Goal: Information Seeking & Learning: Learn about a topic

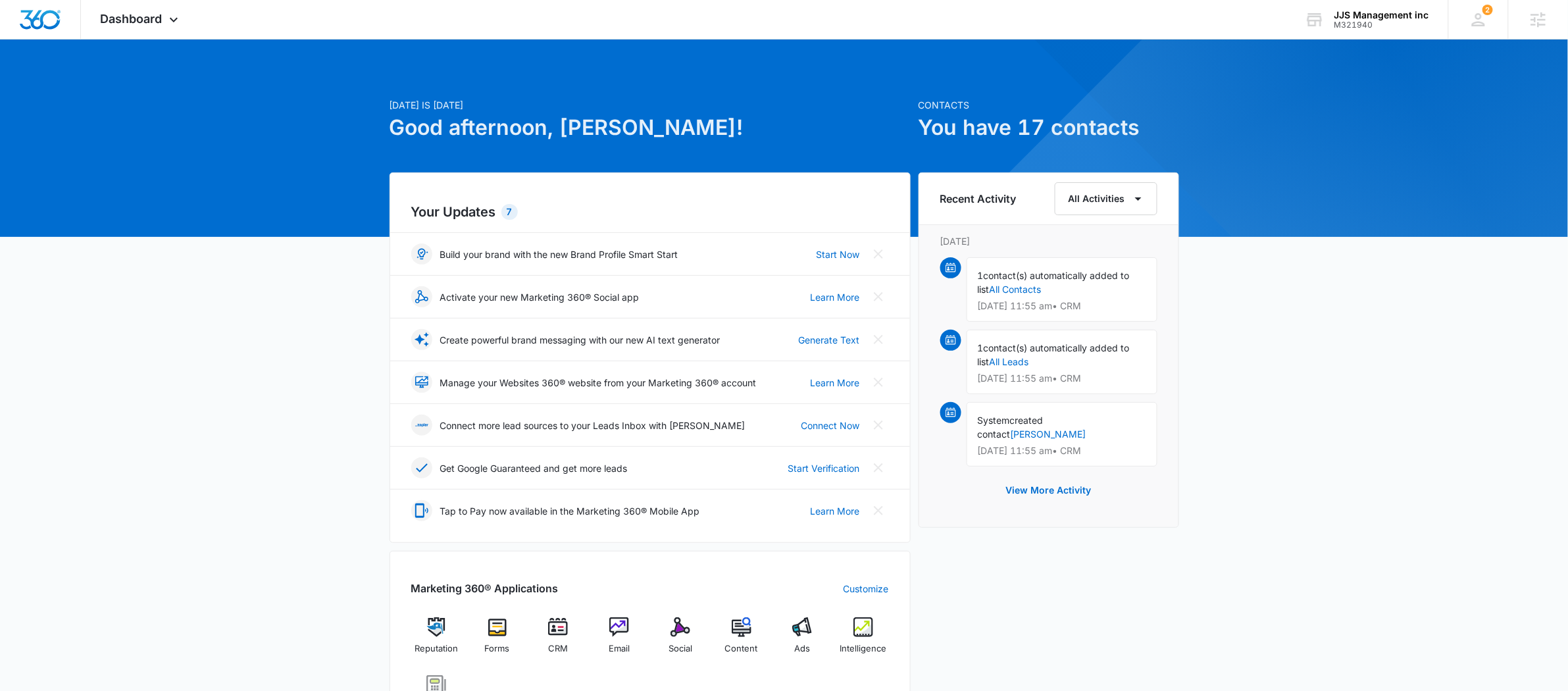
scroll to position [50, 0]
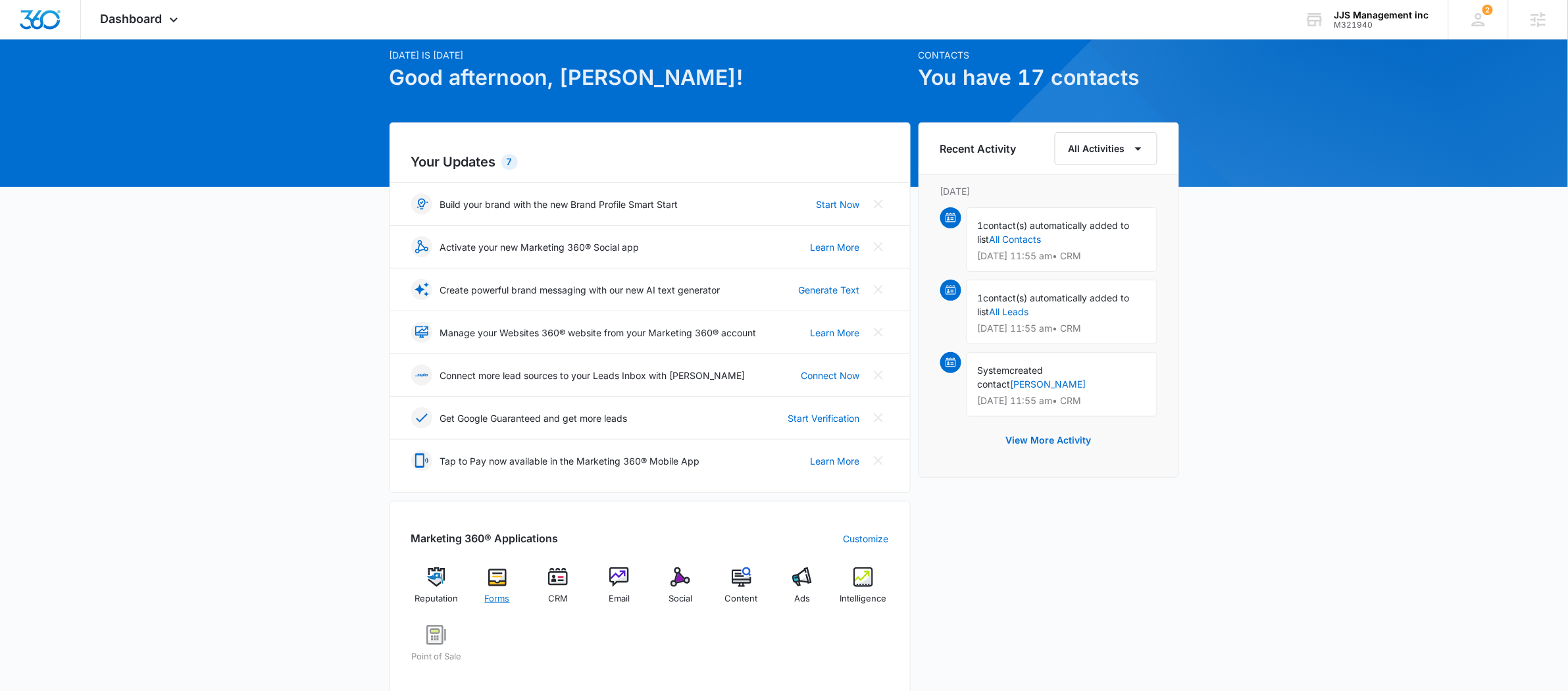
click at [500, 591] on div "Forms" at bounding box center [497, 590] width 51 height 47
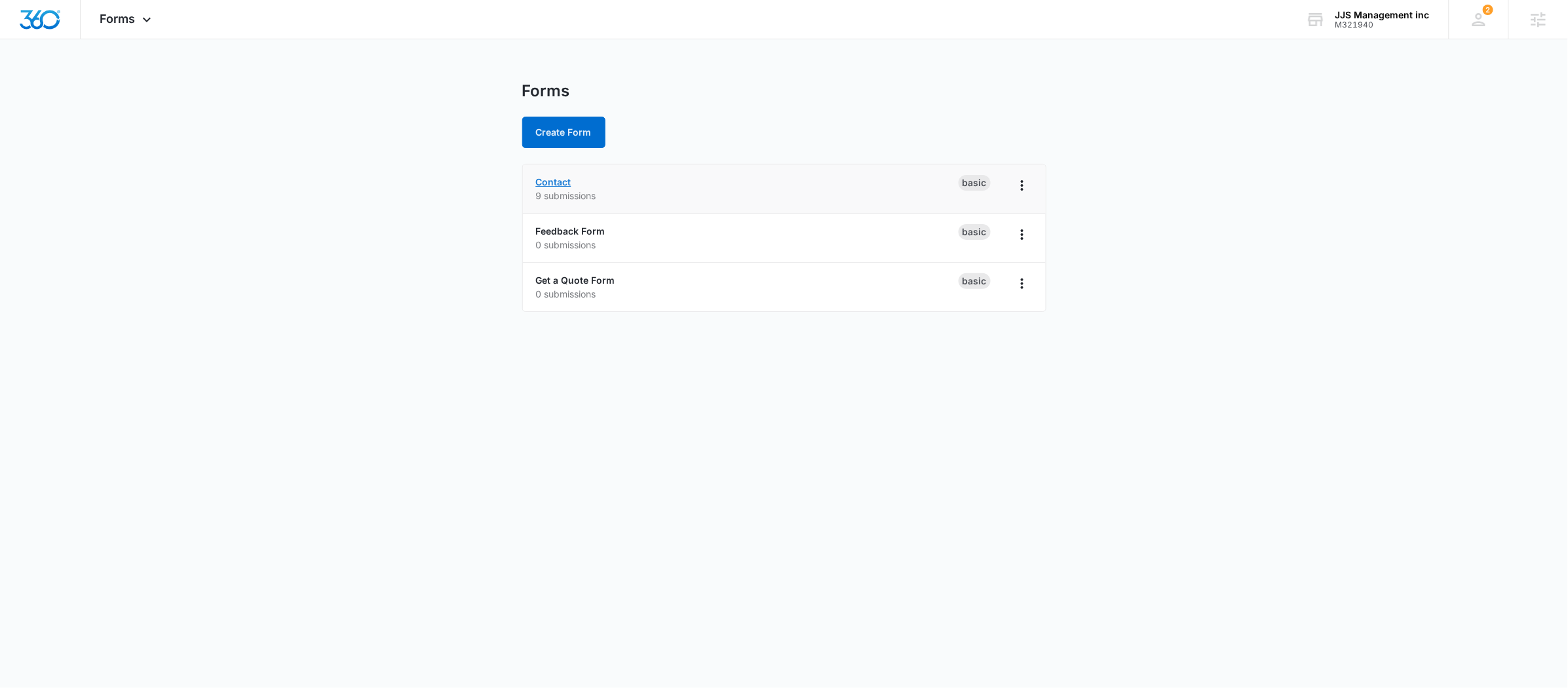
click at [564, 179] on link "Contact" at bounding box center [554, 181] width 36 height 11
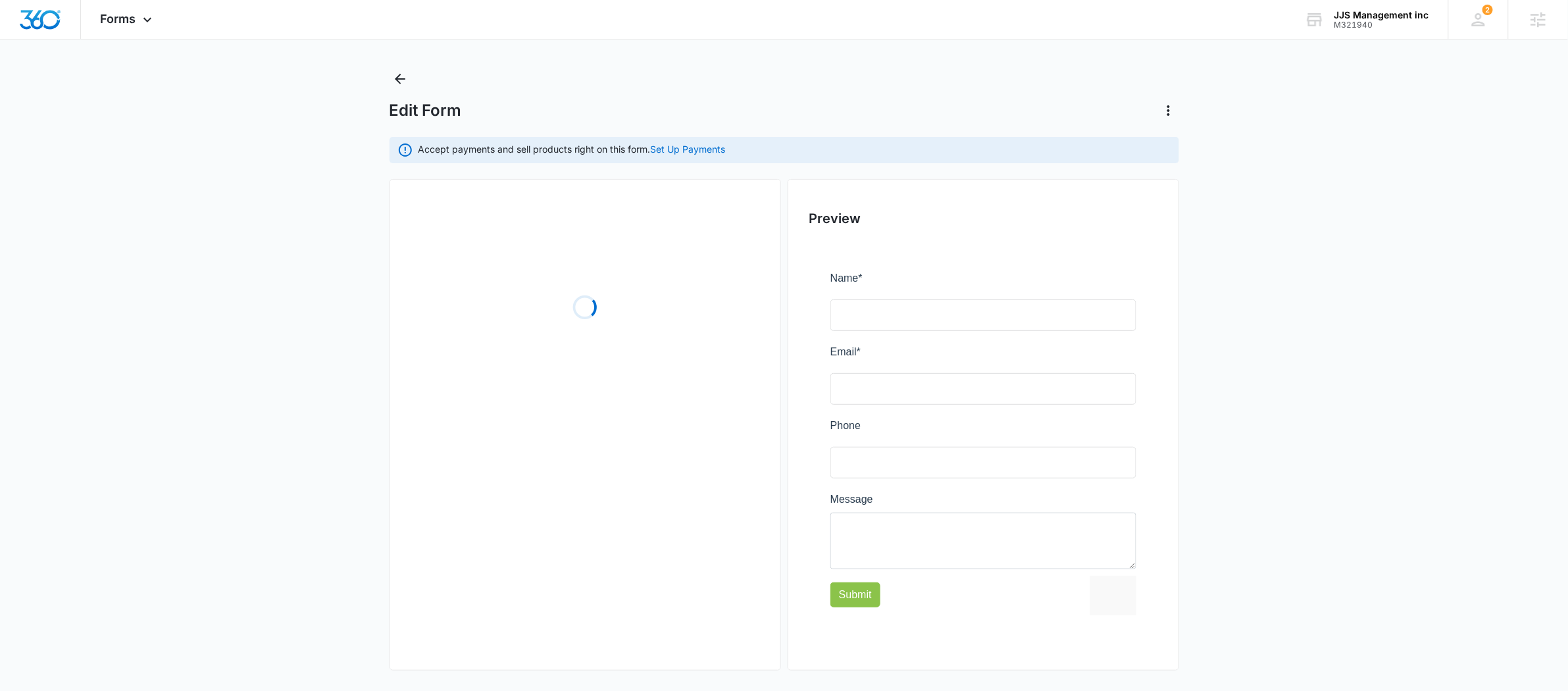
scroll to position [20, 0]
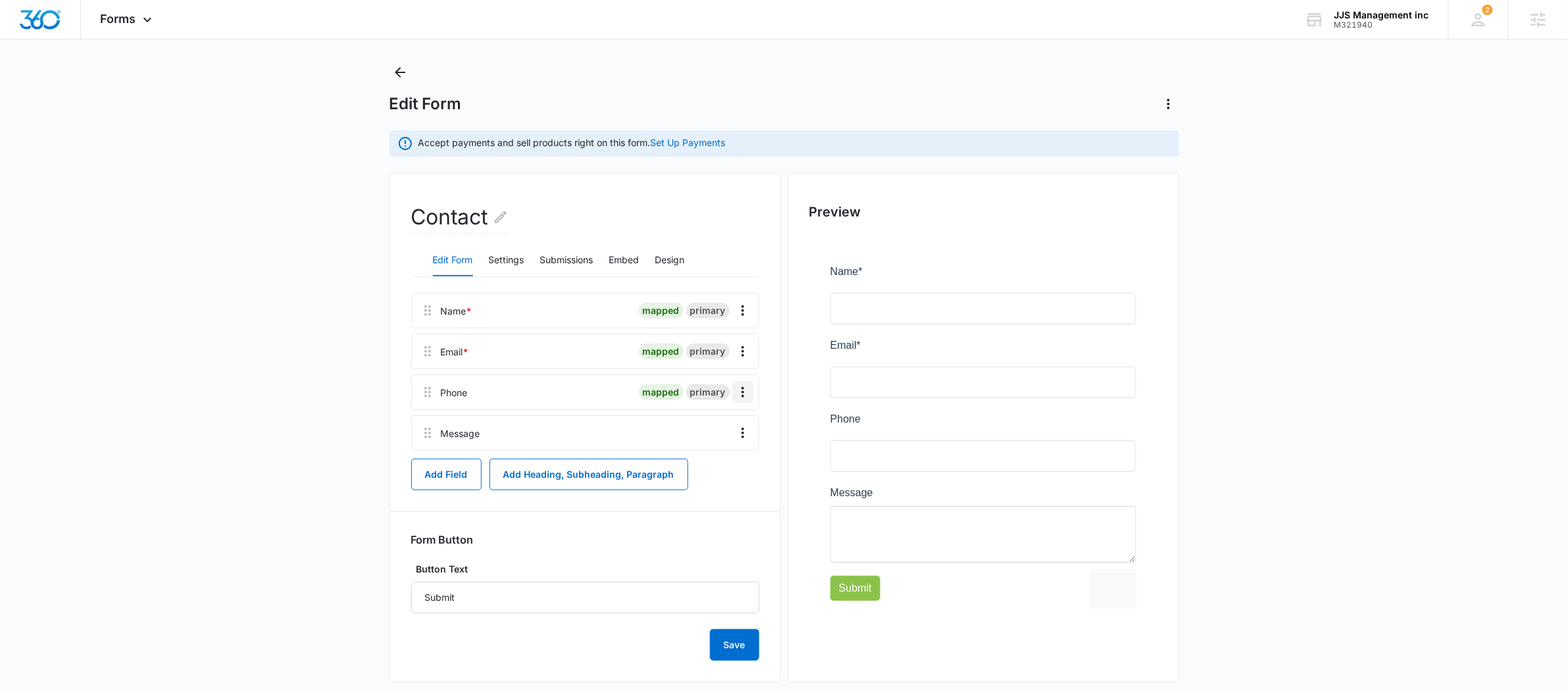
click at [746, 393] on icon "Overflow Menu" at bounding box center [743, 392] width 16 height 16
click at [723, 419] on button "Edit" at bounding box center [714, 429] width 75 height 20
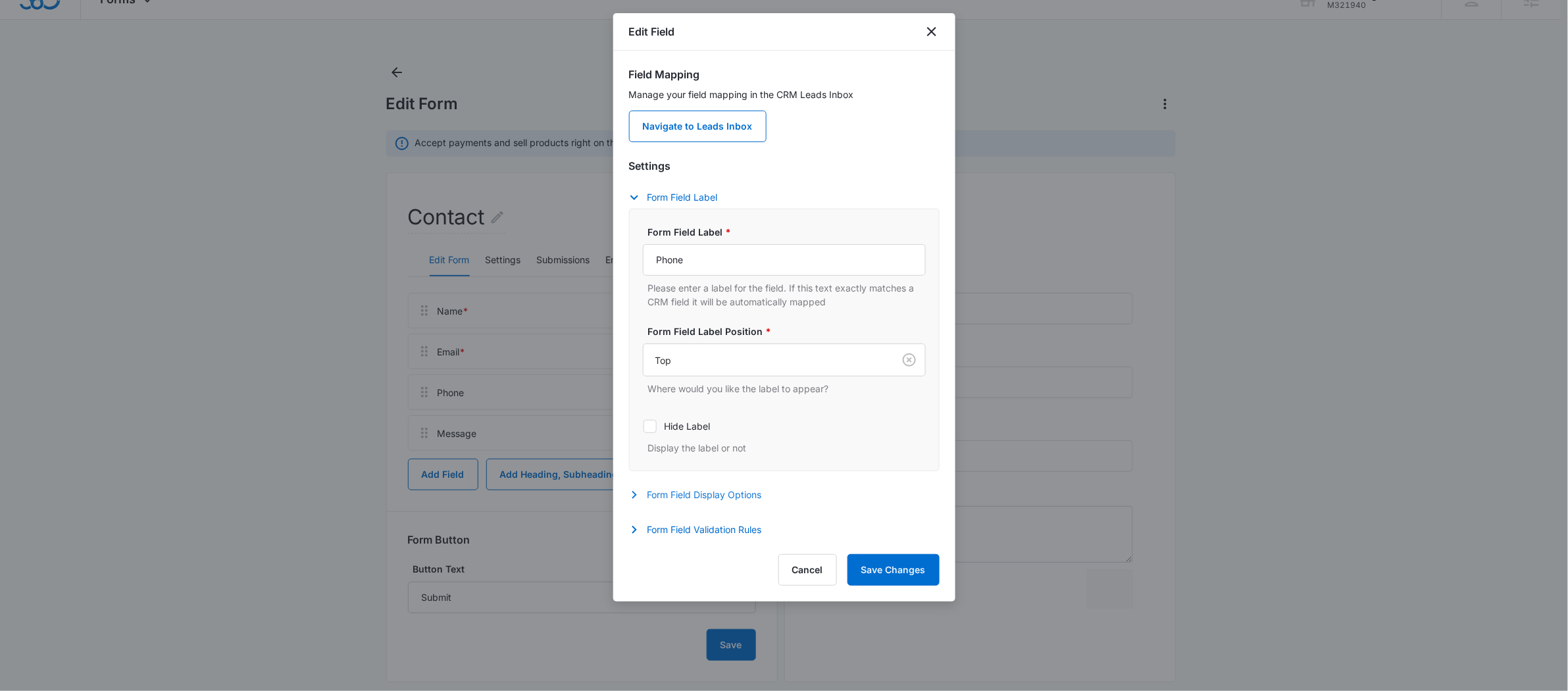
click at [722, 499] on button "Form Field Display Options" at bounding box center [702, 495] width 146 height 16
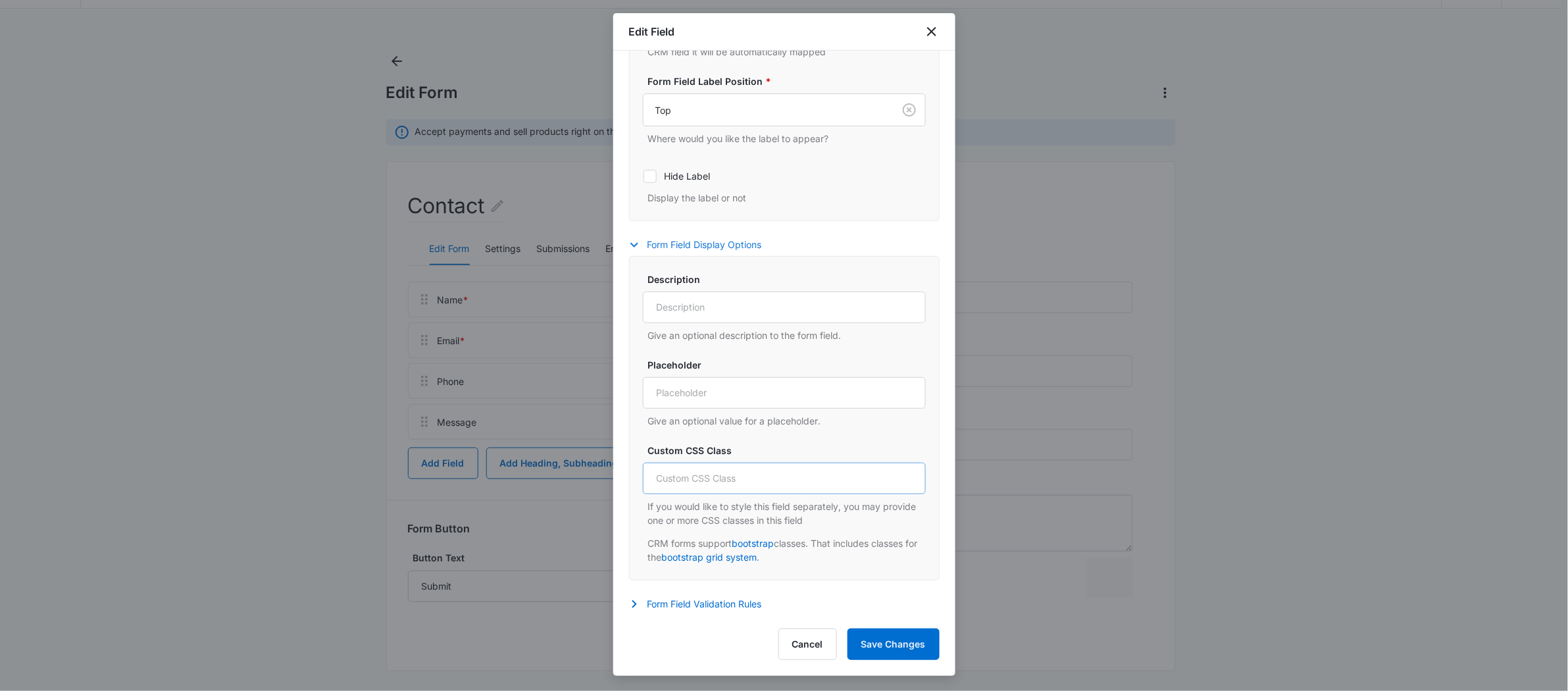
scroll to position [38, 0]
click at [693, 605] on button "Form Field Validation Rules" at bounding box center [702, 604] width 146 height 16
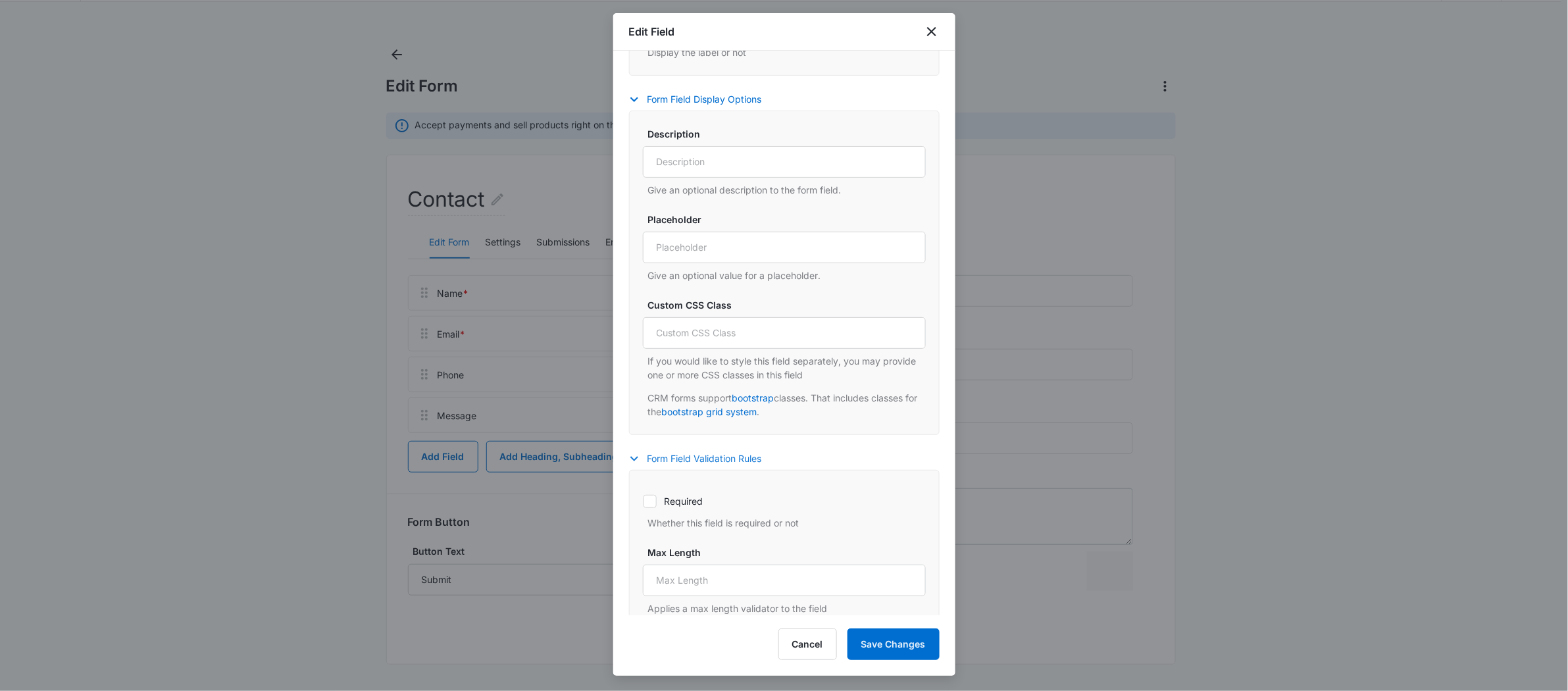
scroll to position [502, 0]
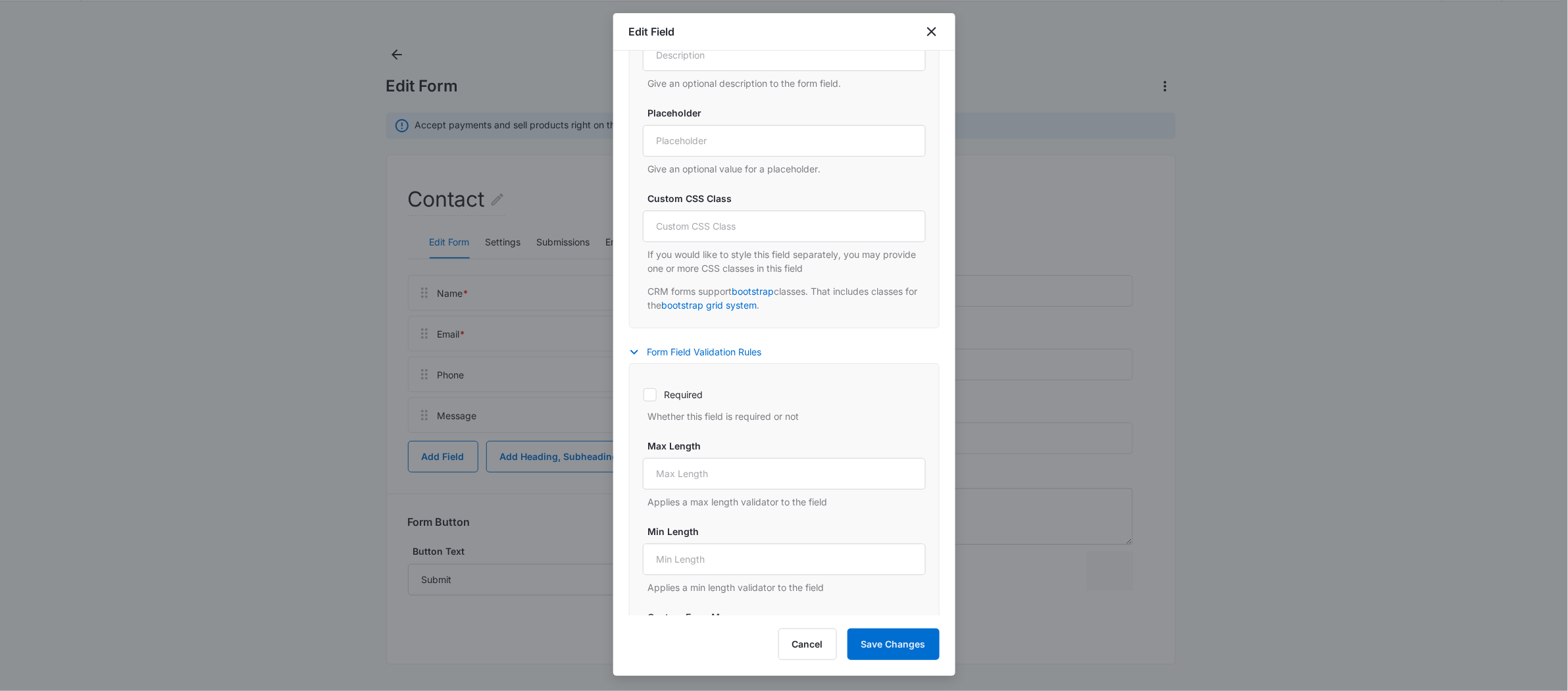
click at [652, 398] on icon at bounding box center [650, 394] width 12 height 12
click at [644, 394] on input "Required" at bounding box center [643, 394] width 1 height 1
checkbox input "true"
click at [864, 652] on button "Save Changes" at bounding box center [894, 644] width 92 height 32
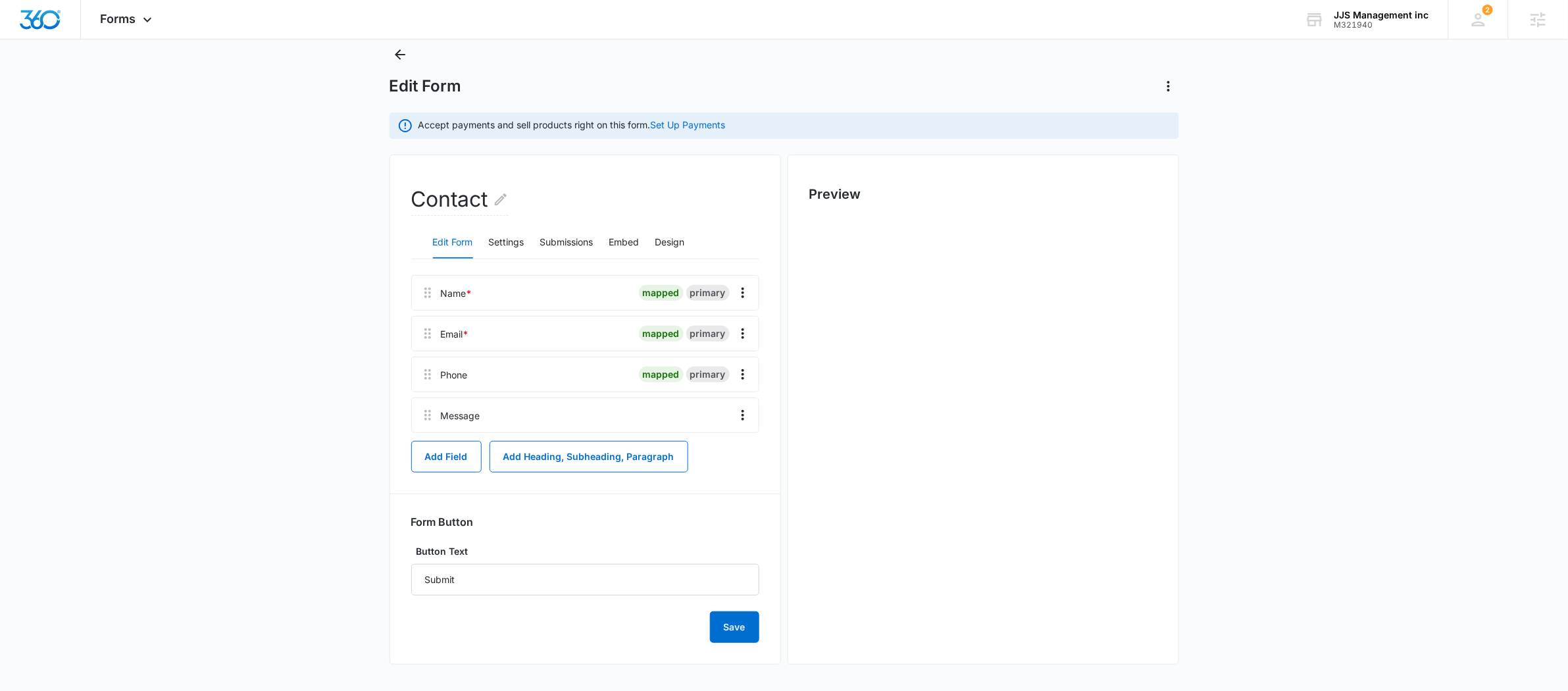
scroll to position [0, 0]
click at [590, 247] on button "Submissions" at bounding box center [566, 243] width 53 height 32
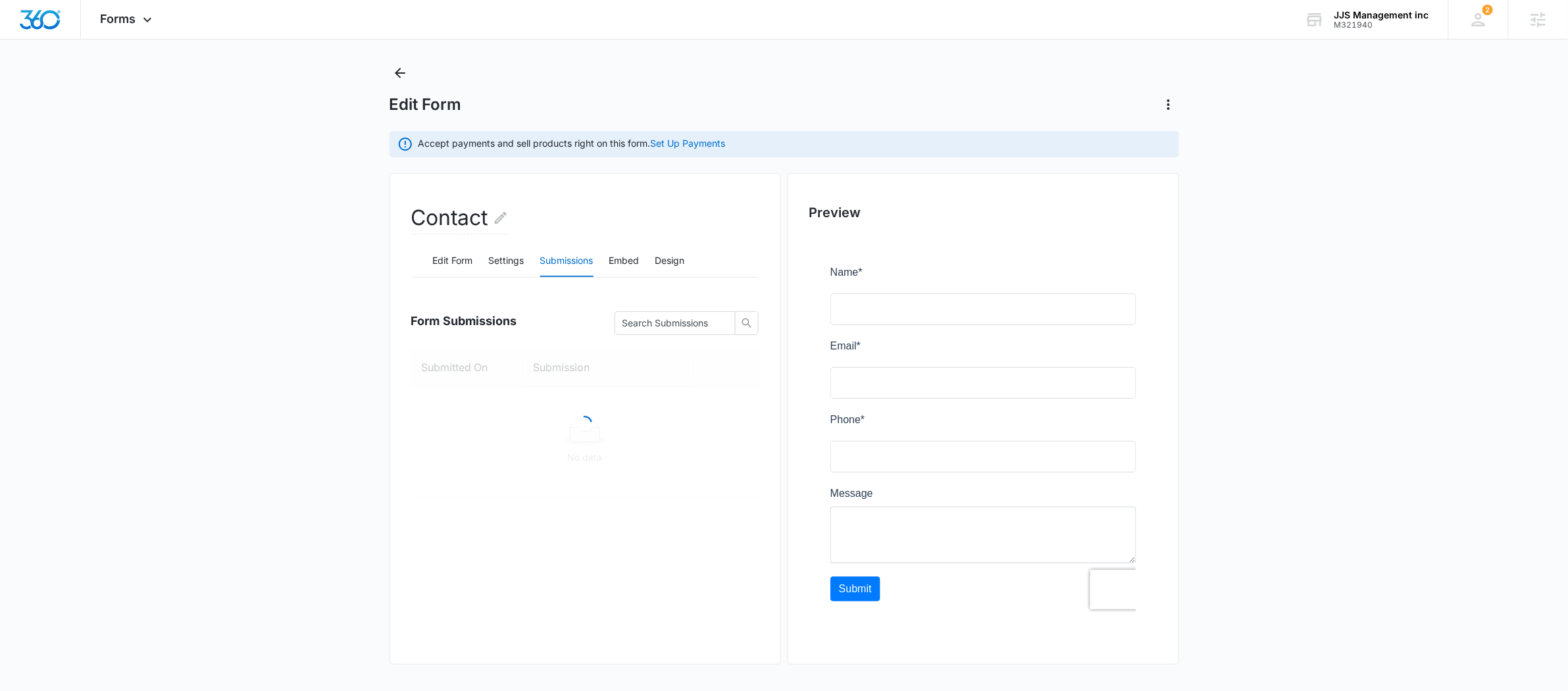
scroll to position [38, 0]
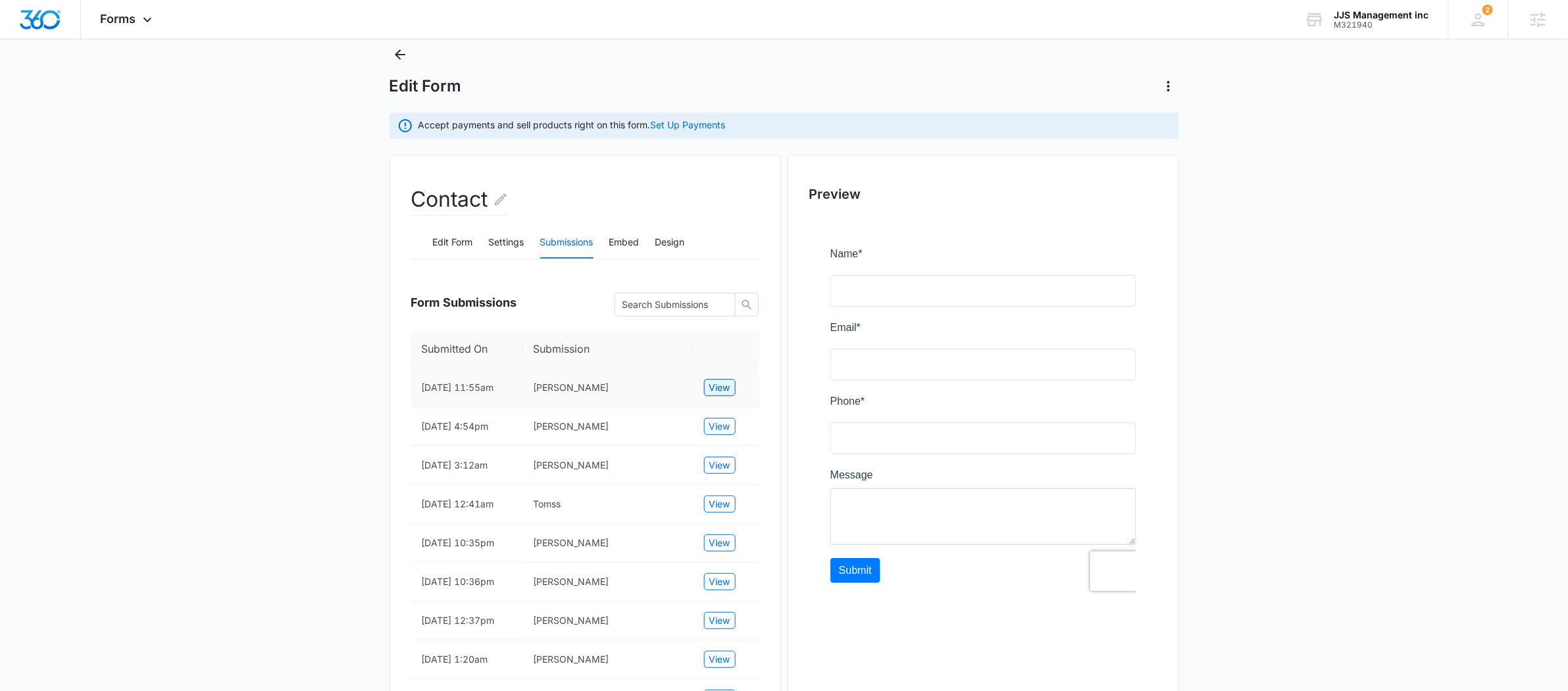
click at [727, 387] on span "View" at bounding box center [719, 387] width 21 height 14
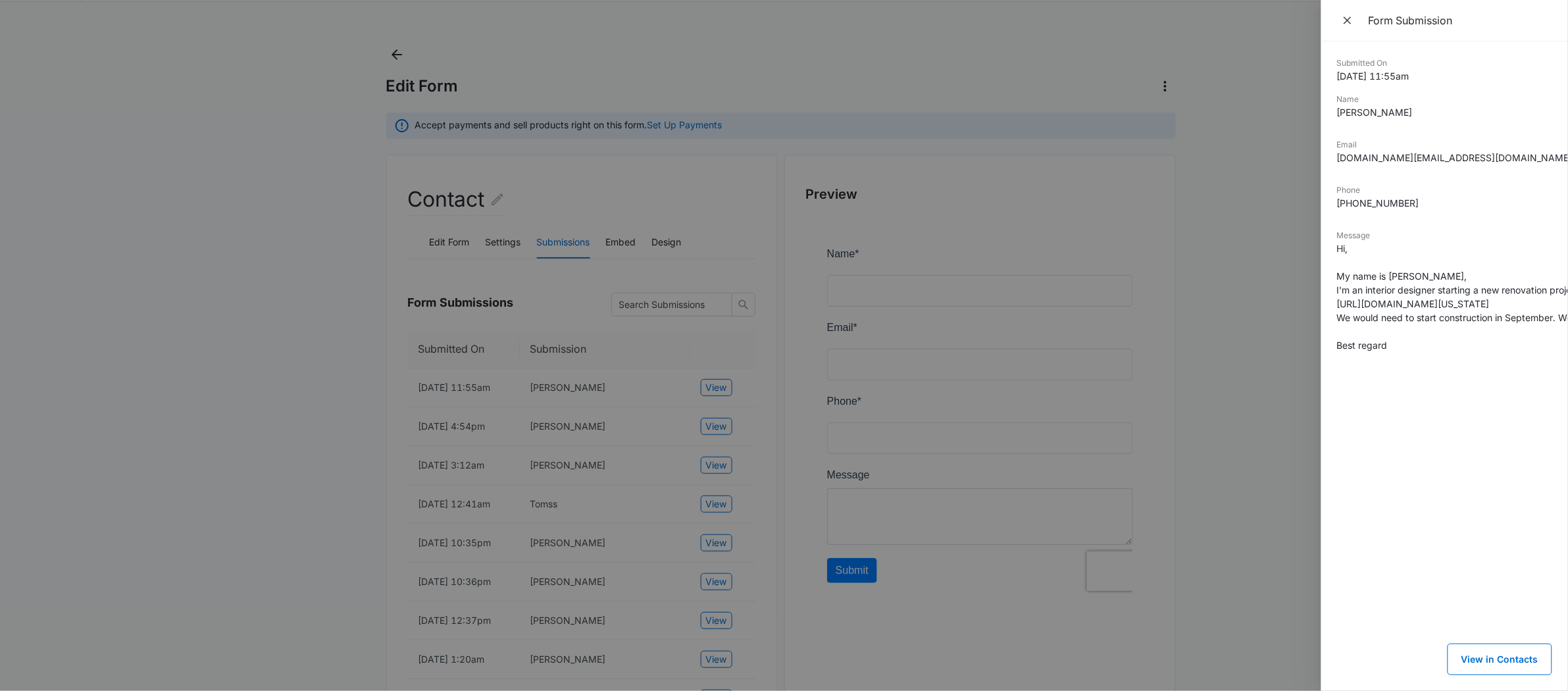
click at [725, 428] on div at bounding box center [784, 346] width 1568 height 691
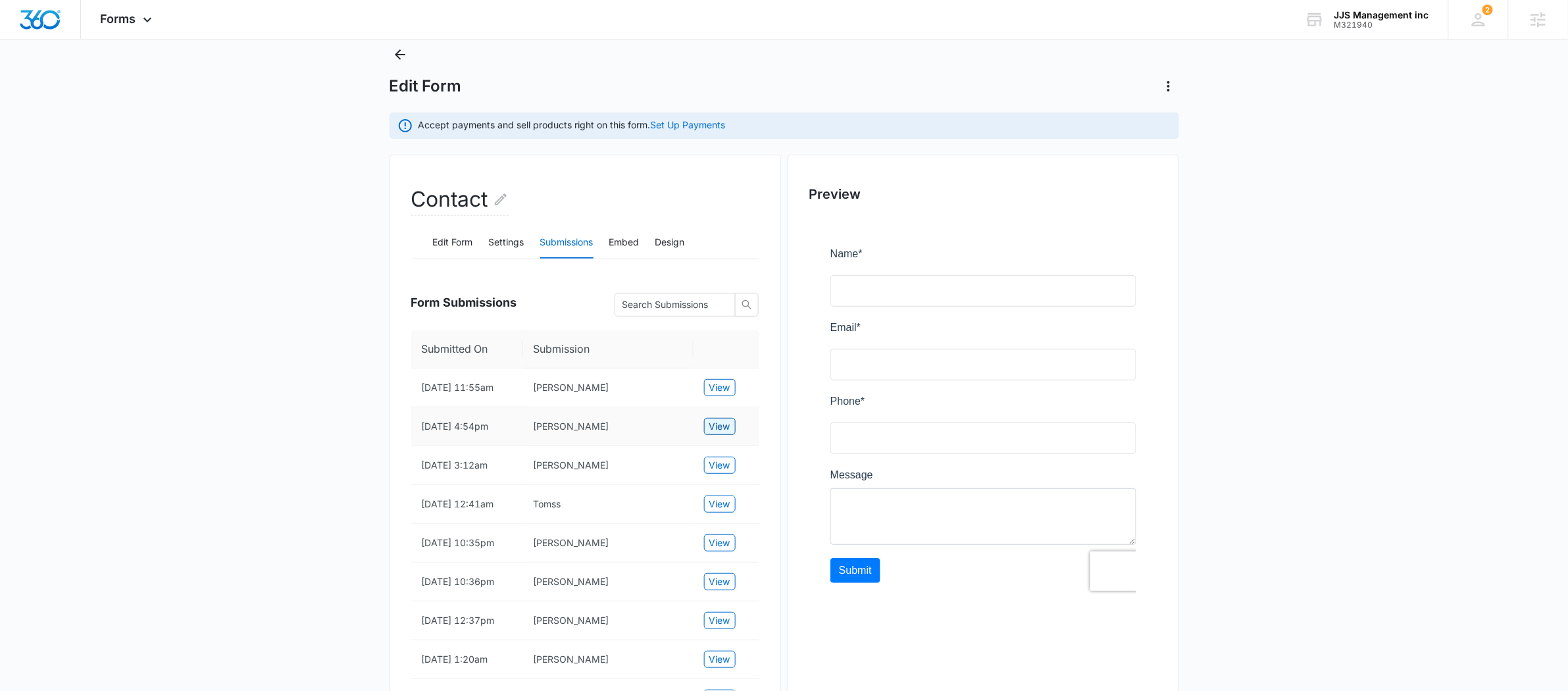
click at [721, 427] on span "View" at bounding box center [719, 426] width 21 height 14
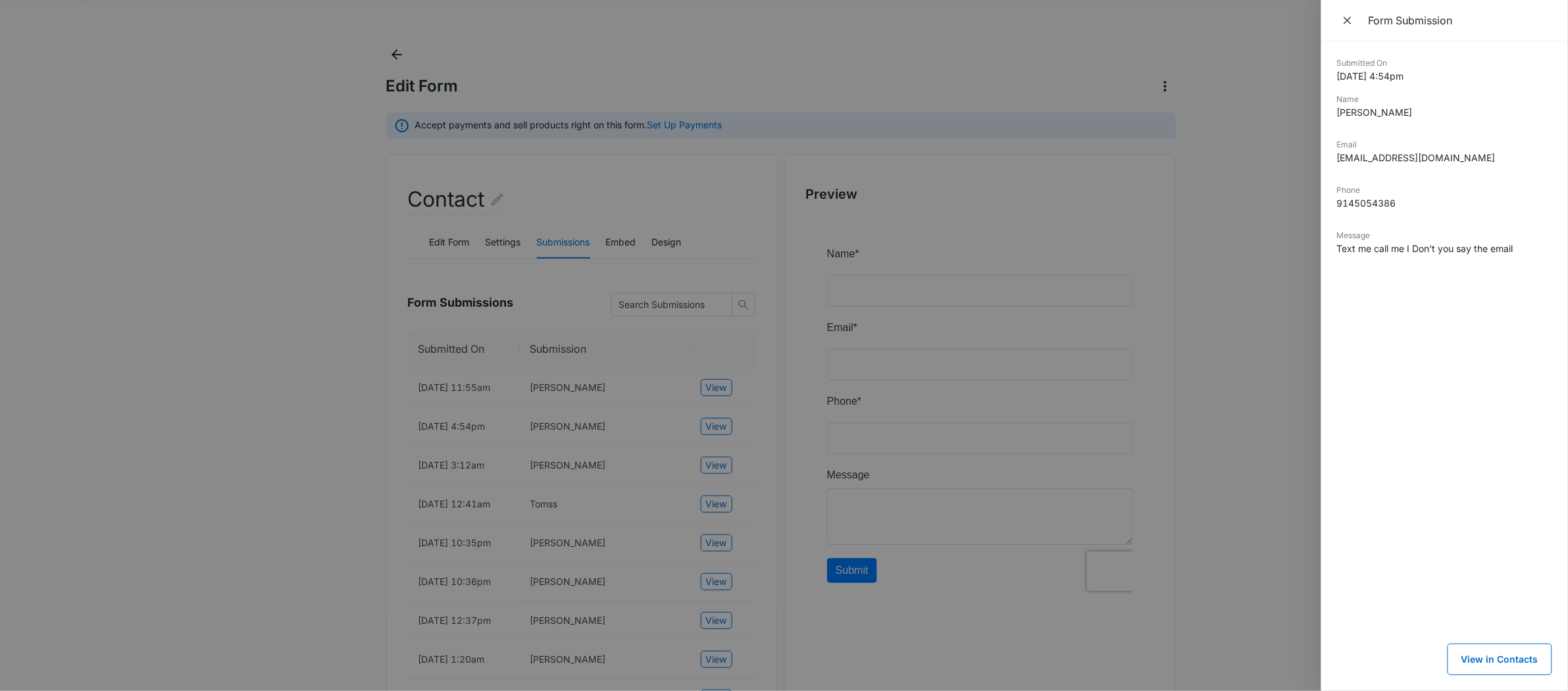
click at [722, 456] on div at bounding box center [784, 346] width 1568 height 691
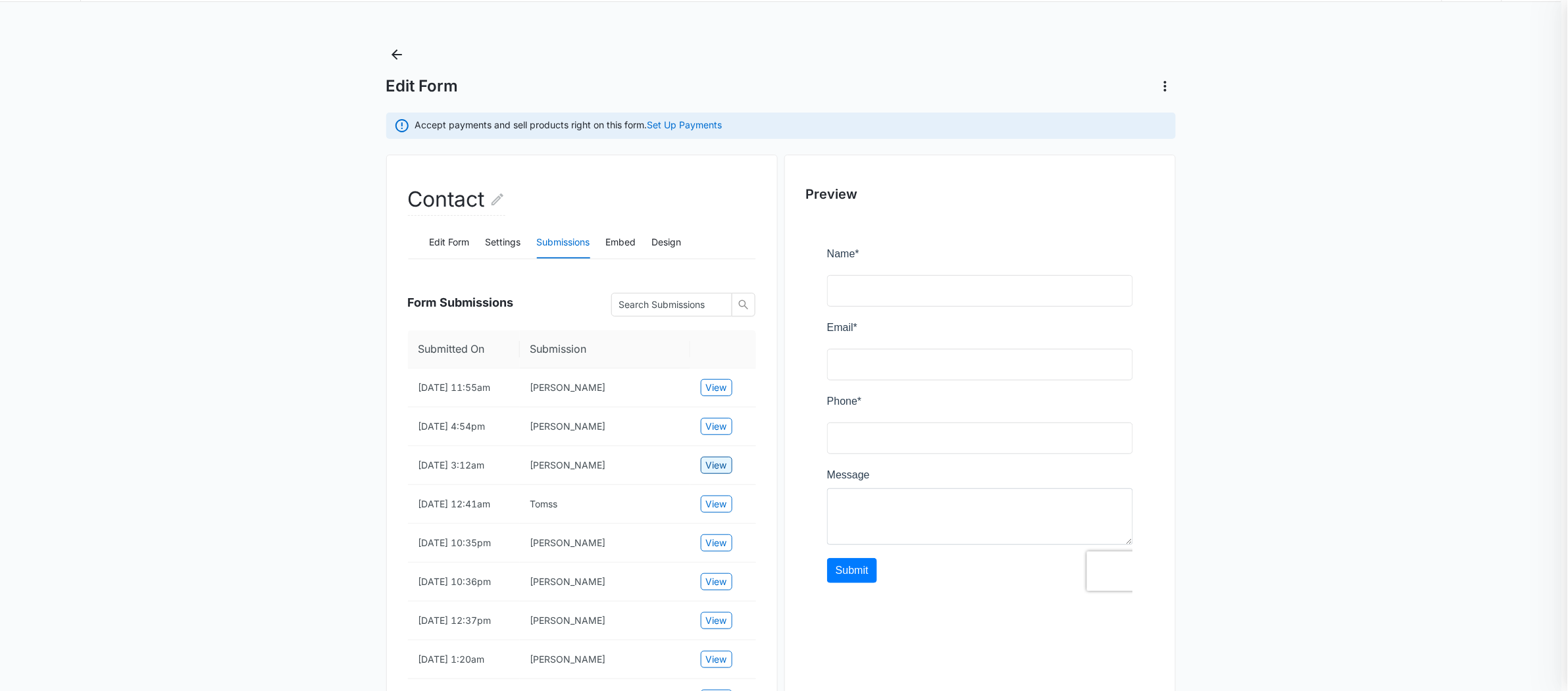
click at [719, 460] on span "View" at bounding box center [716, 465] width 21 height 14
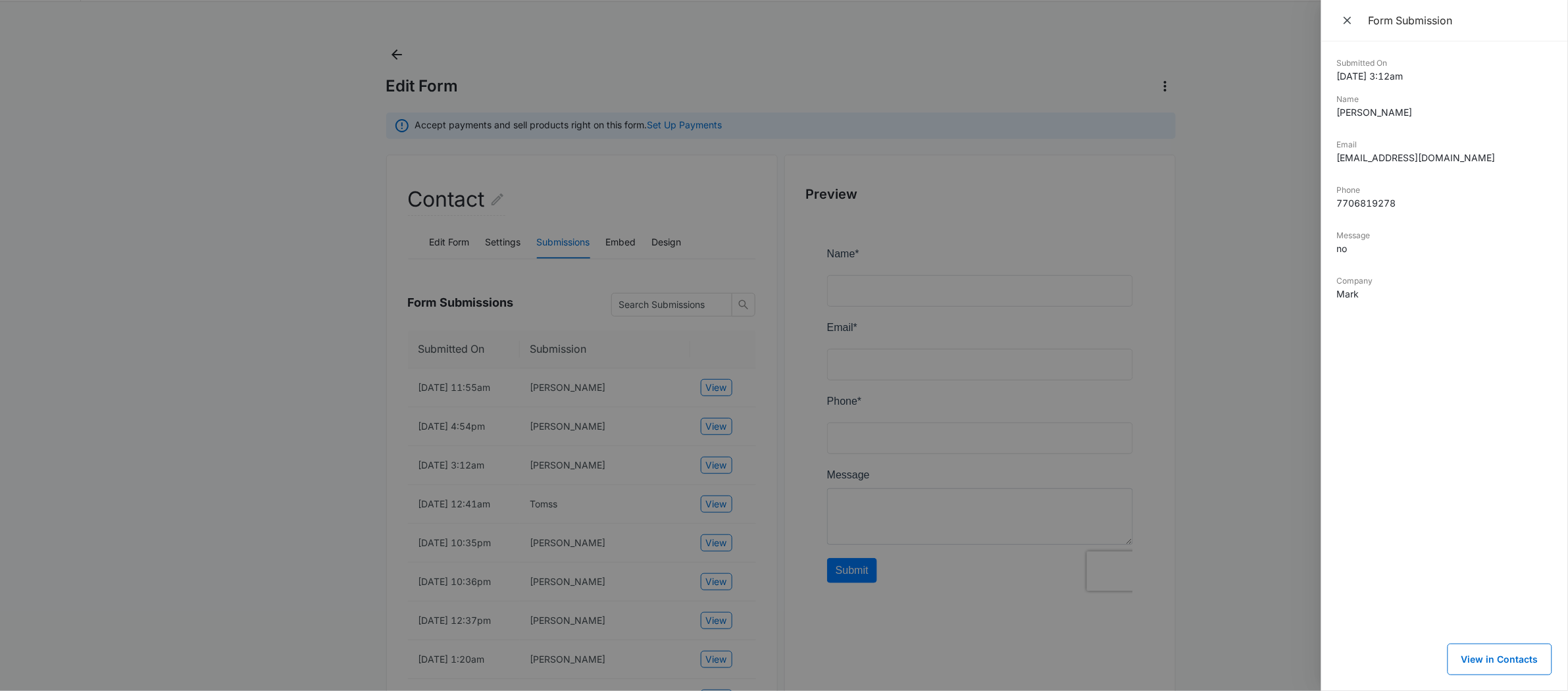
click at [720, 547] on div at bounding box center [784, 346] width 1568 height 691
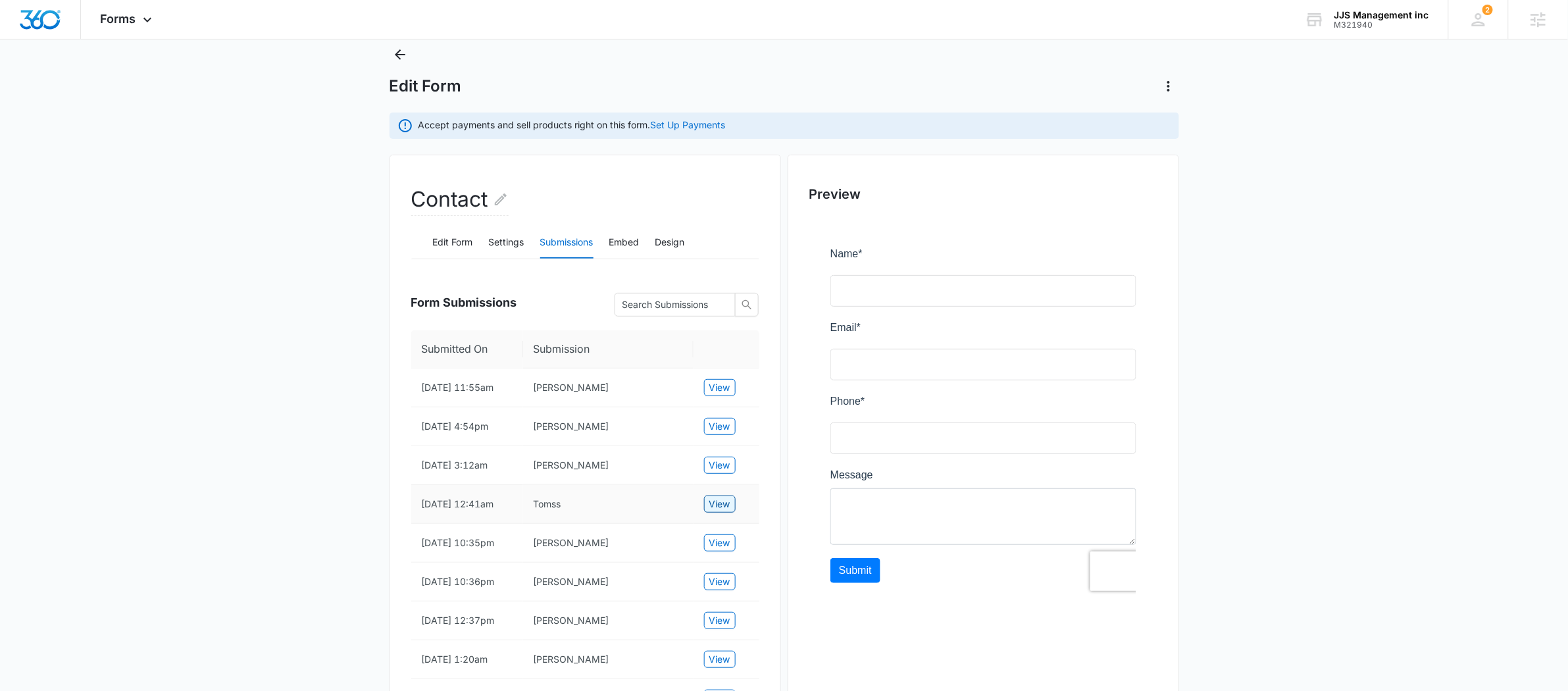
click at [706, 499] on button "View" at bounding box center [720, 503] width 32 height 17
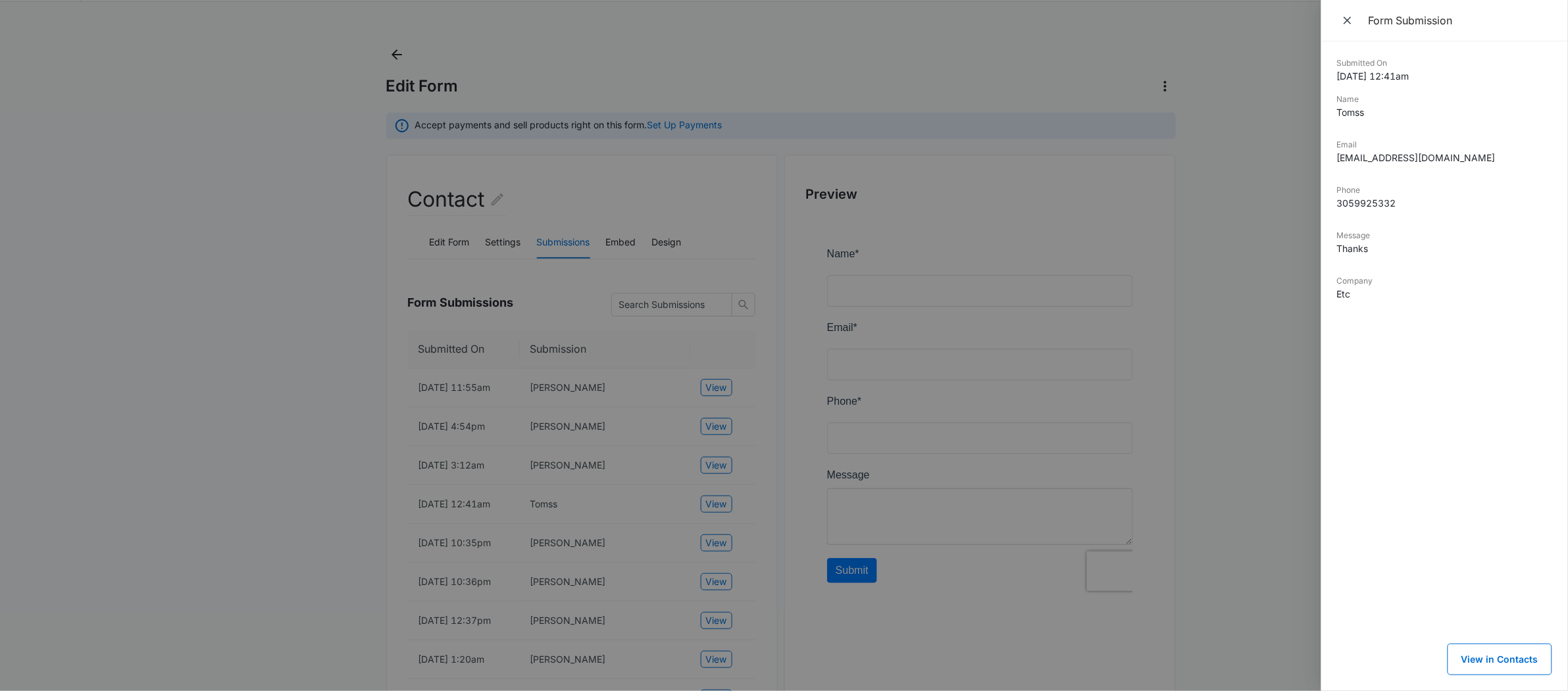
click at [723, 527] on div at bounding box center [784, 346] width 1568 height 691
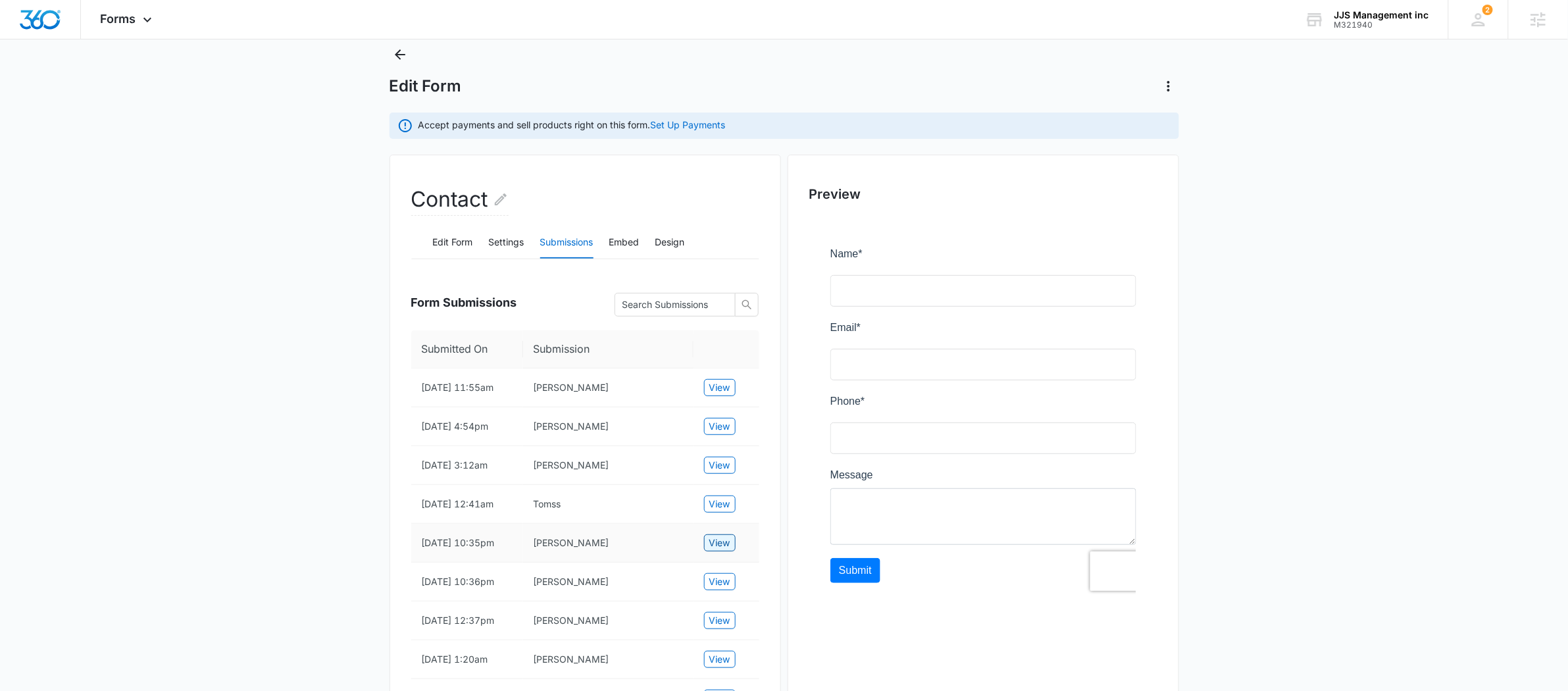
click at [731, 547] on span "View" at bounding box center [719, 542] width 21 height 14
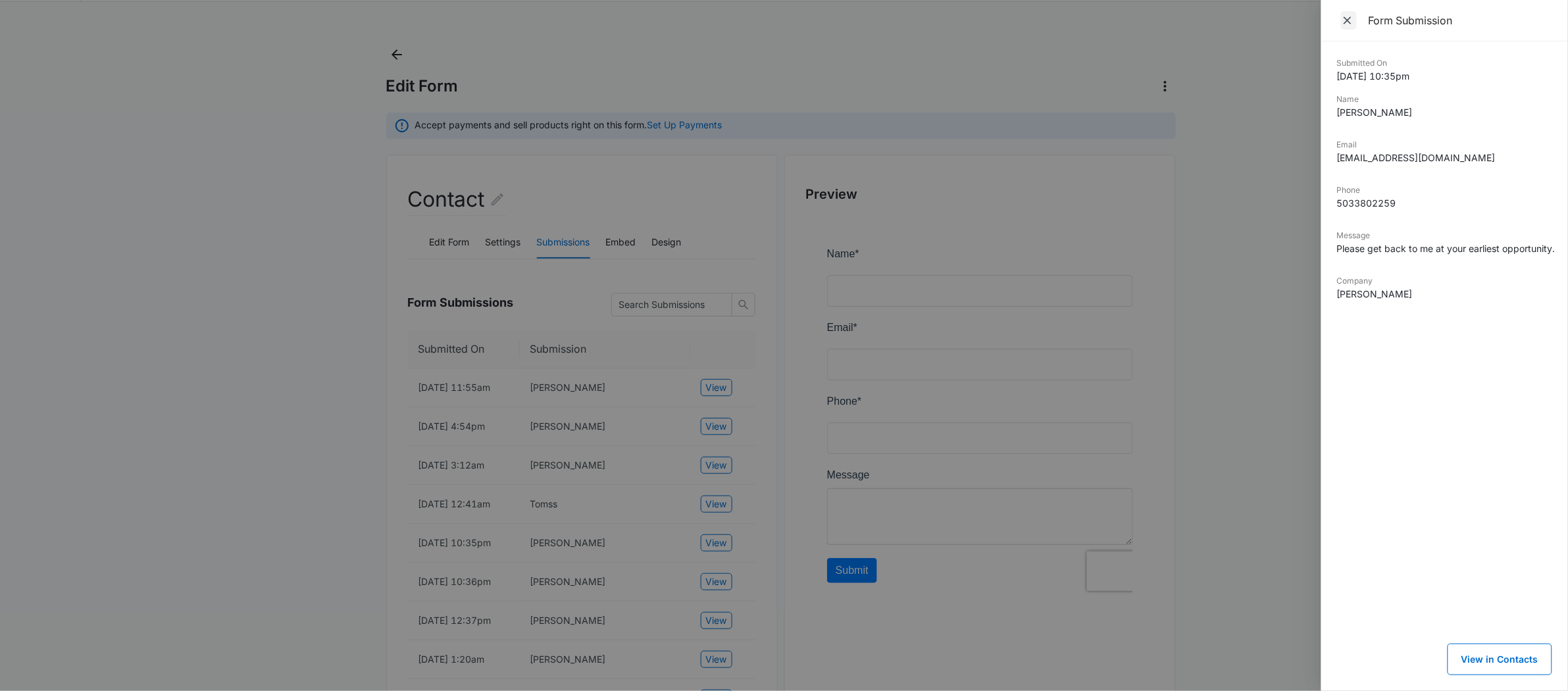
click at [1353, 14] on icon "Close" at bounding box center [1347, 20] width 13 height 13
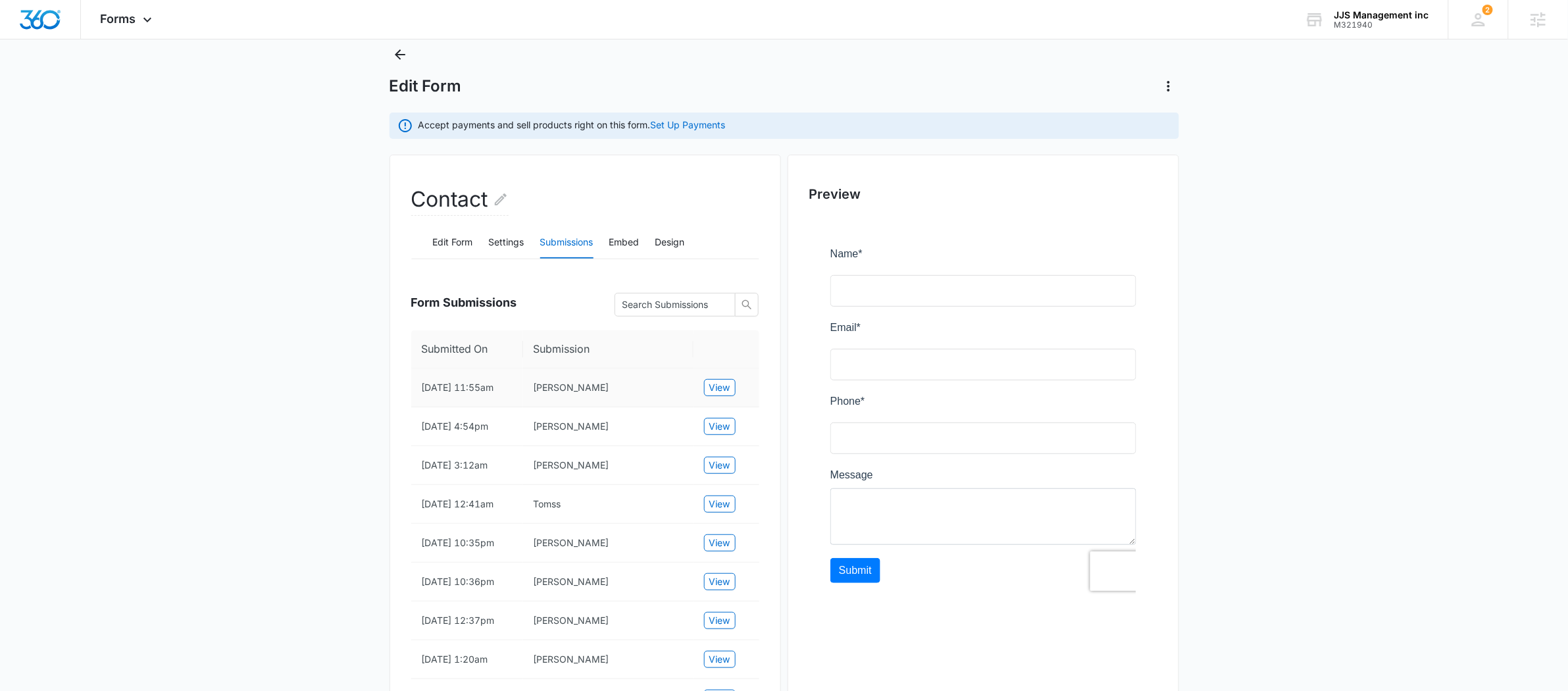
click at [729, 398] on td "View" at bounding box center [727, 387] width 66 height 39
click at [727, 392] on span "View" at bounding box center [719, 387] width 21 height 14
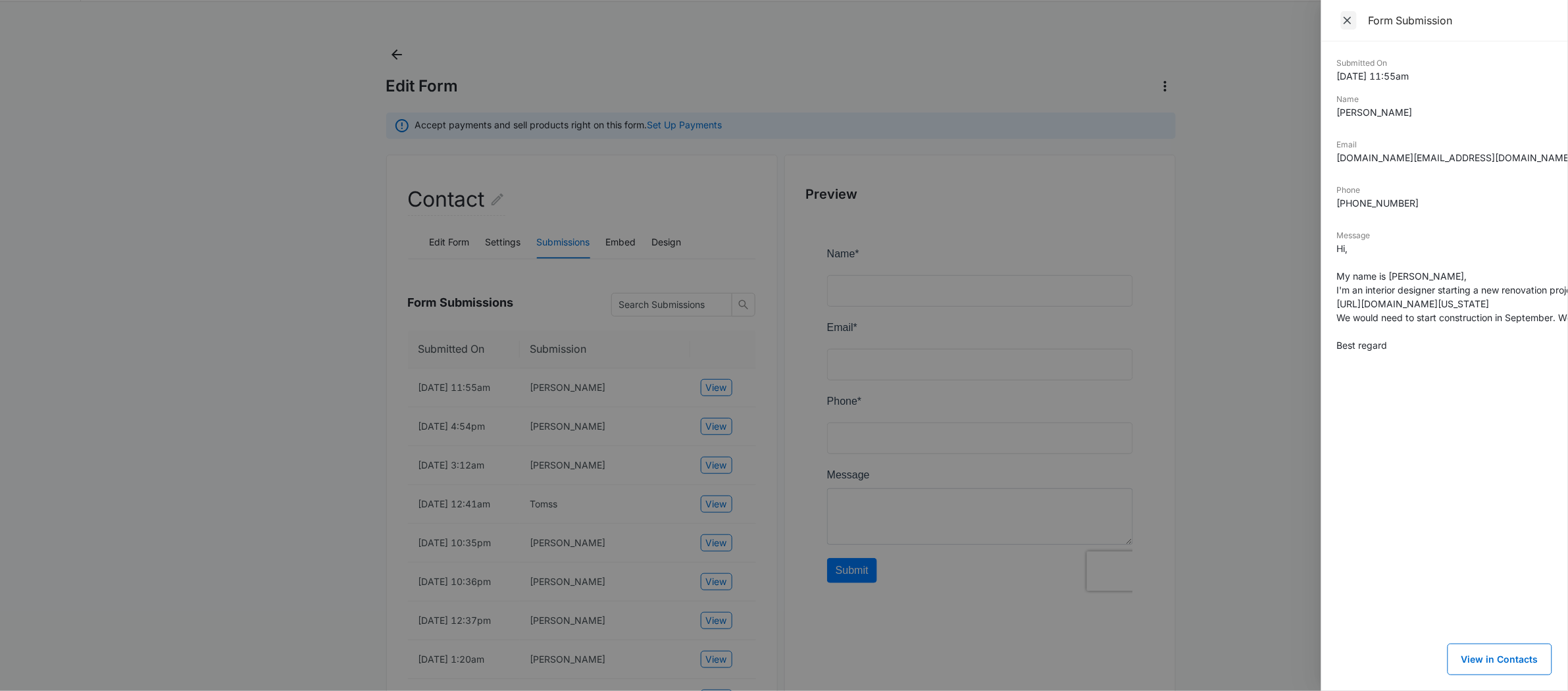
click at [1342, 26] on icon "Close" at bounding box center [1347, 20] width 13 height 13
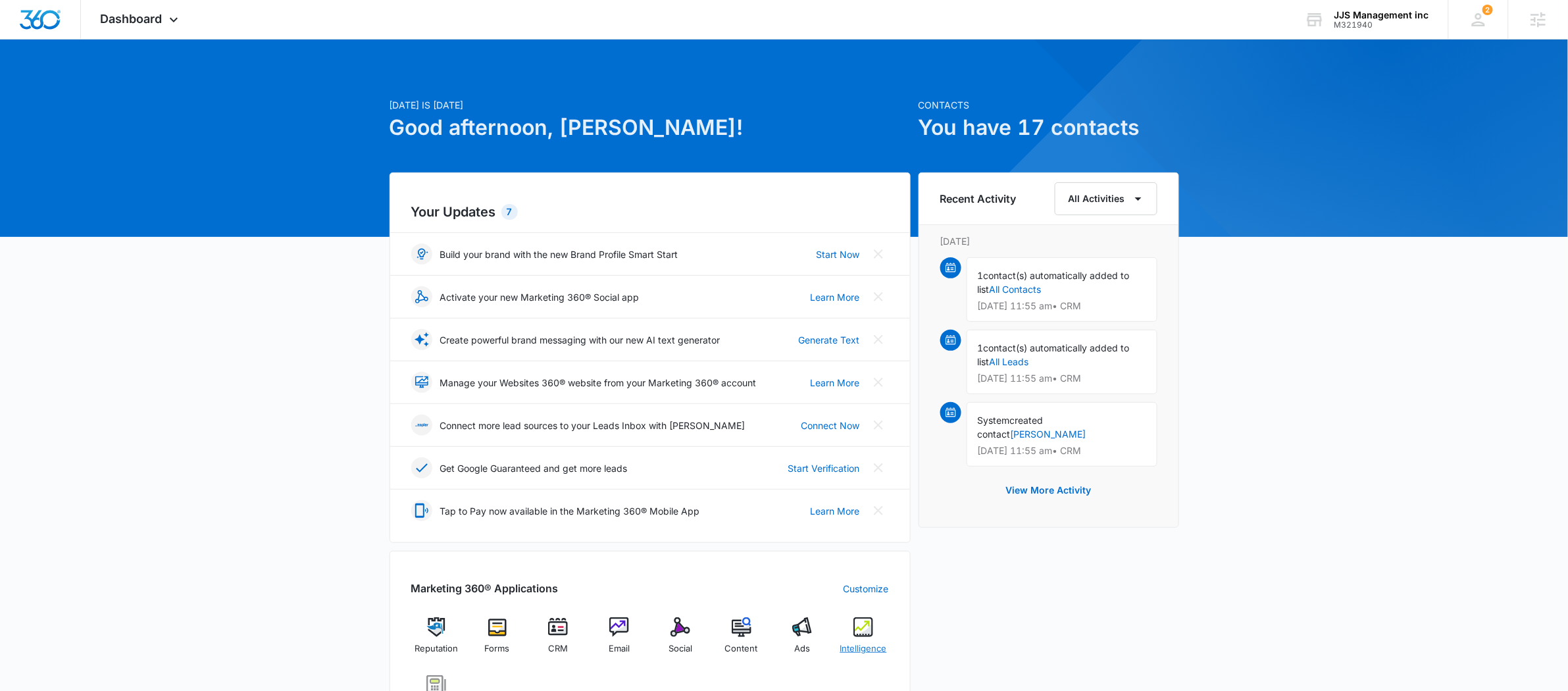
click at [870, 631] on img at bounding box center [864, 627] width 20 height 20
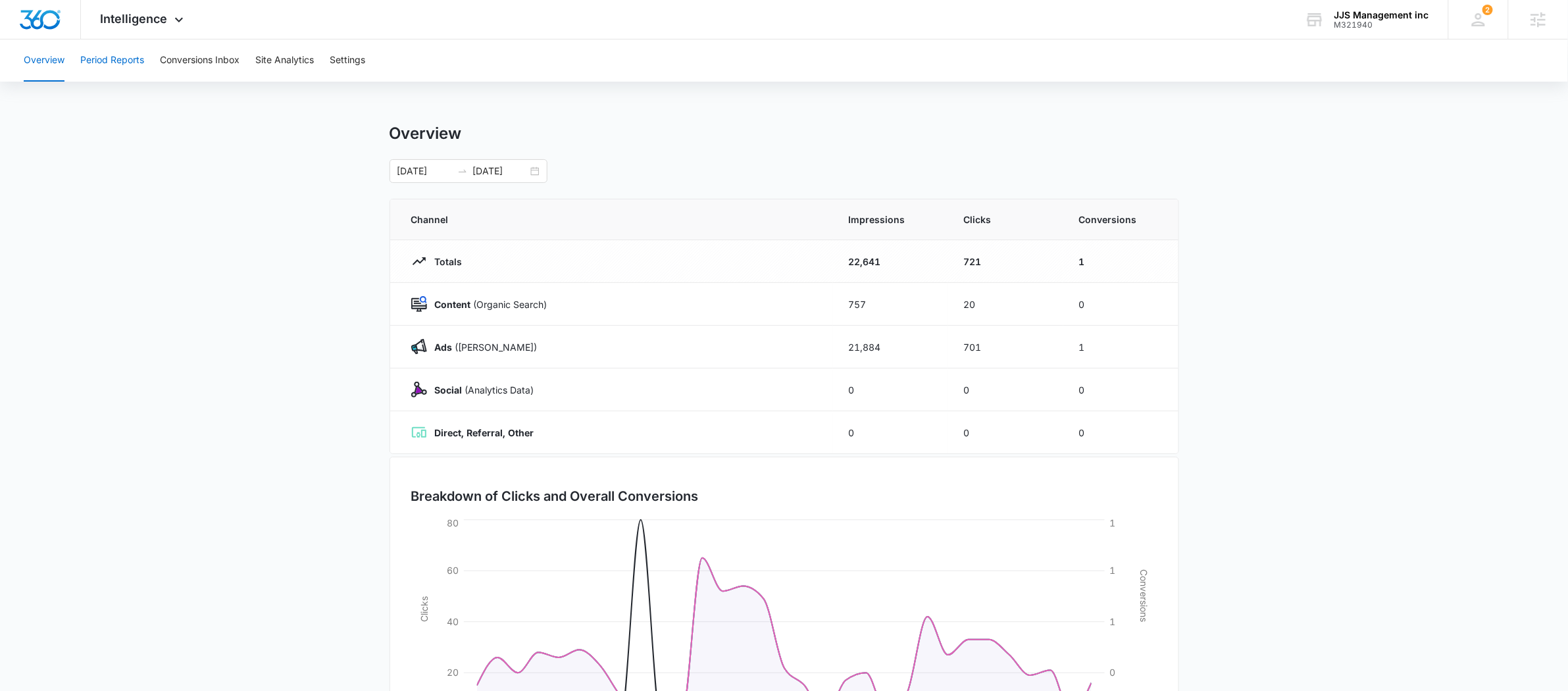
click at [132, 57] on button "Period Reports" at bounding box center [112, 61] width 64 height 42
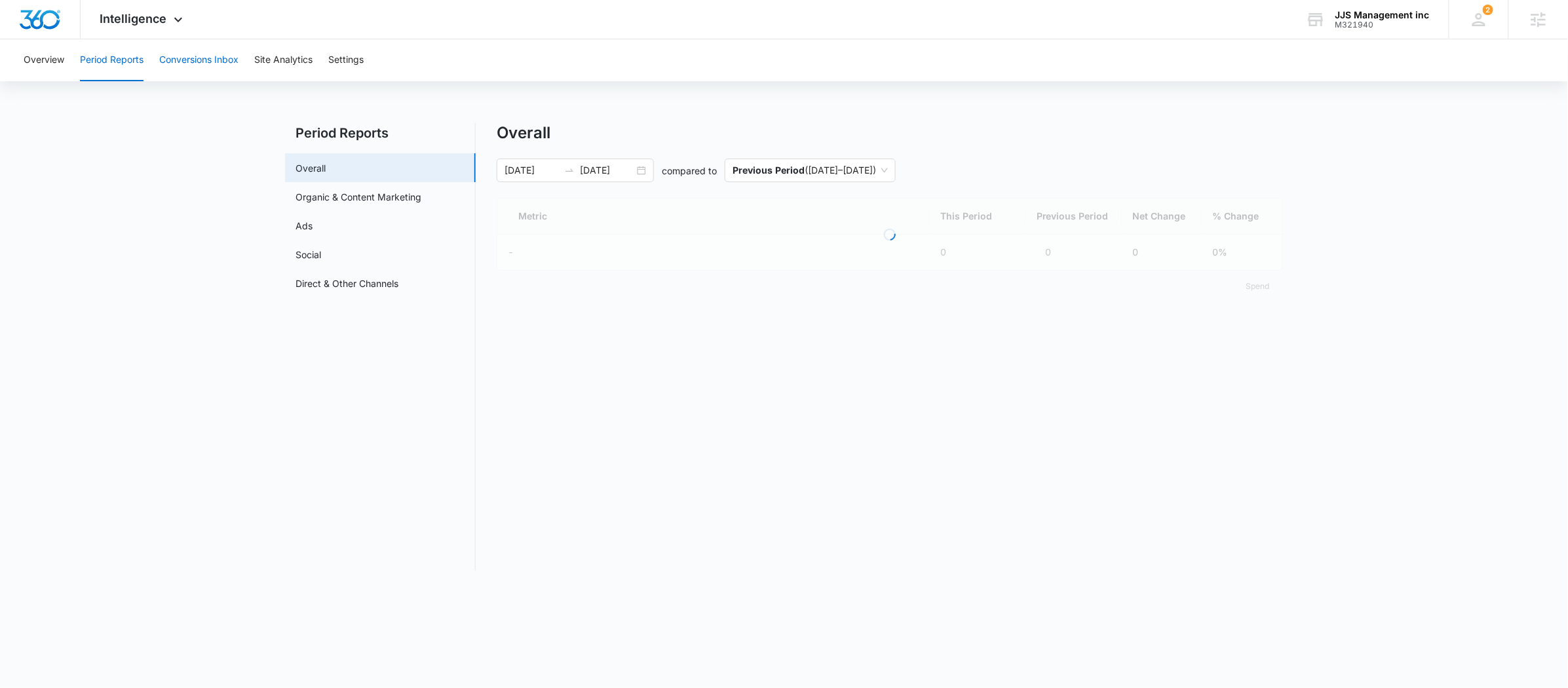
click at [202, 58] on button "Conversions Inbox" at bounding box center [199, 61] width 80 height 42
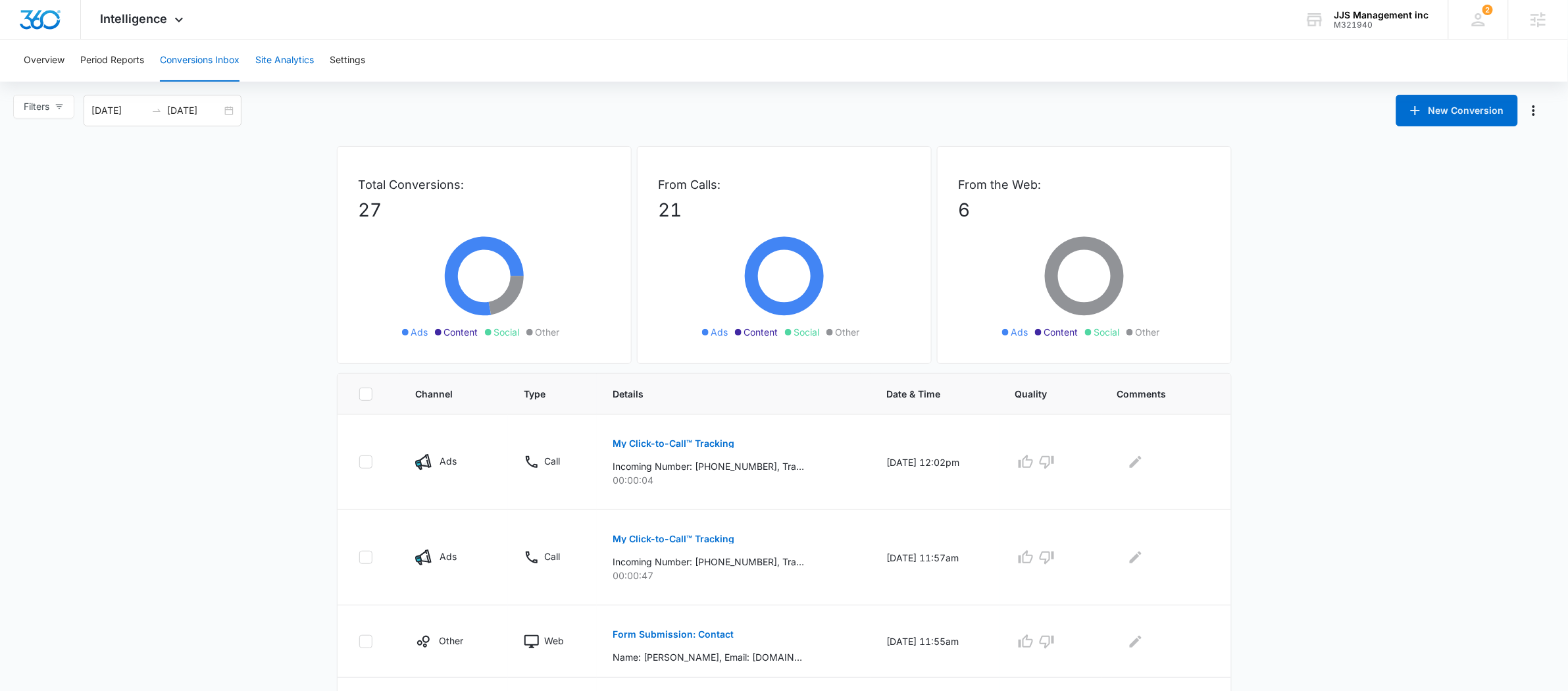
click at [293, 65] on button "Site Analytics" at bounding box center [285, 61] width 59 height 42
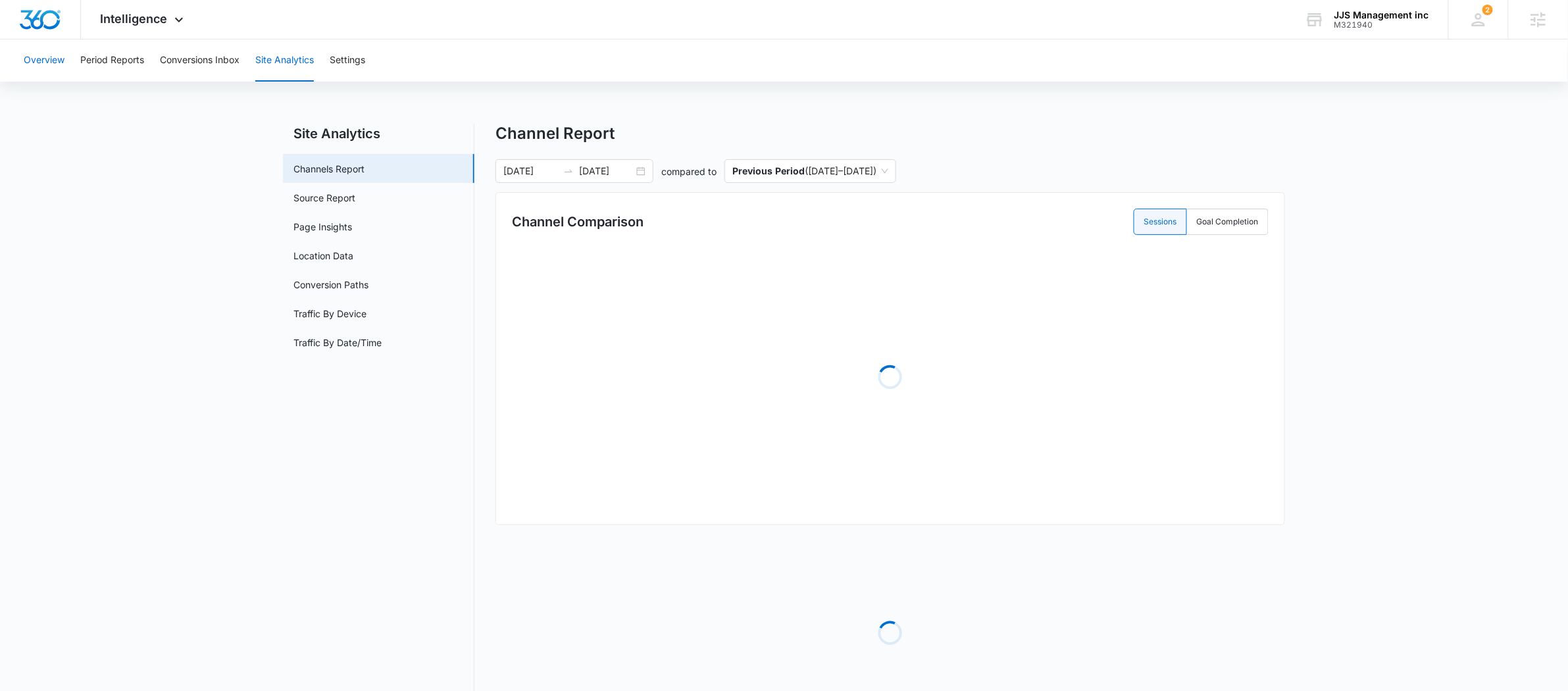
click at [55, 55] on button "Overview" at bounding box center [44, 61] width 41 height 42
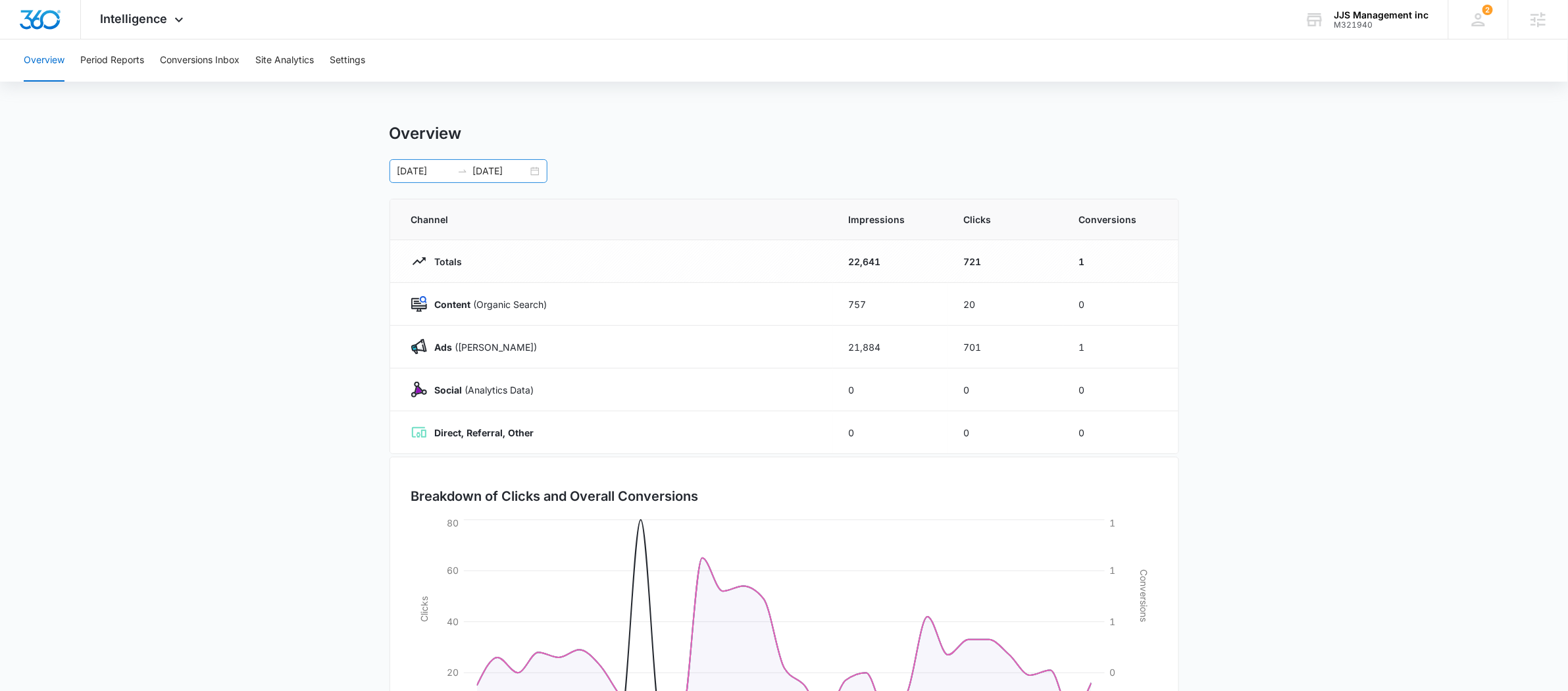
click at [462, 163] on div "07/08/2025 08/07/2025" at bounding box center [468, 171] width 158 height 24
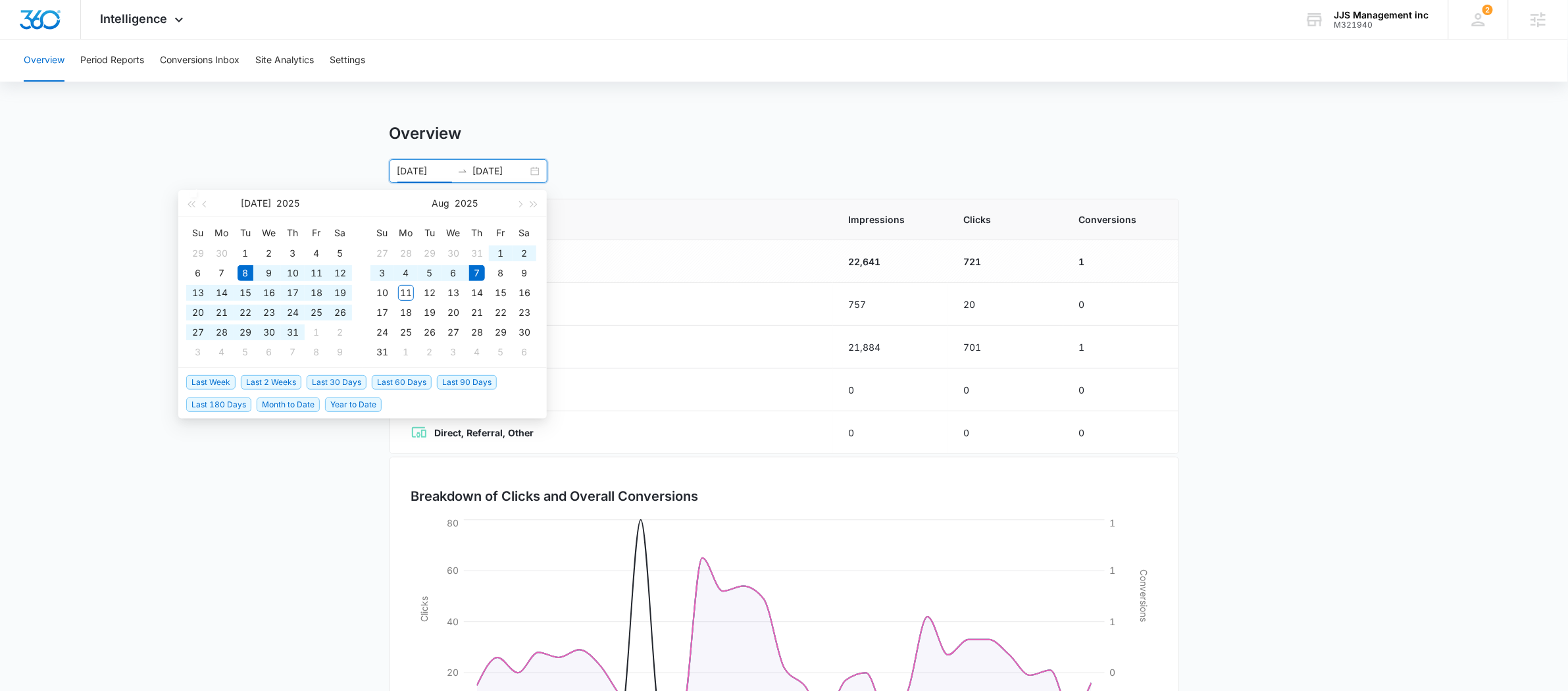
click at [347, 385] on span "Last 30 Days" at bounding box center [337, 382] width 60 height 14
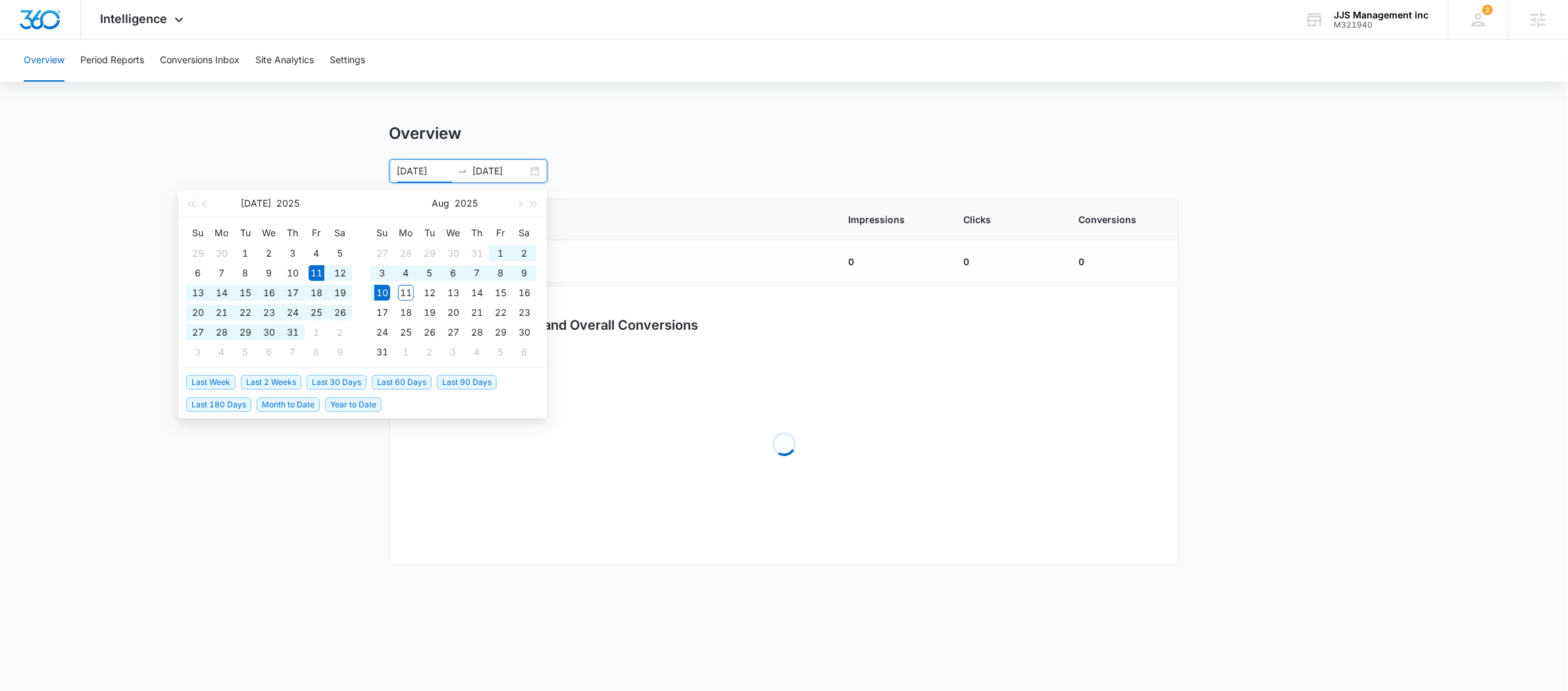
type input "[DATE]"
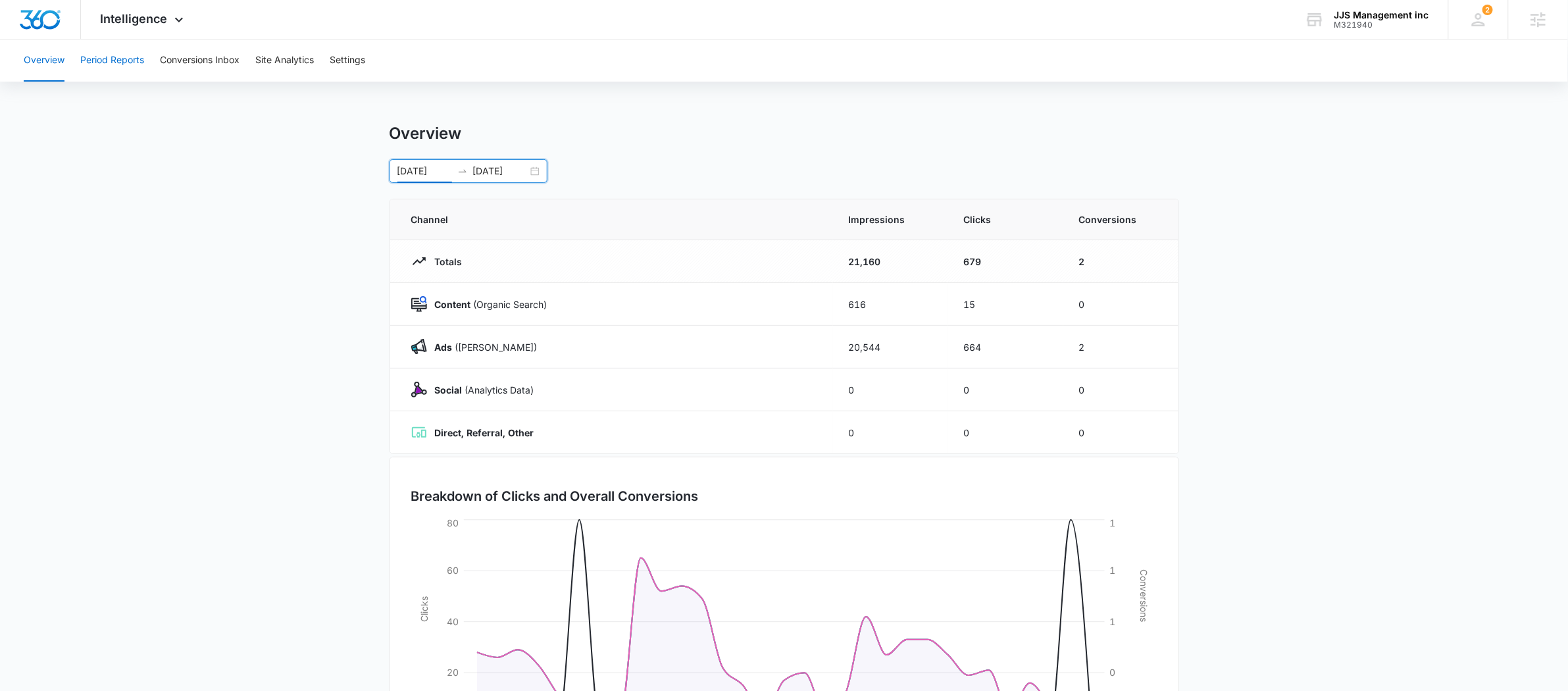
click at [135, 63] on button "Period Reports" at bounding box center [112, 61] width 64 height 42
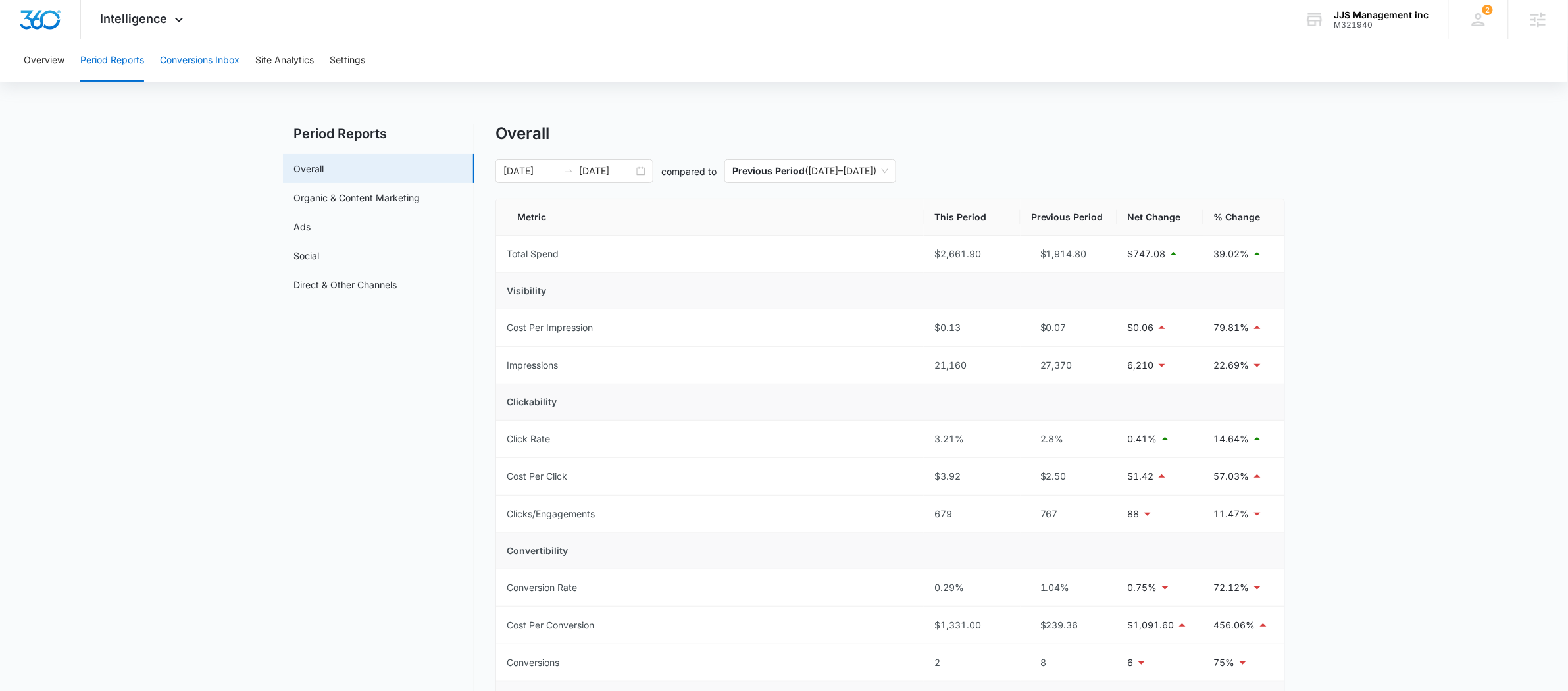
click at [198, 65] on button "Conversions Inbox" at bounding box center [200, 61] width 80 height 42
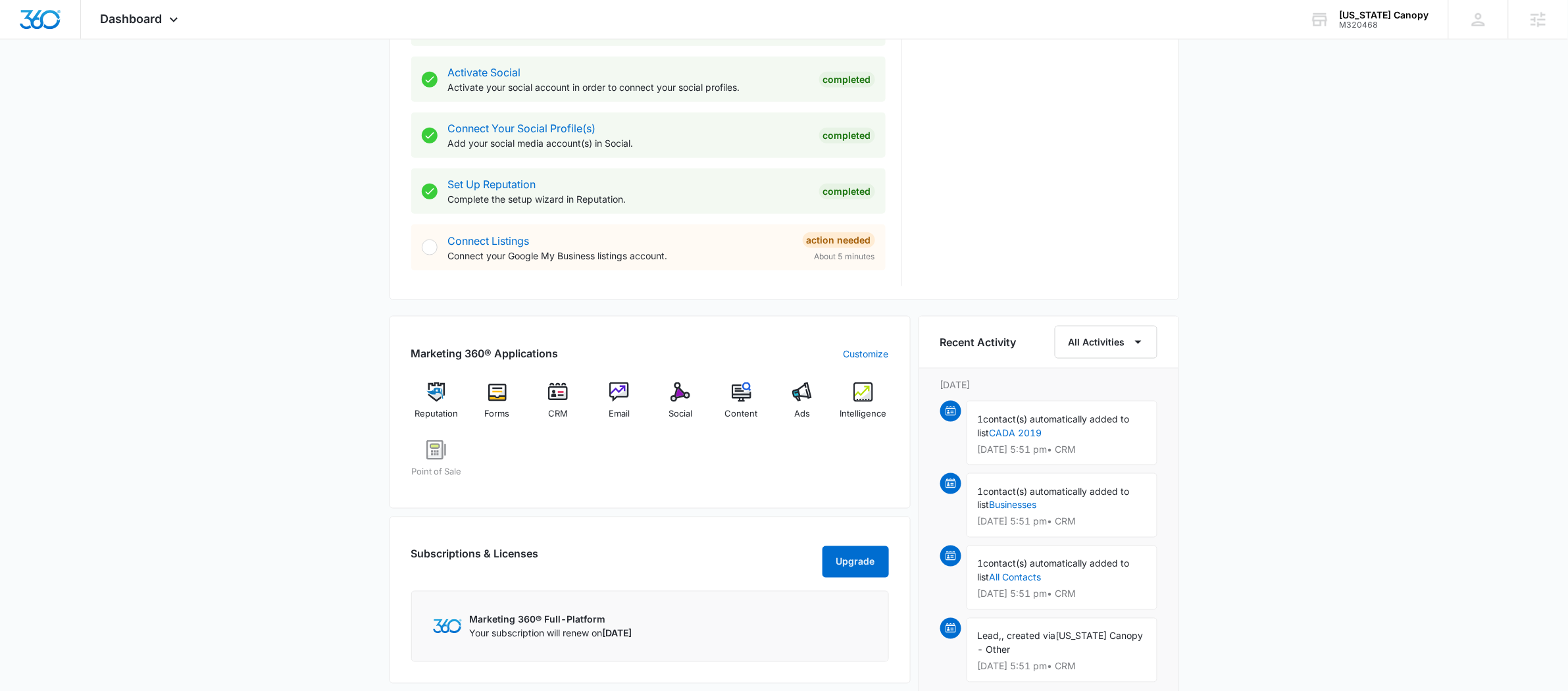
scroll to position [665, 0]
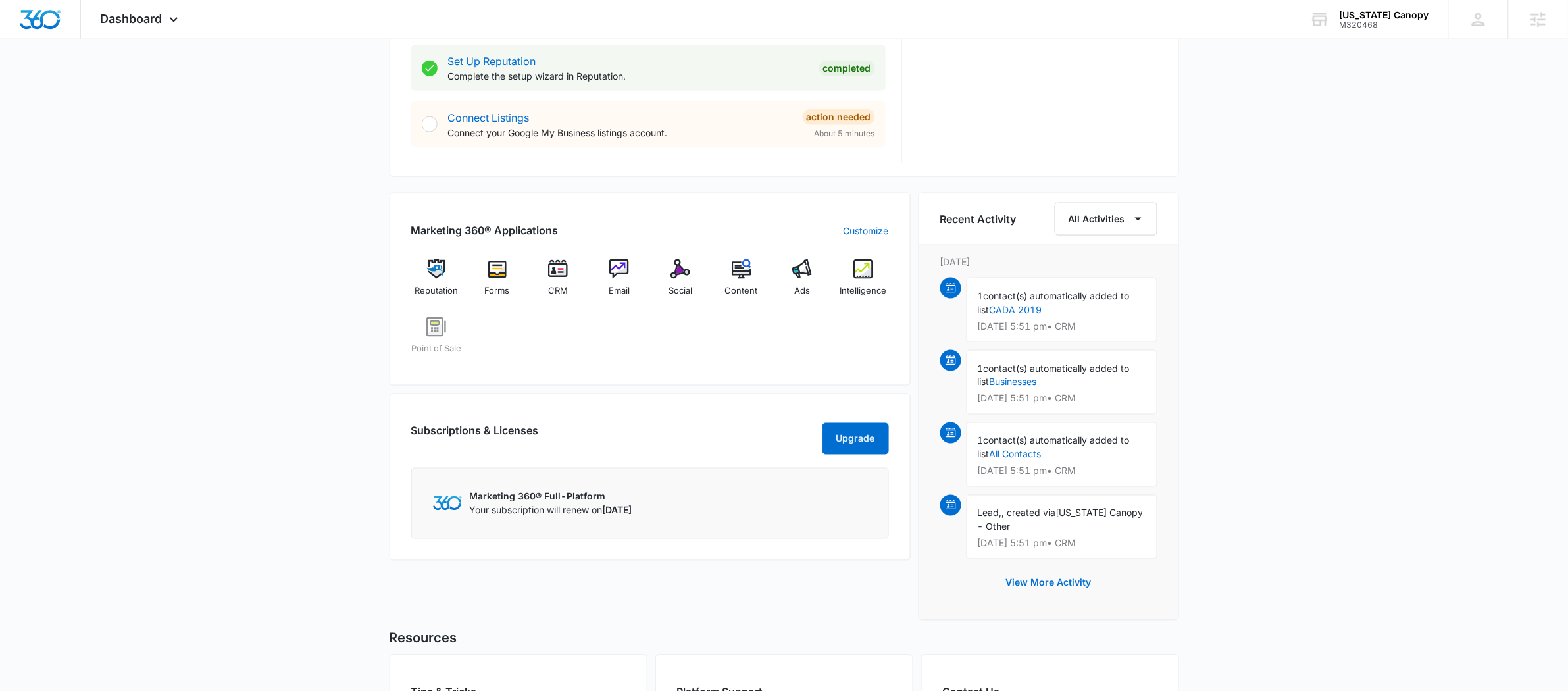
click at [828, 283] on div "Reputation Forms CRM Email Social Content Ads Intelligence Point of Sale" at bounding box center [650, 312] width 477 height 105
click at [816, 278] on div "Ads" at bounding box center [802, 283] width 51 height 47
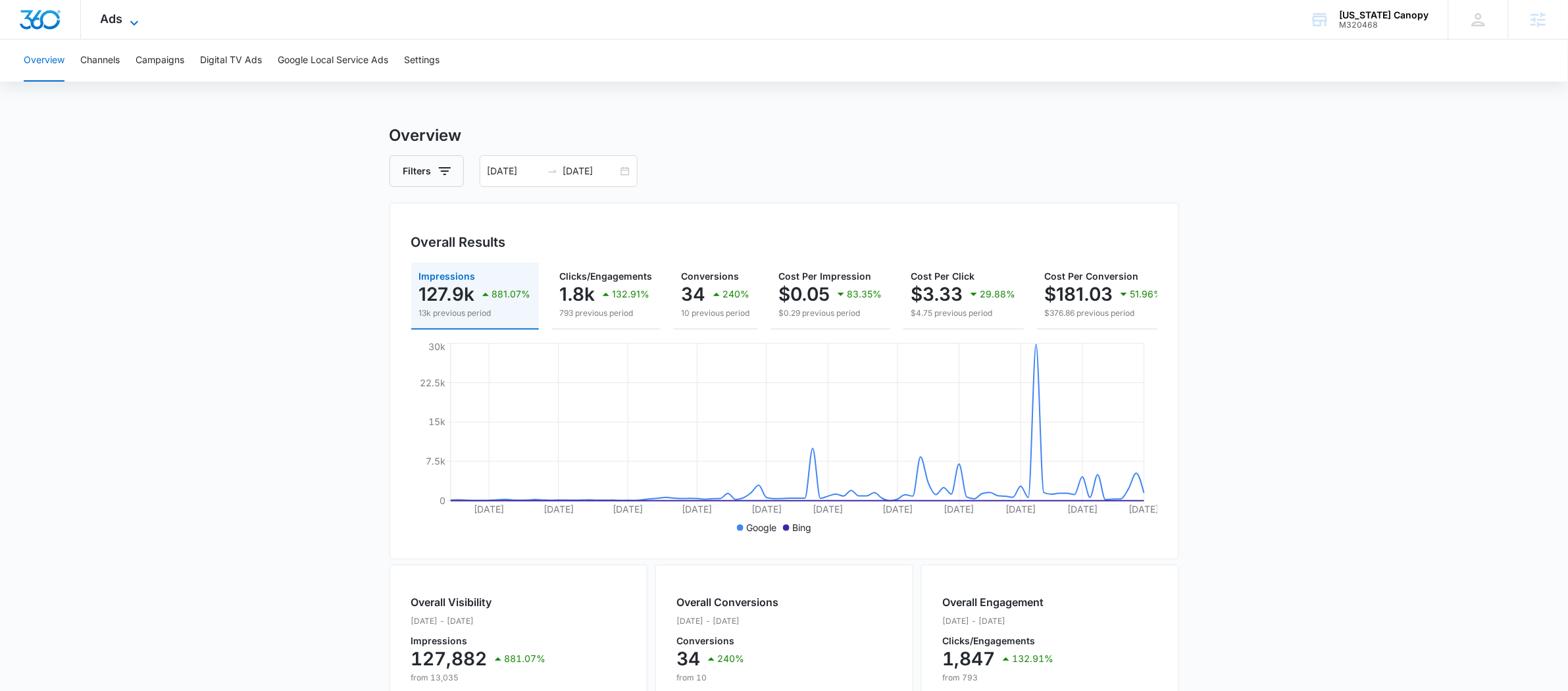
click at [130, 22] on icon at bounding box center [135, 23] width 16 height 16
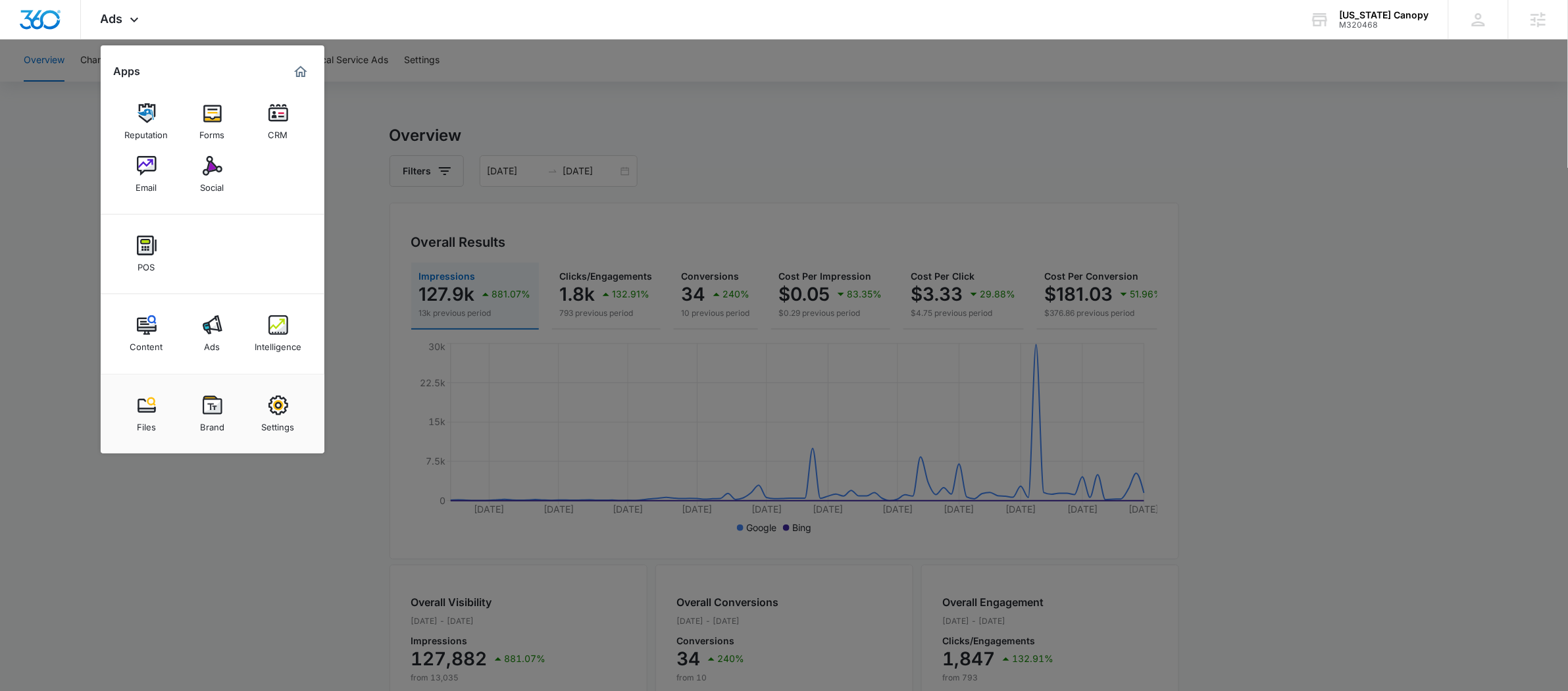
click at [507, 154] on div at bounding box center [784, 346] width 1568 height 691
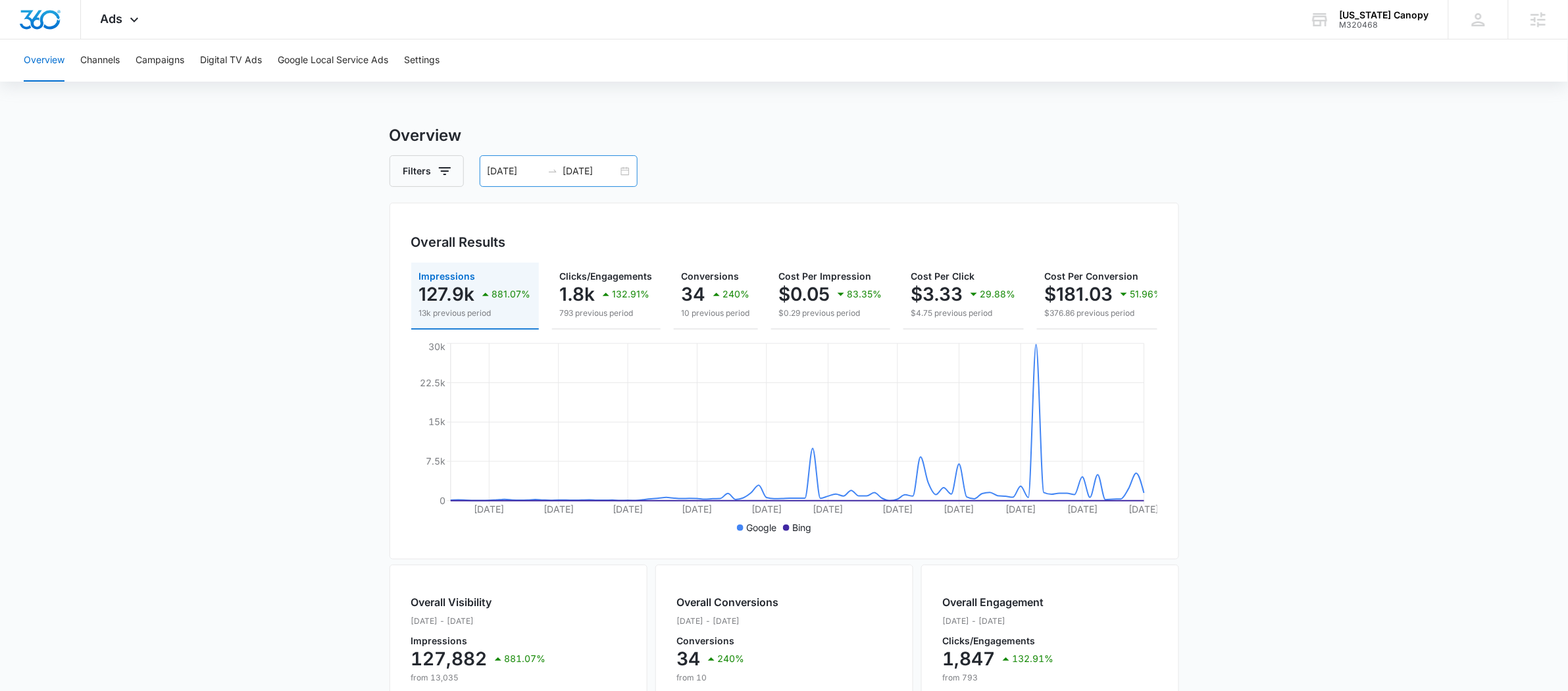
click at [560, 178] on div "04/28/2025 07/27/2025" at bounding box center [558, 172] width 158 height 32
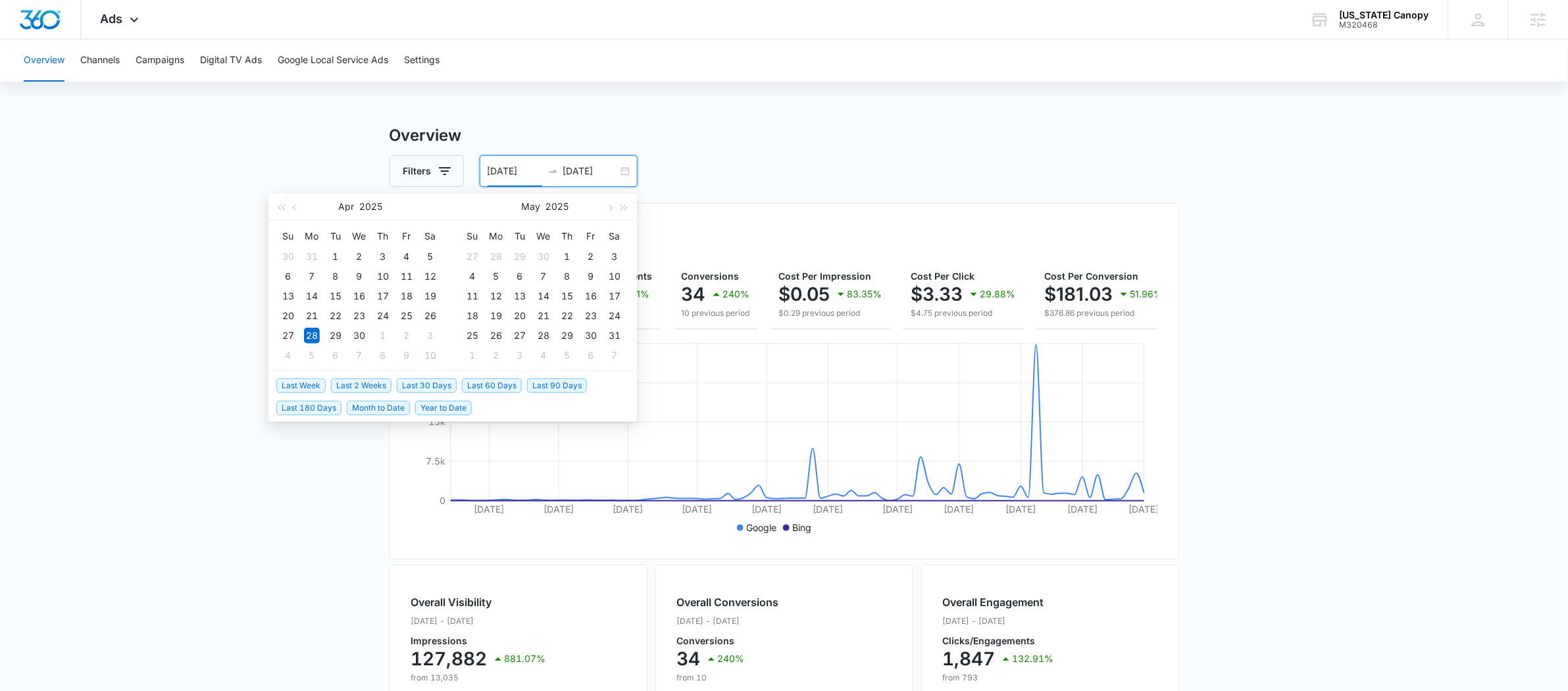
click at [423, 387] on span "Last 30 Days" at bounding box center [426, 385] width 60 height 14
type input "07/12/2025"
type input "08/11/2025"
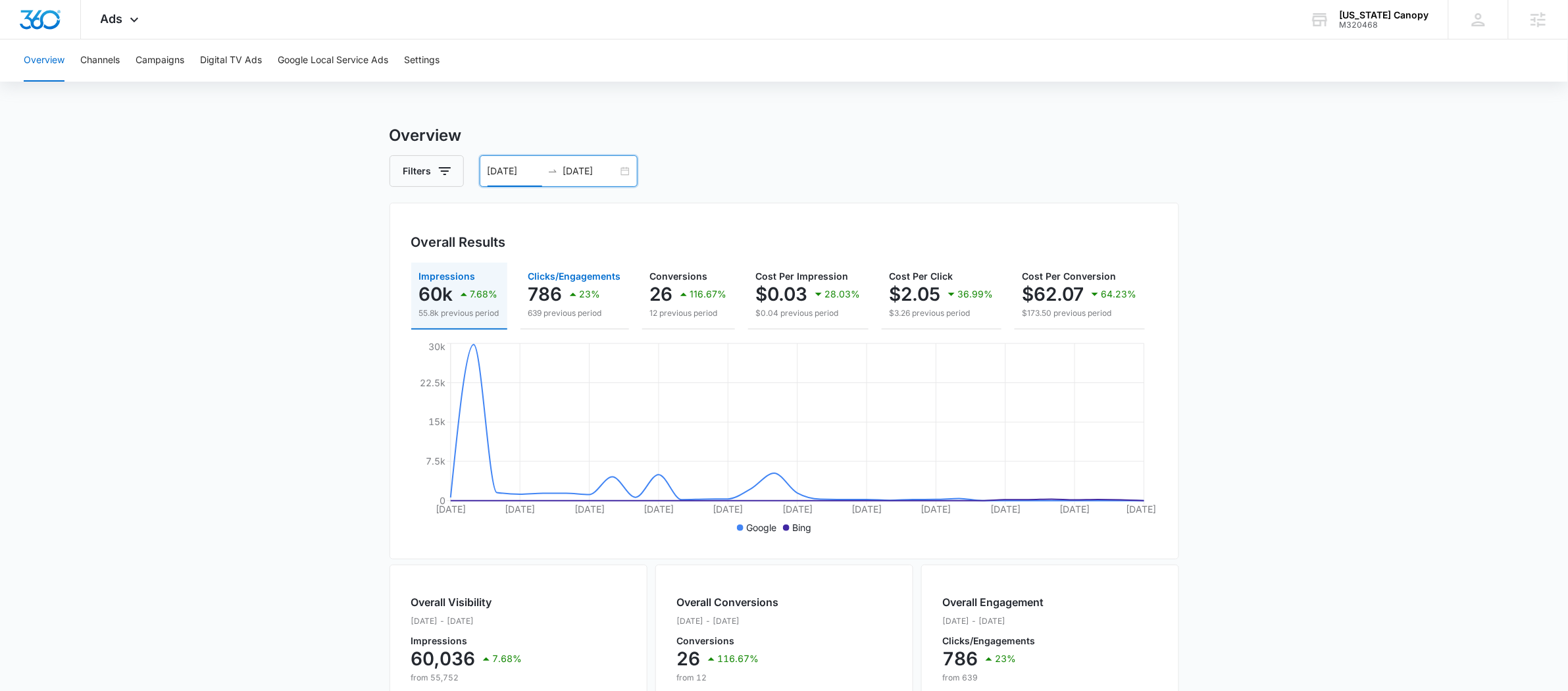
click at [541, 269] on button "Clicks/Engagements 786 23% 639 previous period" at bounding box center [574, 296] width 109 height 67
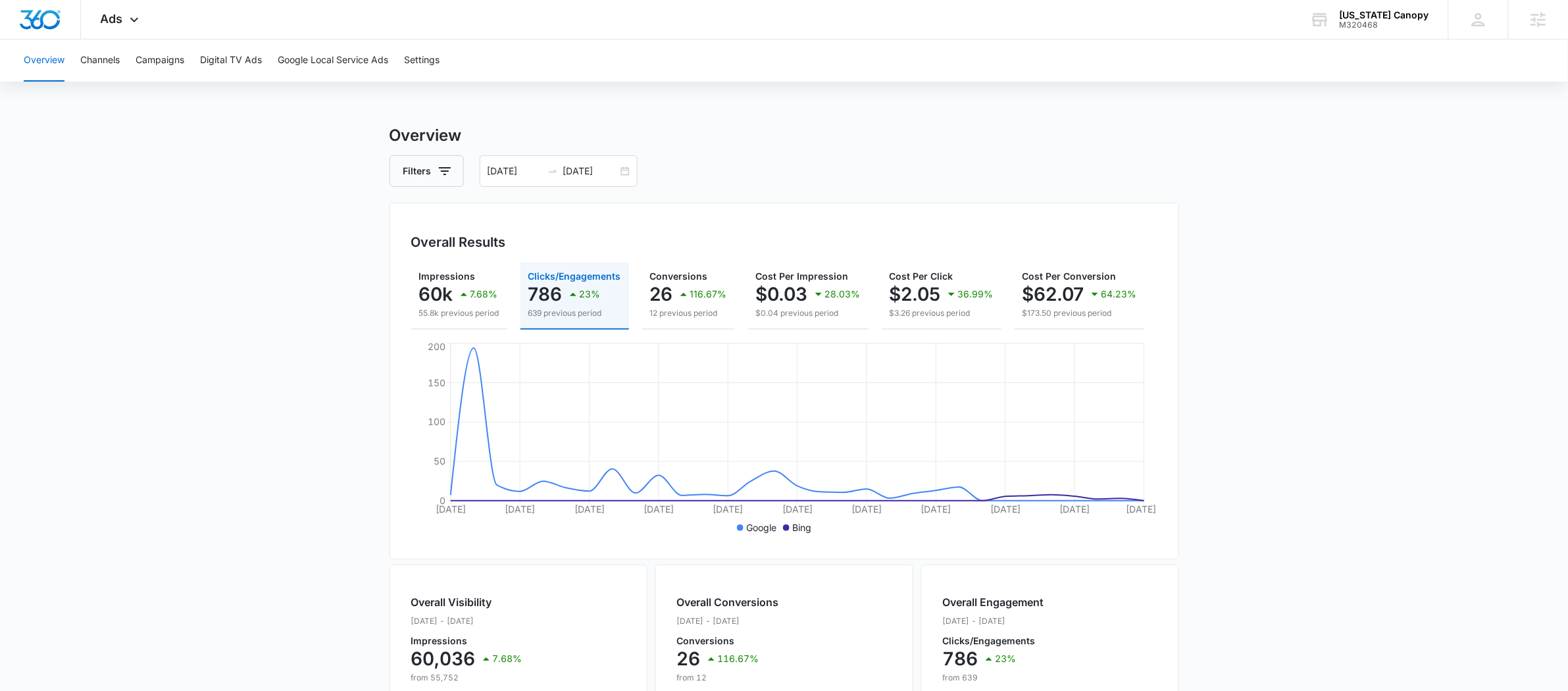
click at [552, 284] on p "786" at bounding box center [545, 294] width 34 height 21
click at [538, 175] on input "07/12/2025" at bounding box center [514, 171] width 55 height 14
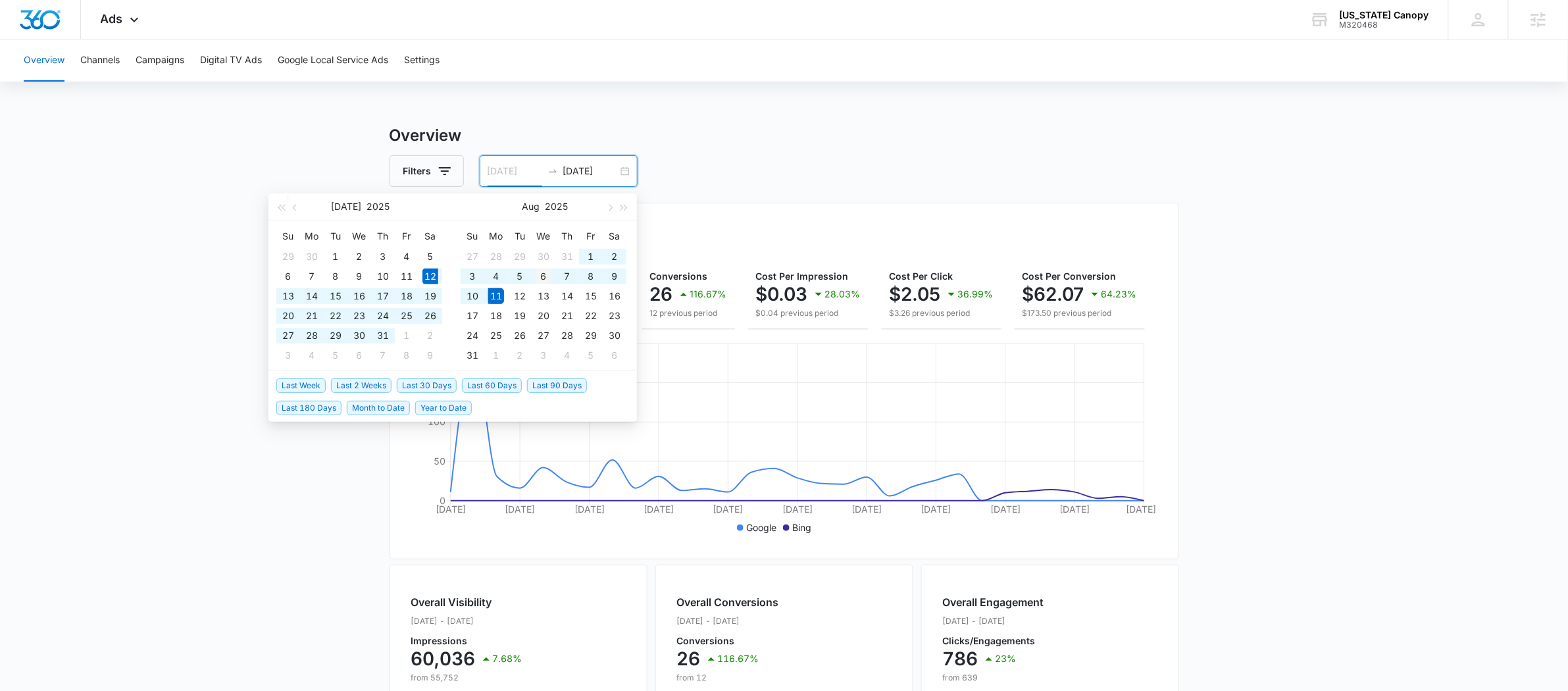
type input "08/06/2025"
click at [543, 277] on div "6" at bounding box center [543, 277] width 16 height 16
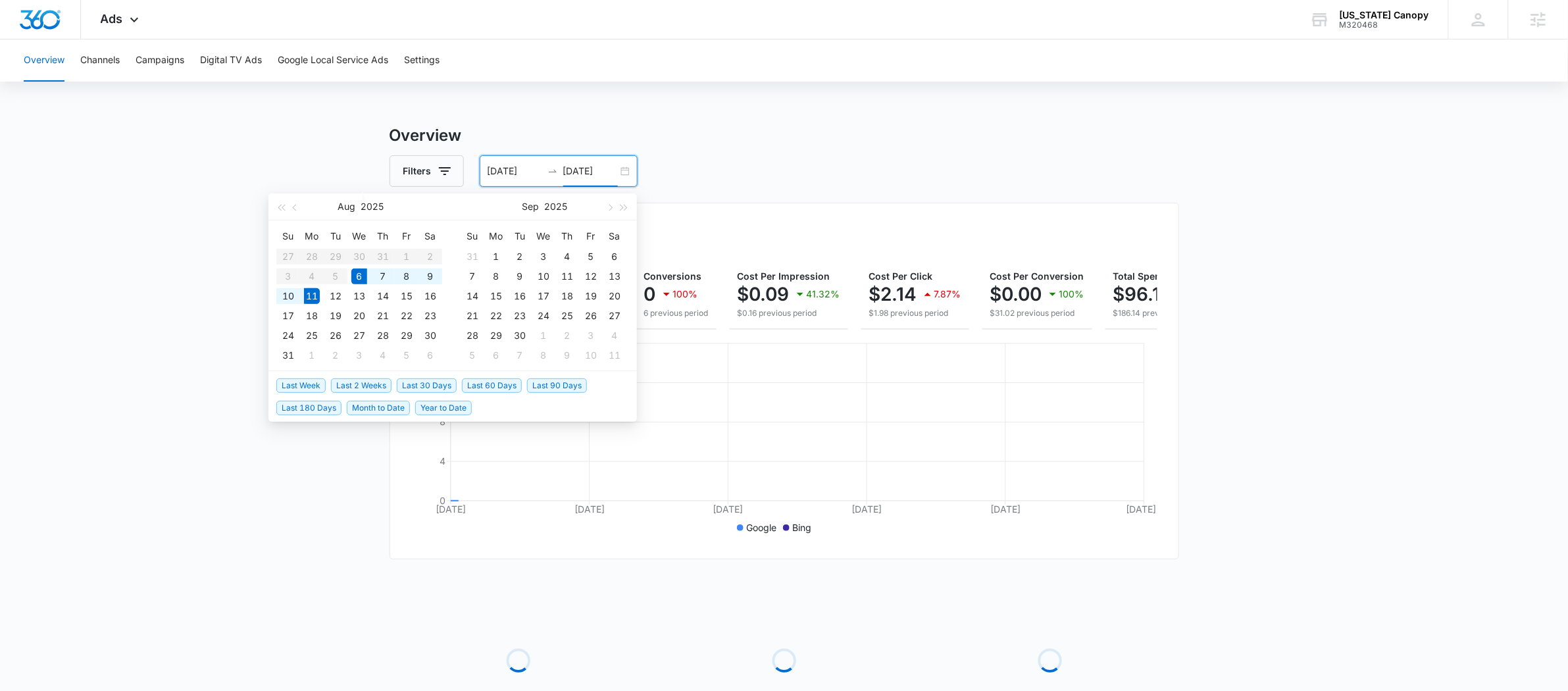
type input "[DATE]"
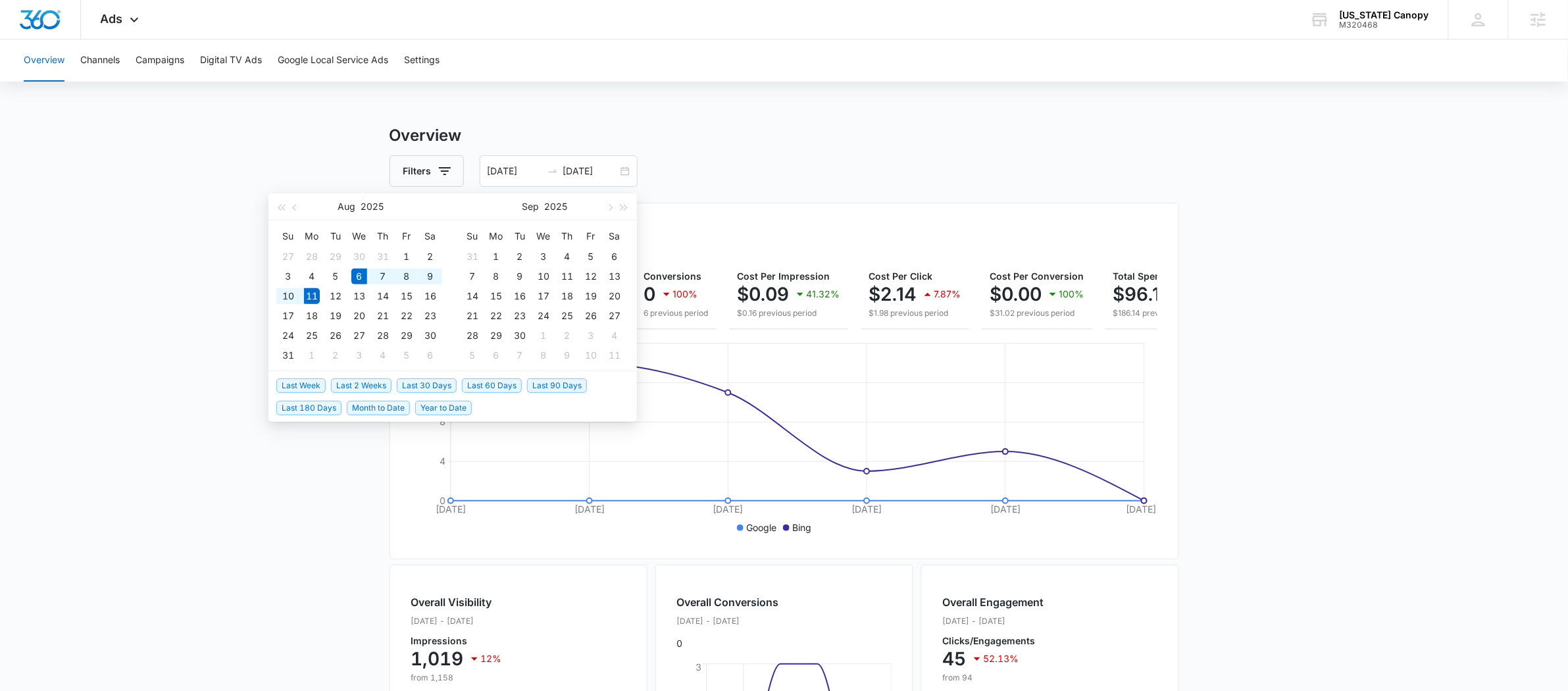
click at [178, 233] on main "Overview Filters 08/06/2025 08/11/2025 Overall Results Impressions 1k 12% 1.2k …" at bounding box center [784, 596] width 1568 height 945
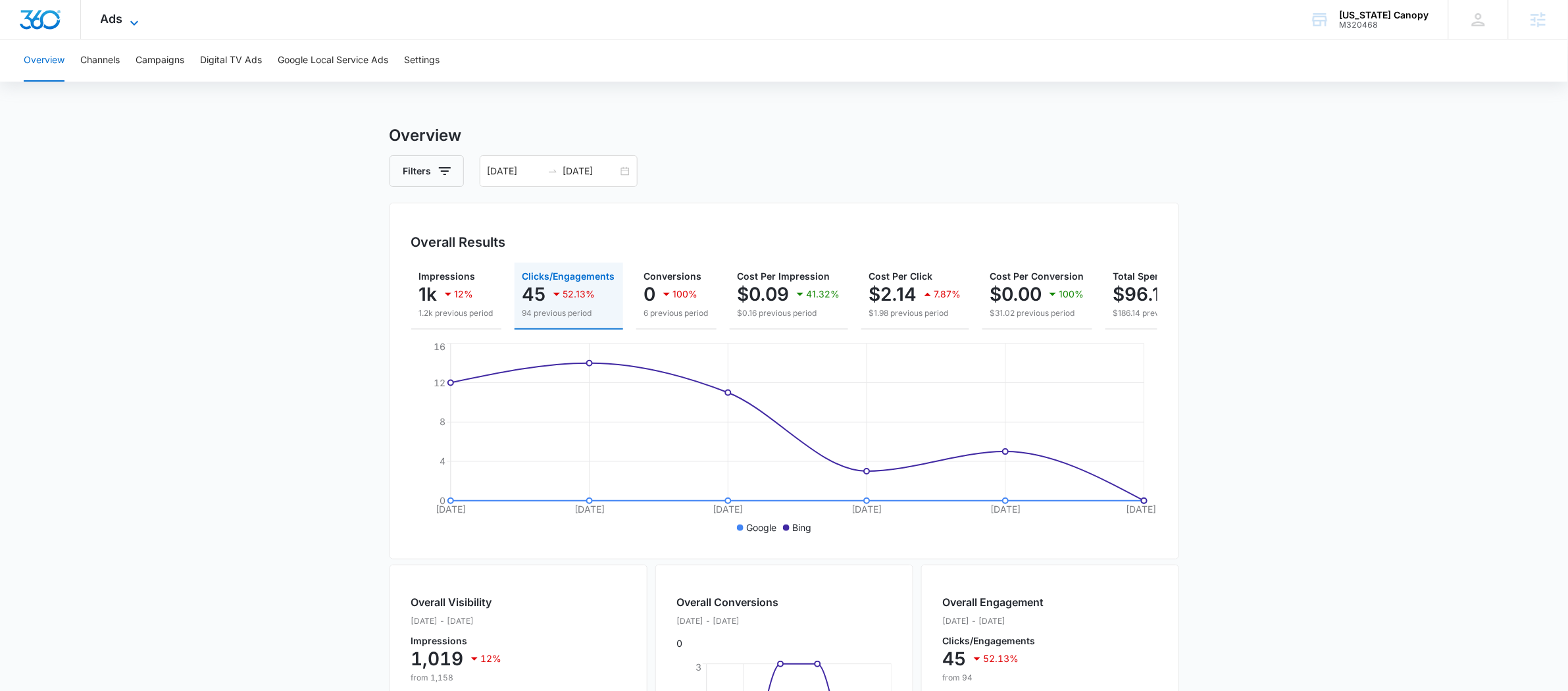
click at [119, 20] on span "Ads" at bounding box center [112, 19] width 22 height 14
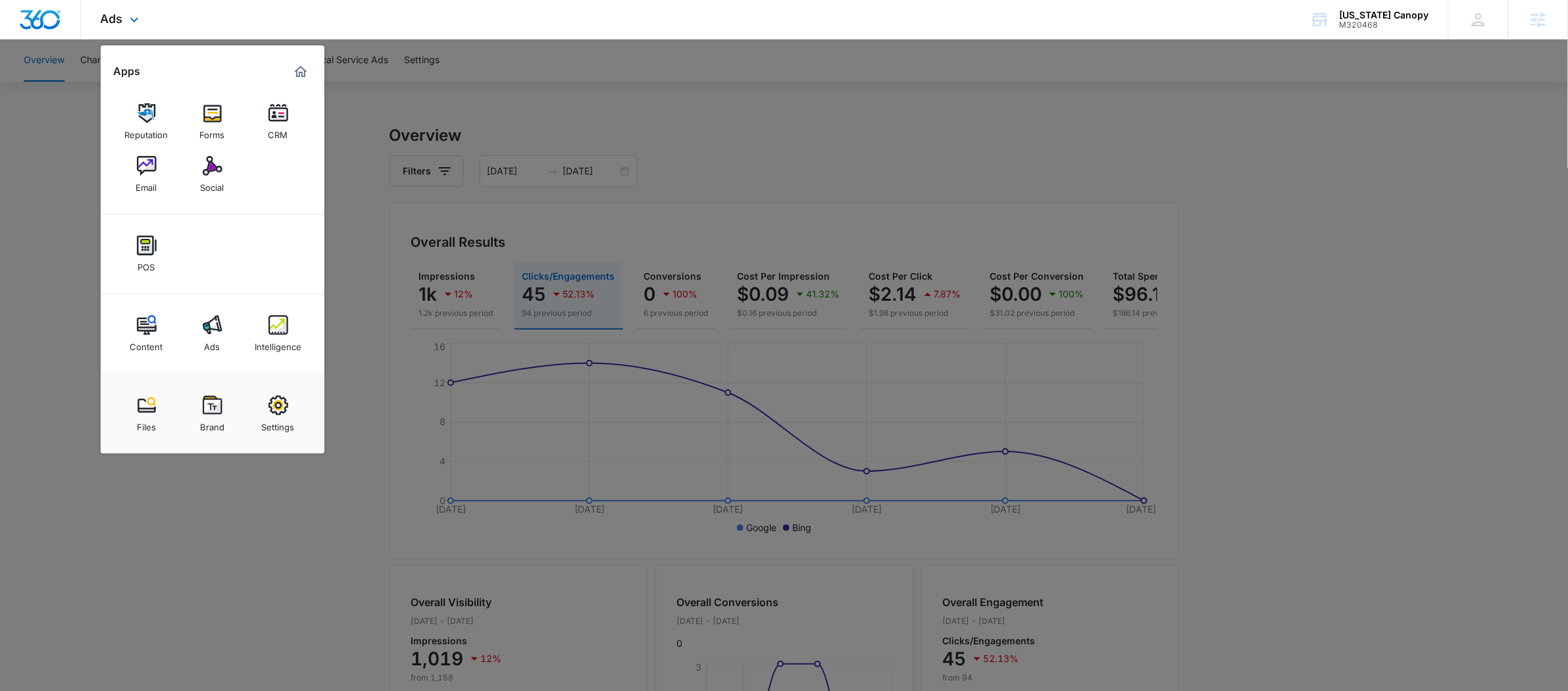
click at [268, 306] on div "Content Ads Intelligence" at bounding box center [213, 335] width 224 height 80
click at [279, 350] on div "Intelligence" at bounding box center [278, 343] width 47 height 17
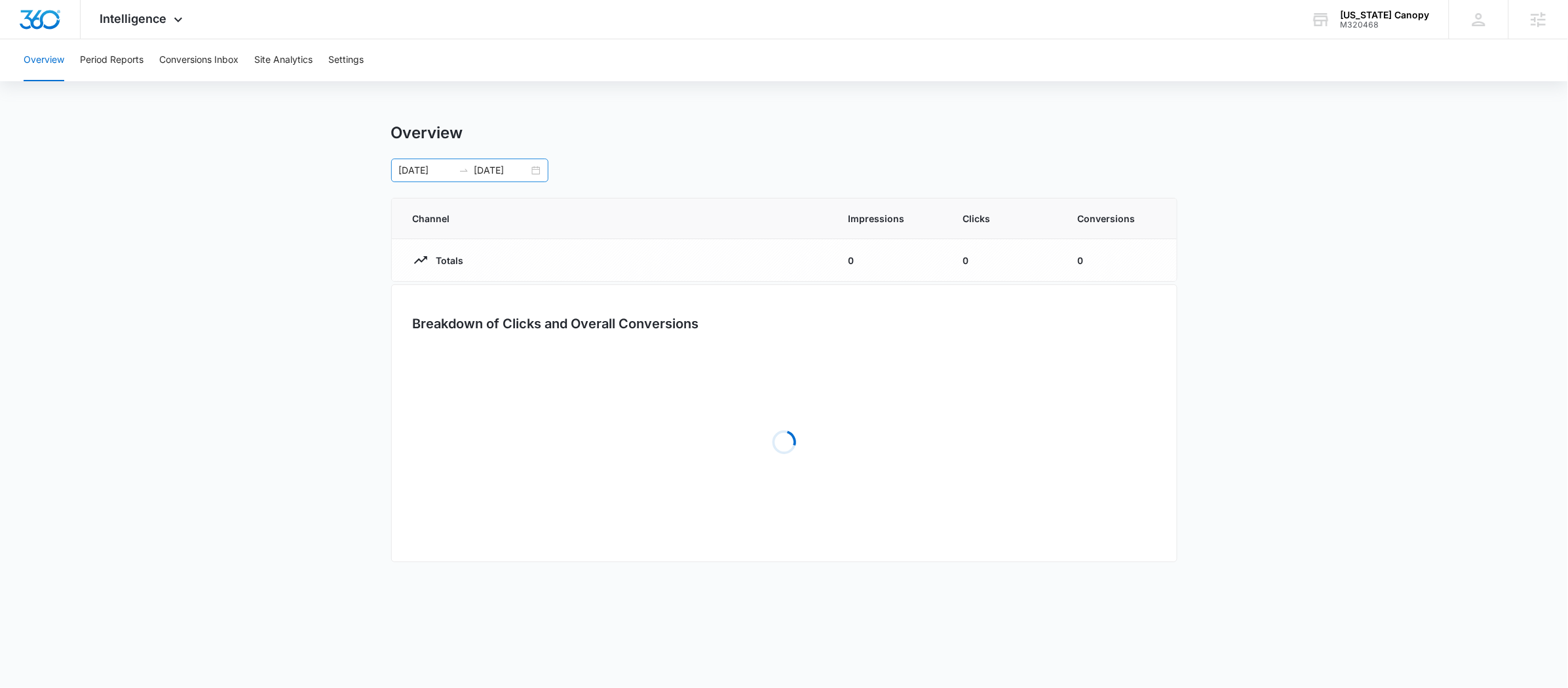
click at [474, 178] on div "08/06/2025 08/11/2025" at bounding box center [469, 170] width 157 height 24
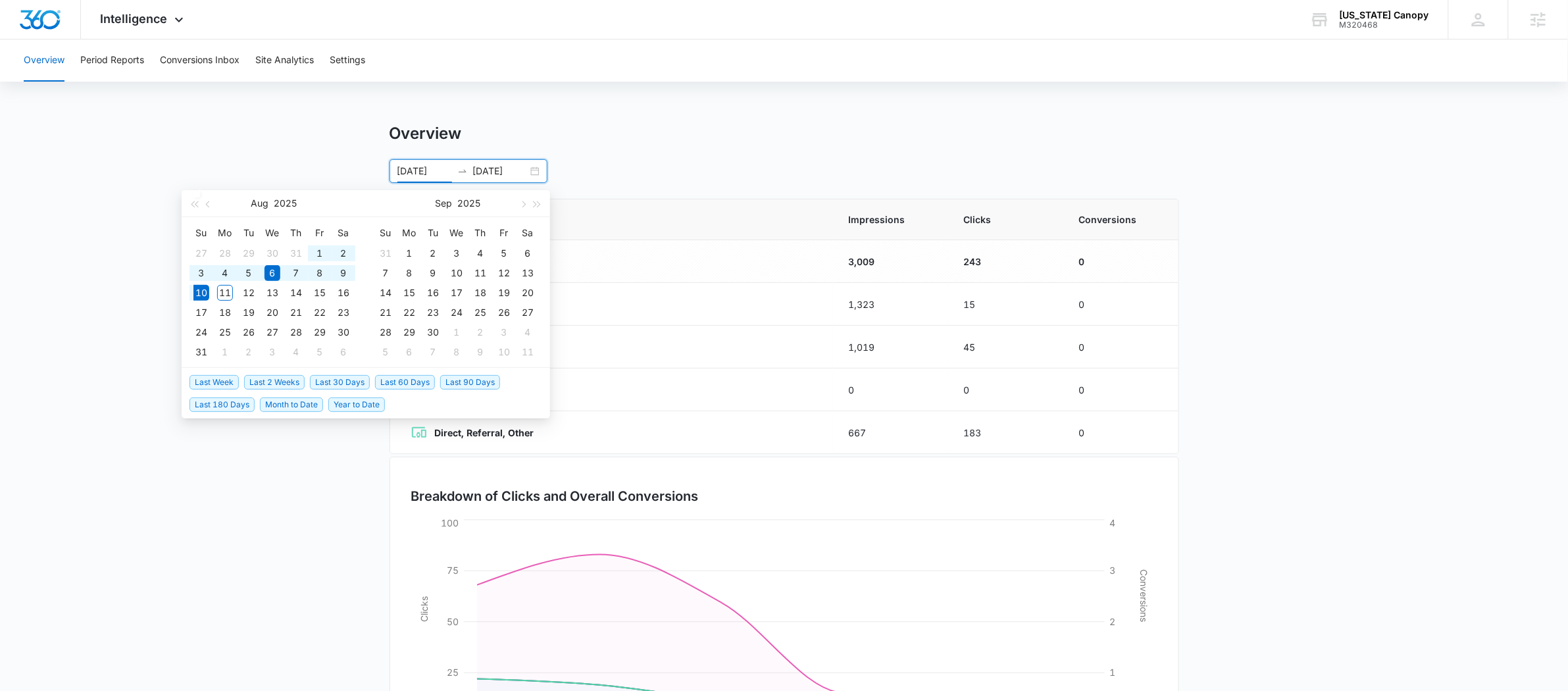
click at [357, 380] on span "Last 30 Days" at bounding box center [340, 382] width 60 height 14
type input "[DATE]"
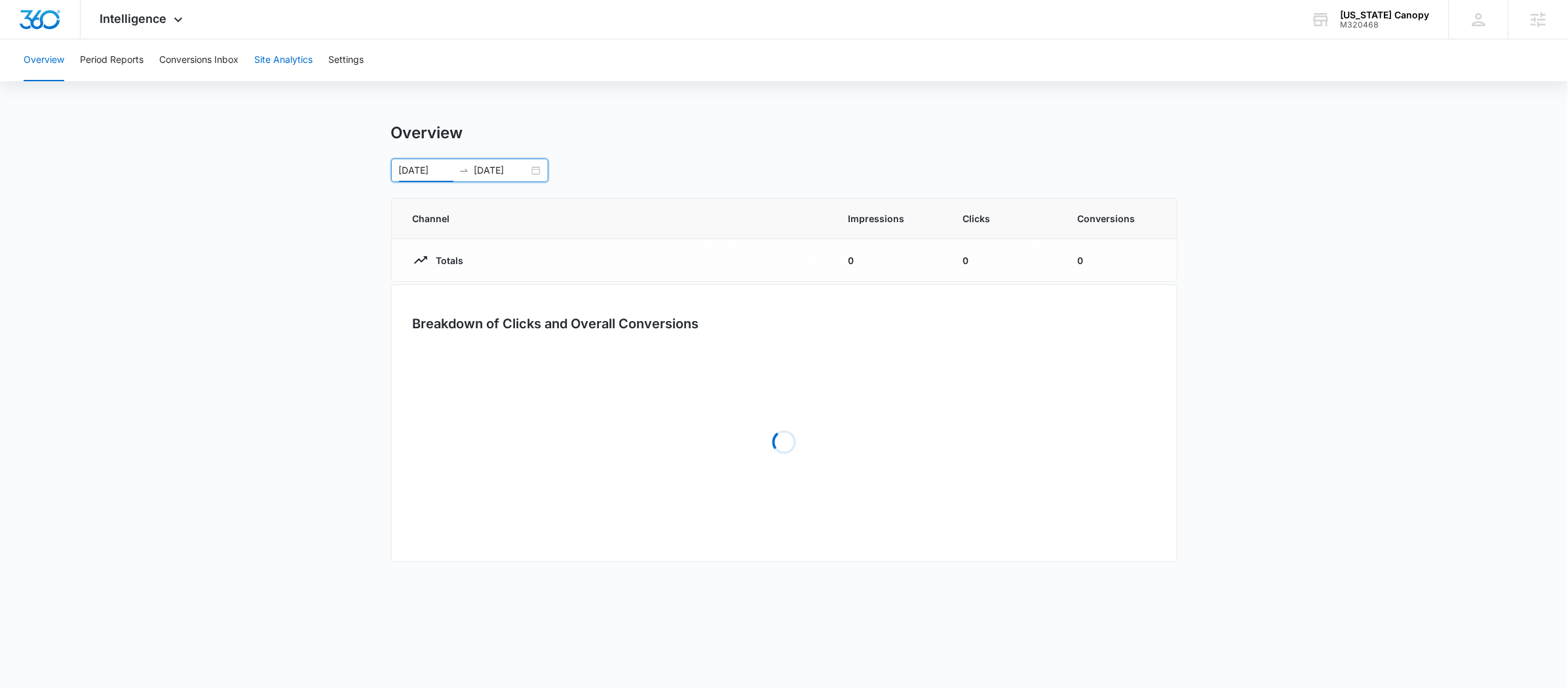
click at [288, 62] on button "Site Analytics" at bounding box center [283, 61] width 59 height 42
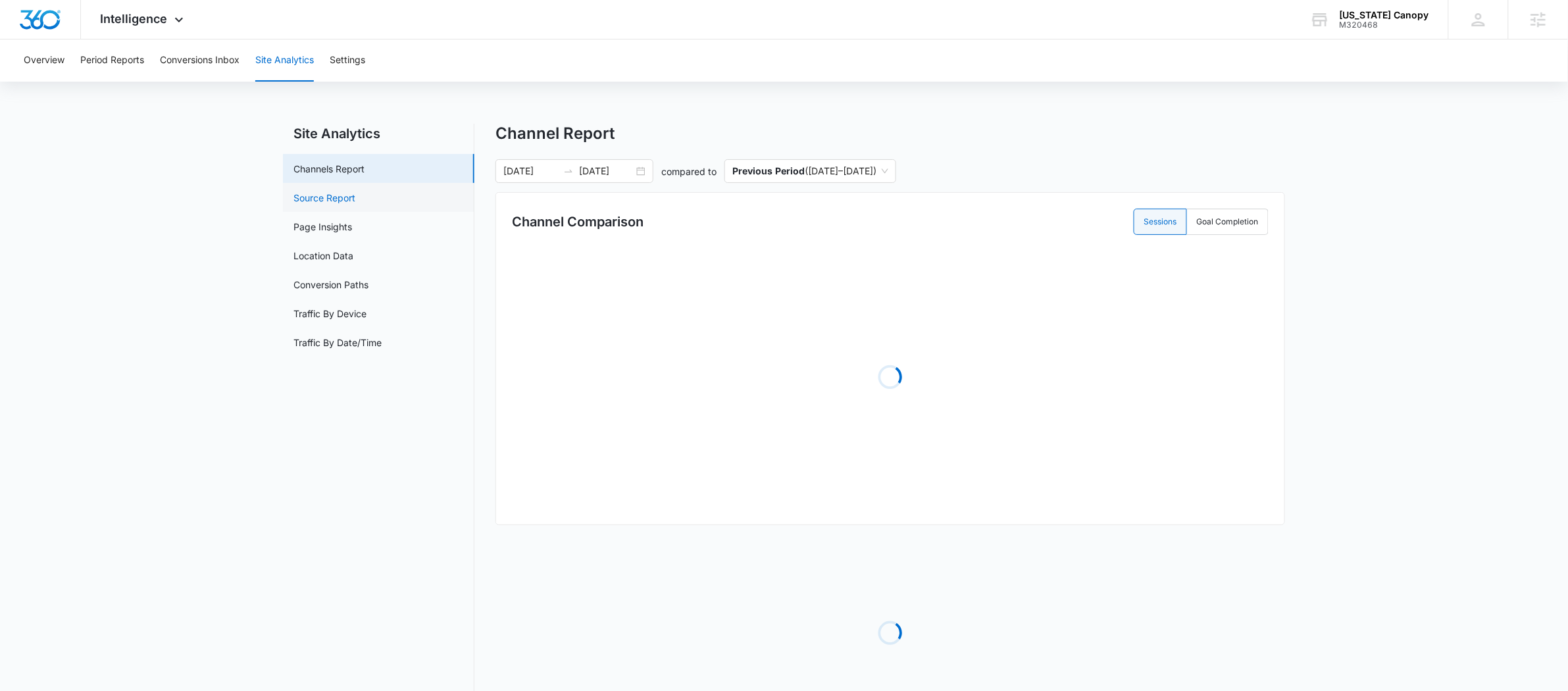
click at [356, 202] on link "Source Report" at bounding box center [325, 198] width 62 height 14
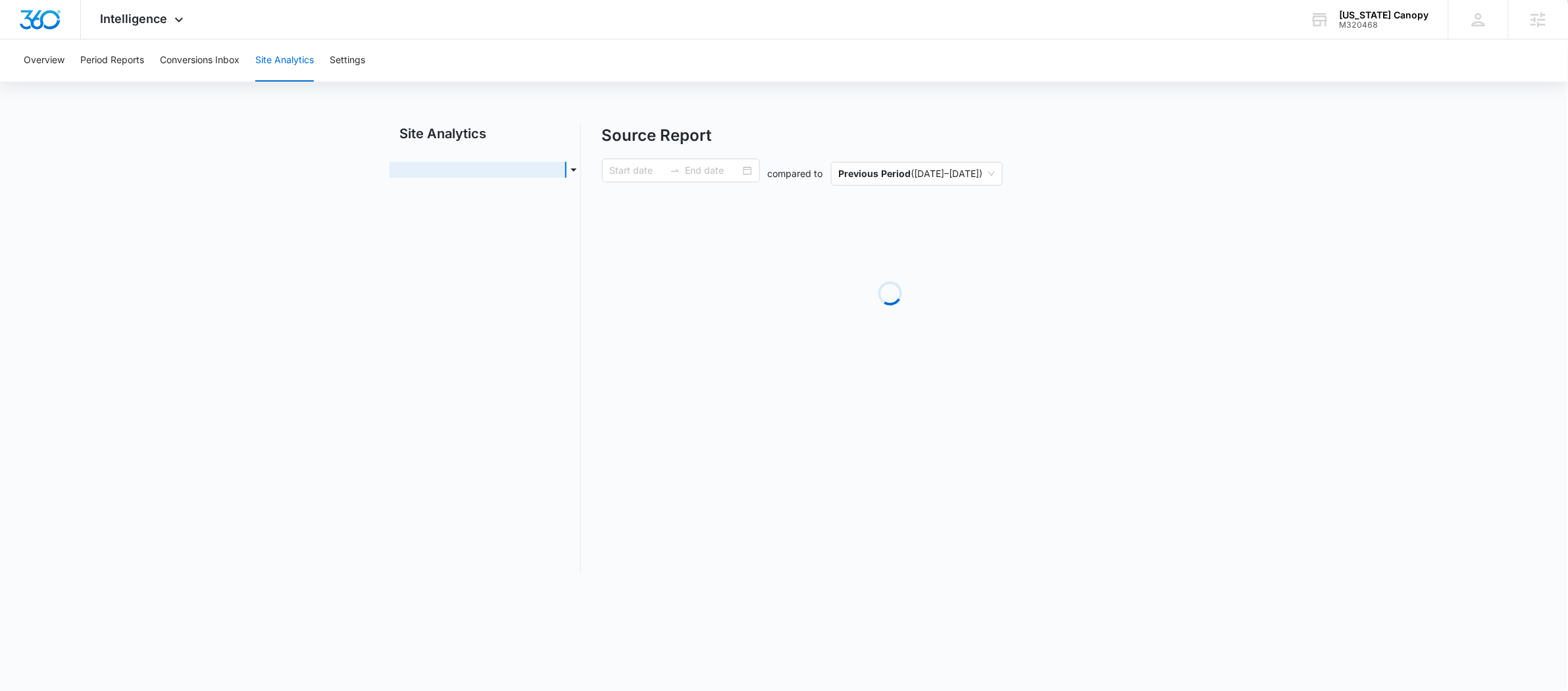
type input "[DATE]"
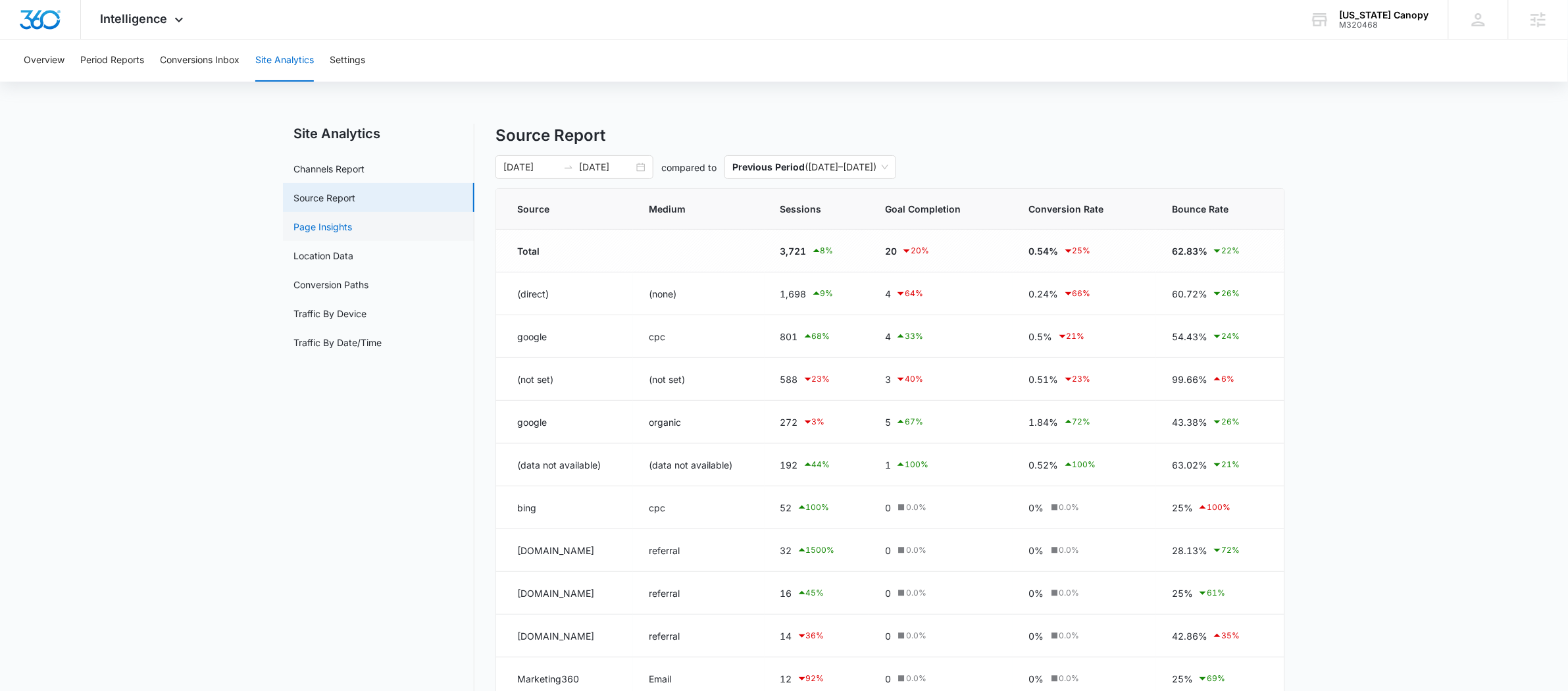
click at [349, 220] on link "Page Insights" at bounding box center [323, 227] width 59 height 14
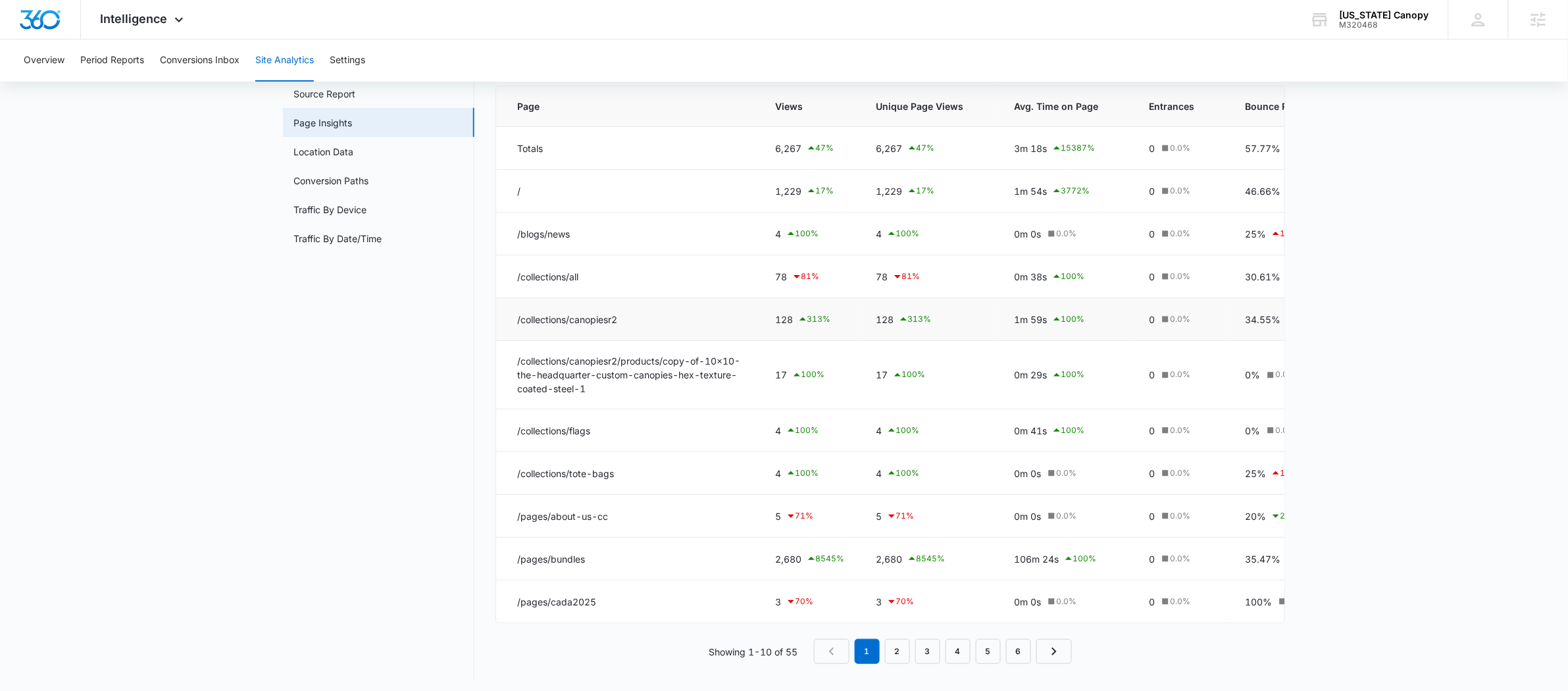
scroll to position [123, 0]
click at [894, 653] on link "2" at bounding box center [897, 646] width 25 height 25
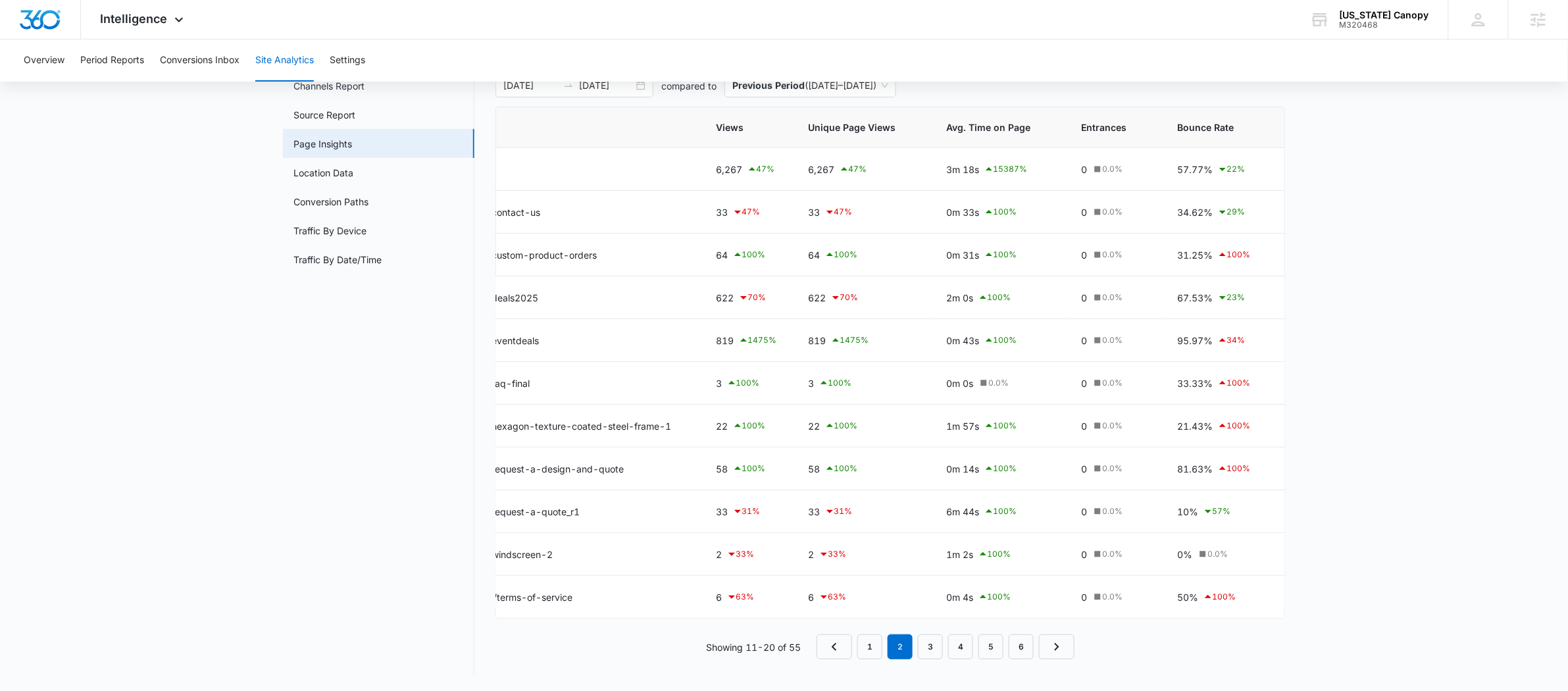
scroll to position [0, 0]
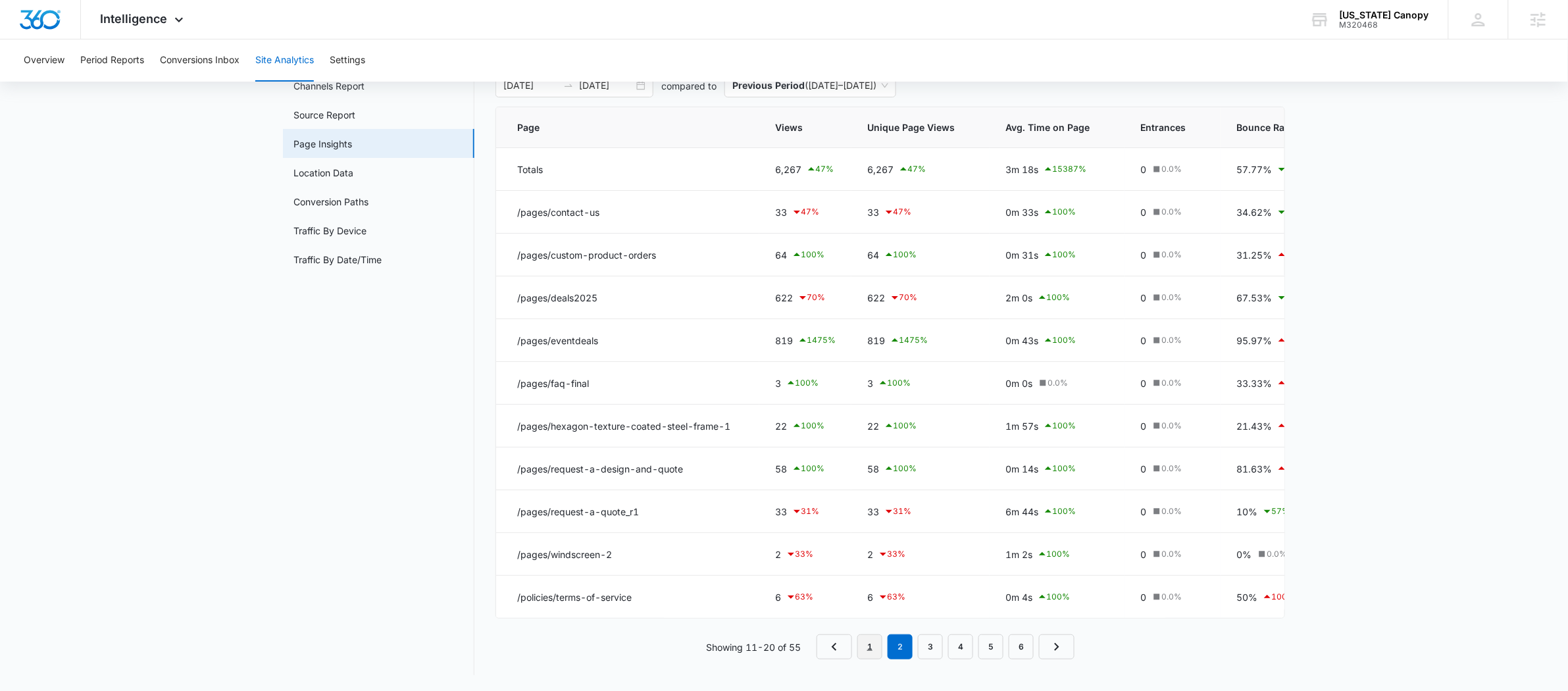
click at [865, 647] on link "1" at bounding box center [870, 646] width 25 height 25
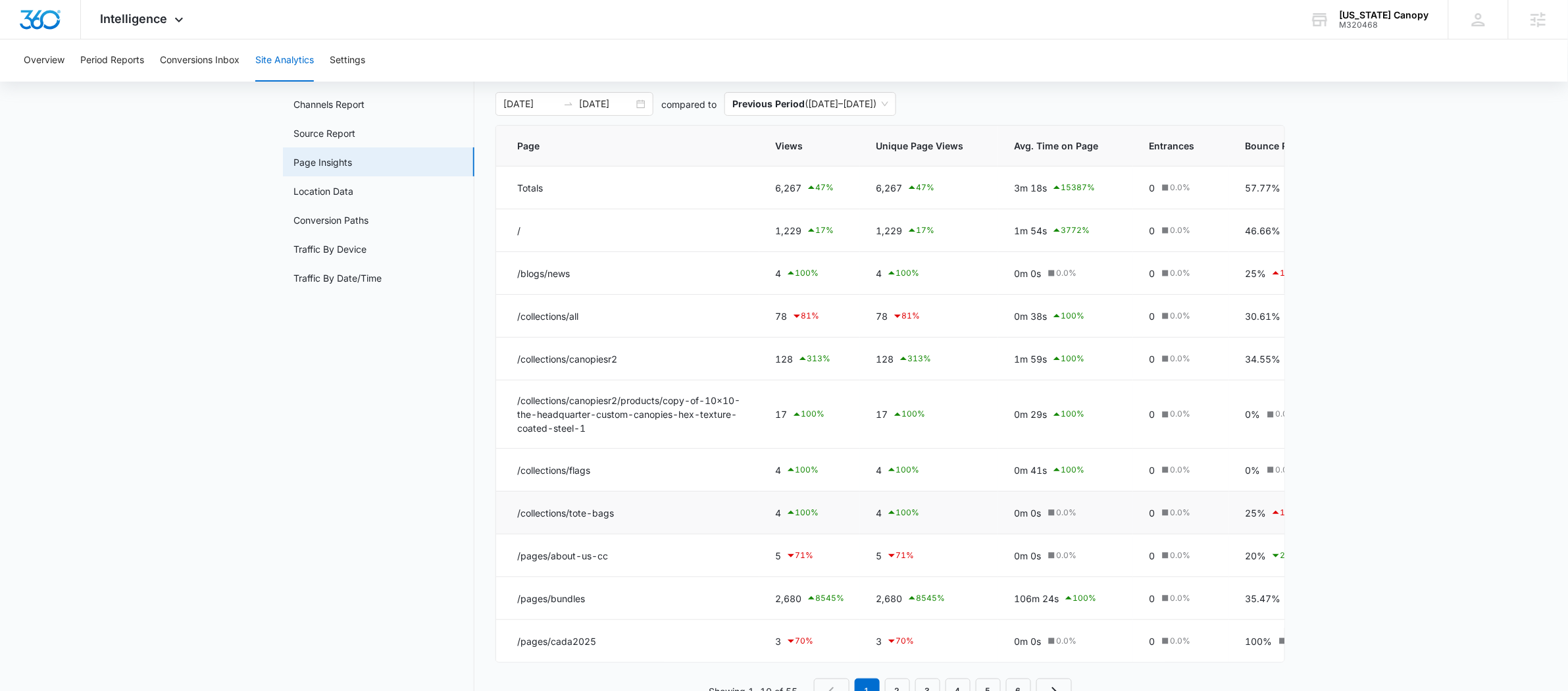
scroll to position [47, 0]
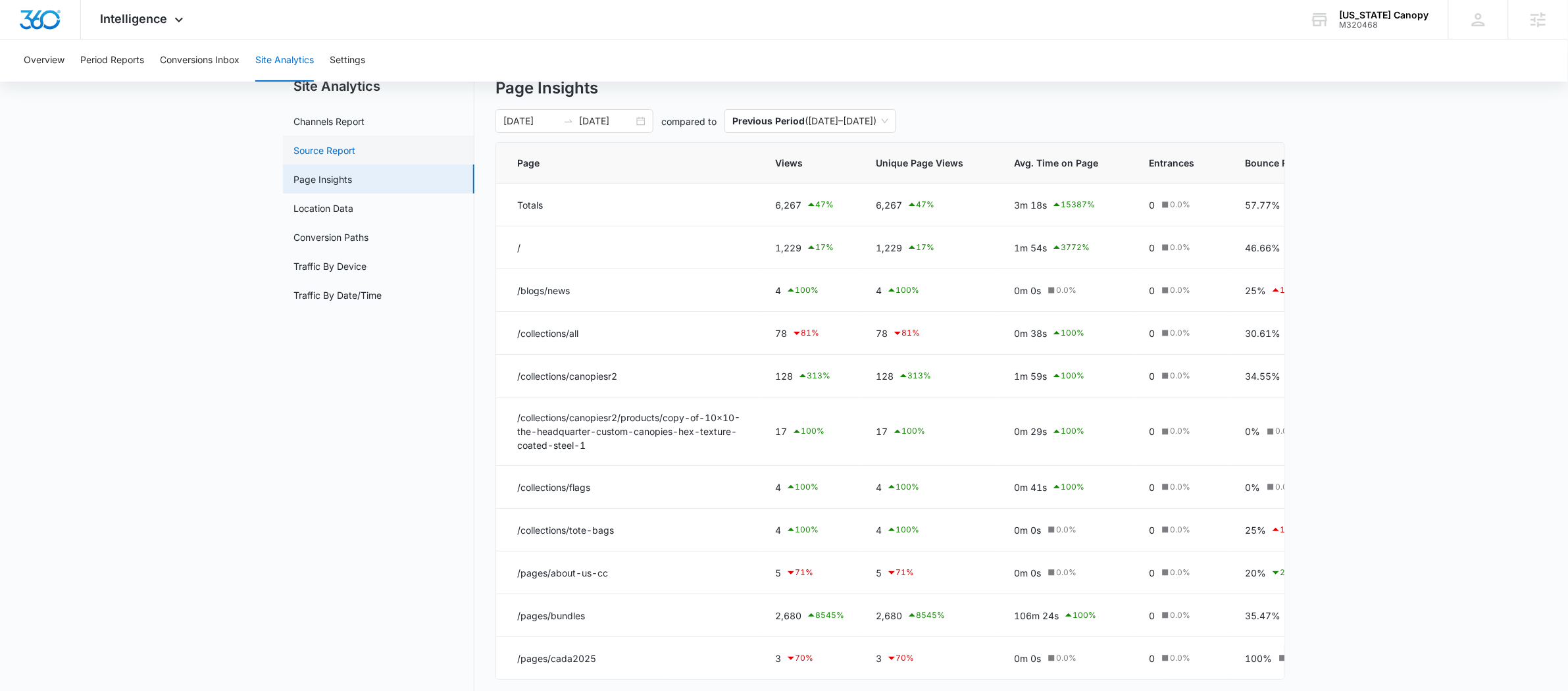
click at [353, 158] on link "Source Report" at bounding box center [325, 151] width 62 height 14
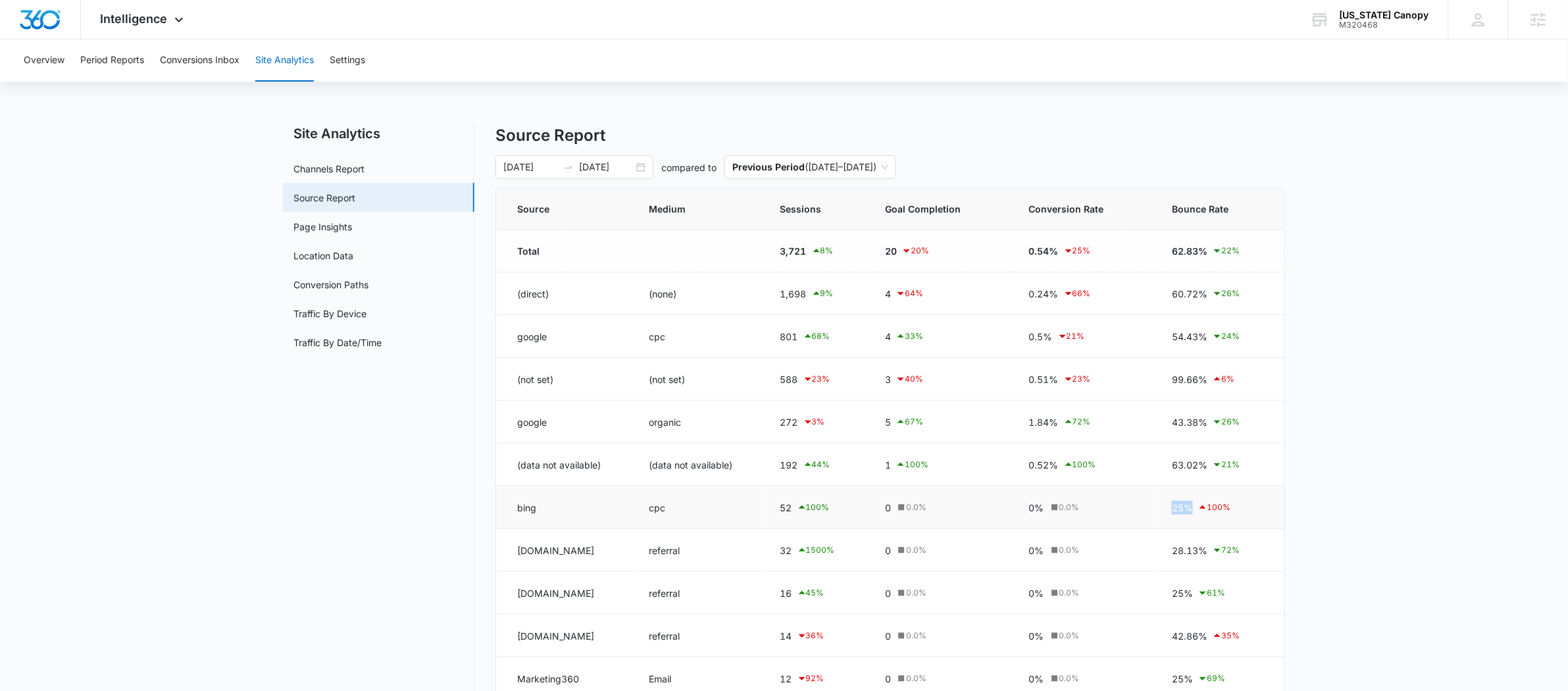
drag, startPoint x: 1178, startPoint y: 510, endPoint x: 1200, endPoint y: 514, distance: 22.4
click at [1200, 514] on td "25% 100 %" at bounding box center [1220, 507] width 129 height 43
click at [156, 22] on span "Intelligence" at bounding box center [134, 19] width 67 height 14
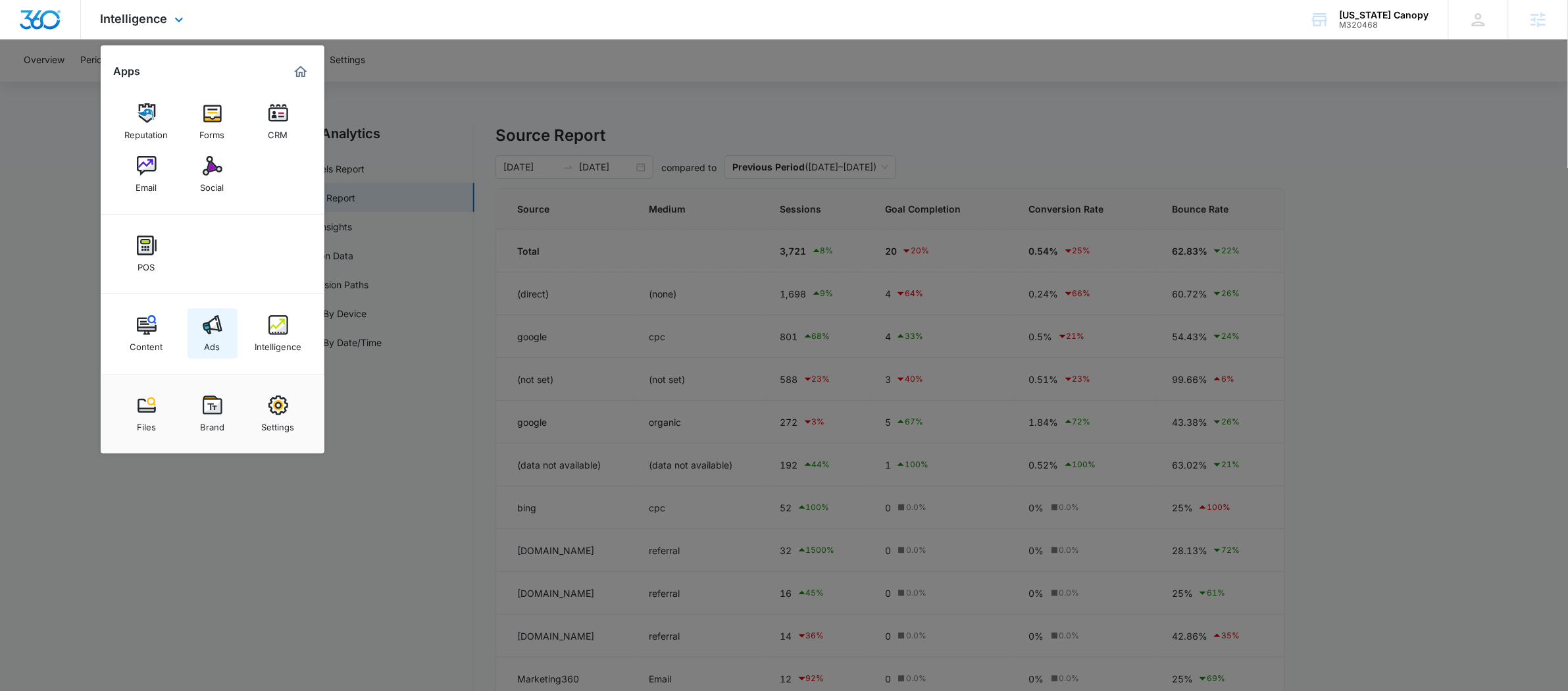
click at [211, 331] on img at bounding box center [213, 326] width 20 height 20
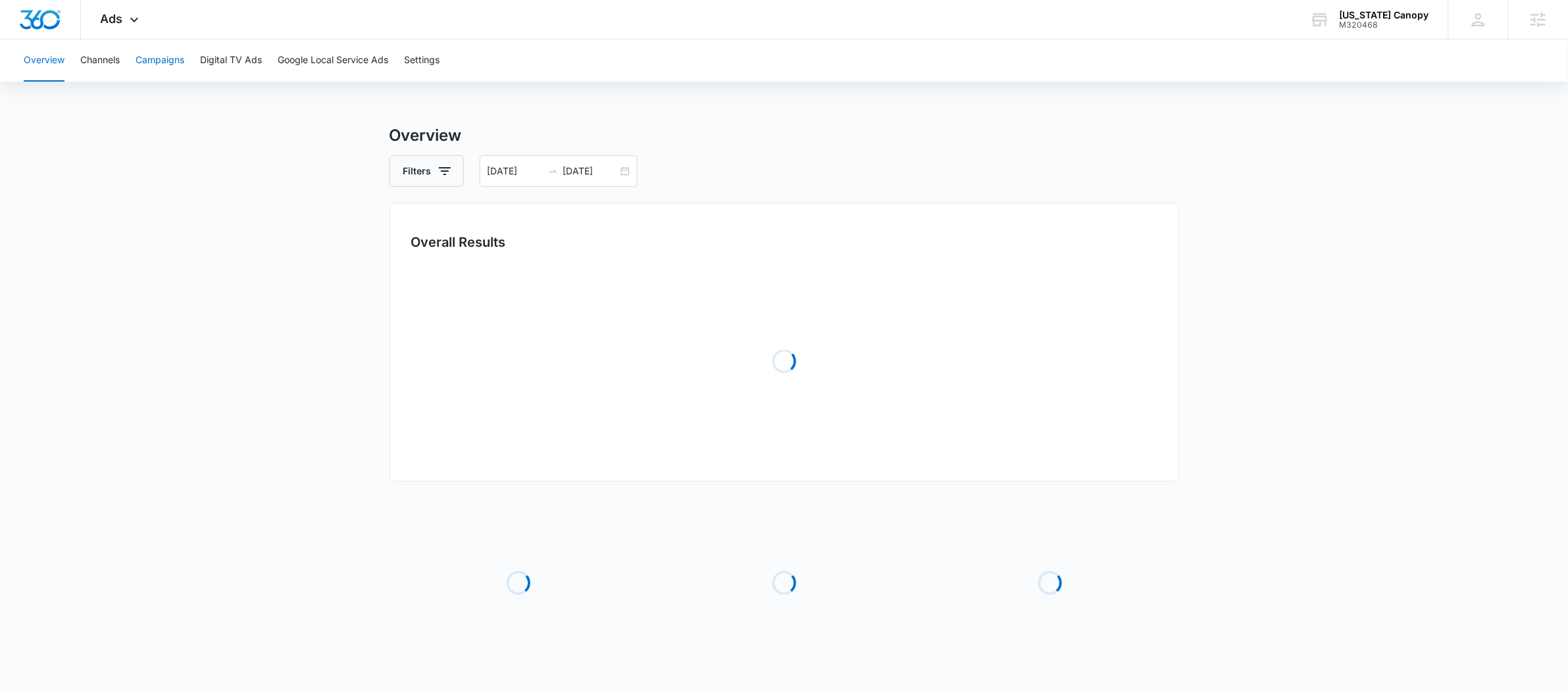
click at [184, 59] on button "Campaigns" at bounding box center [160, 61] width 49 height 42
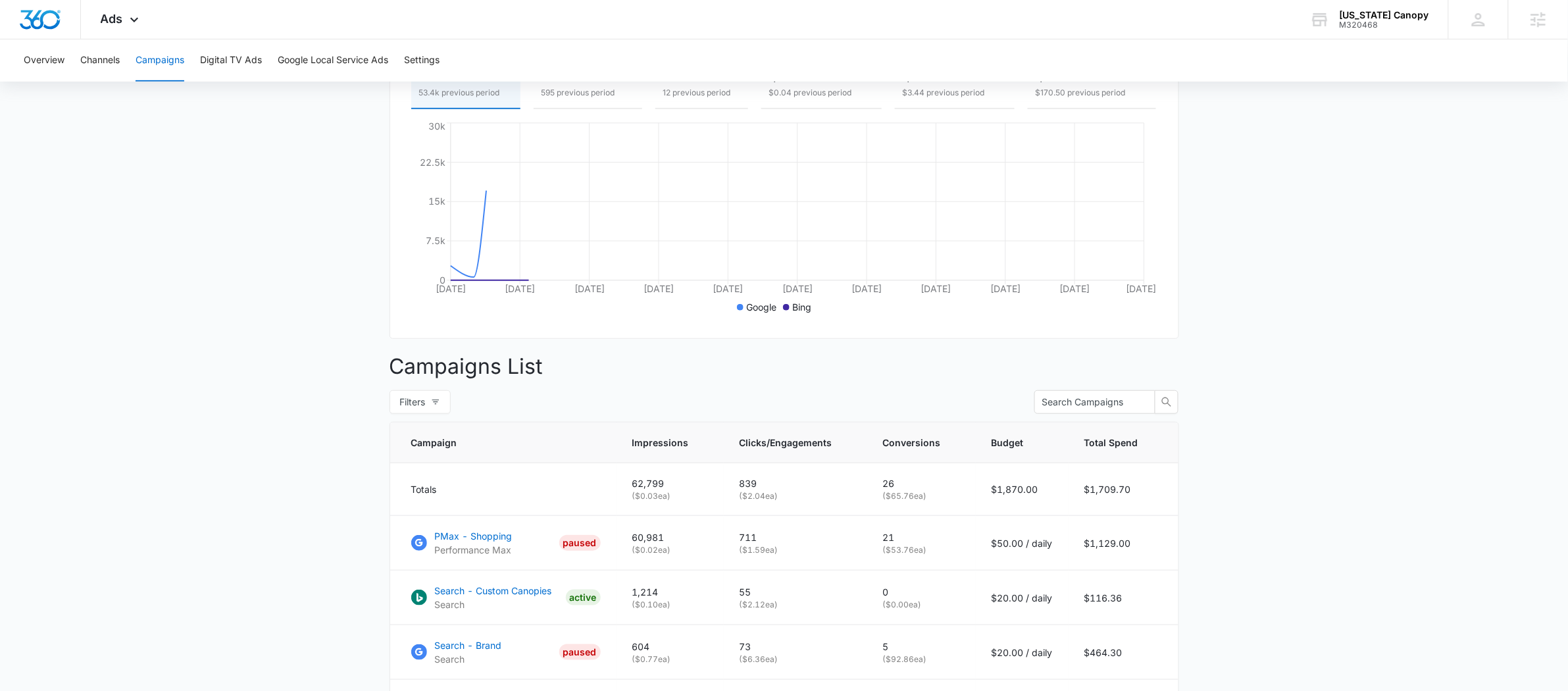
scroll to position [302, 0]
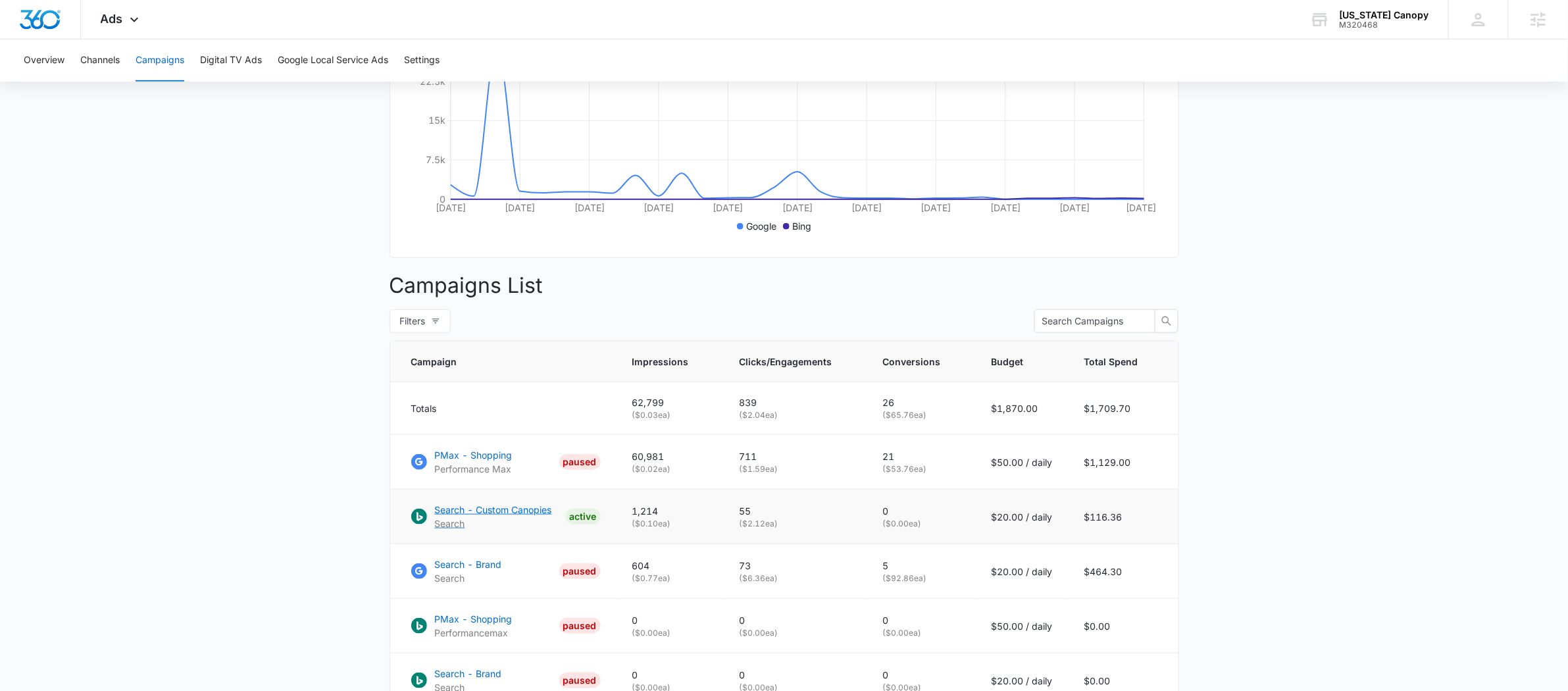
click at [479, 516] on p "Search - Custom Canopies" at bounding box center [493, 509] width 117 height 14
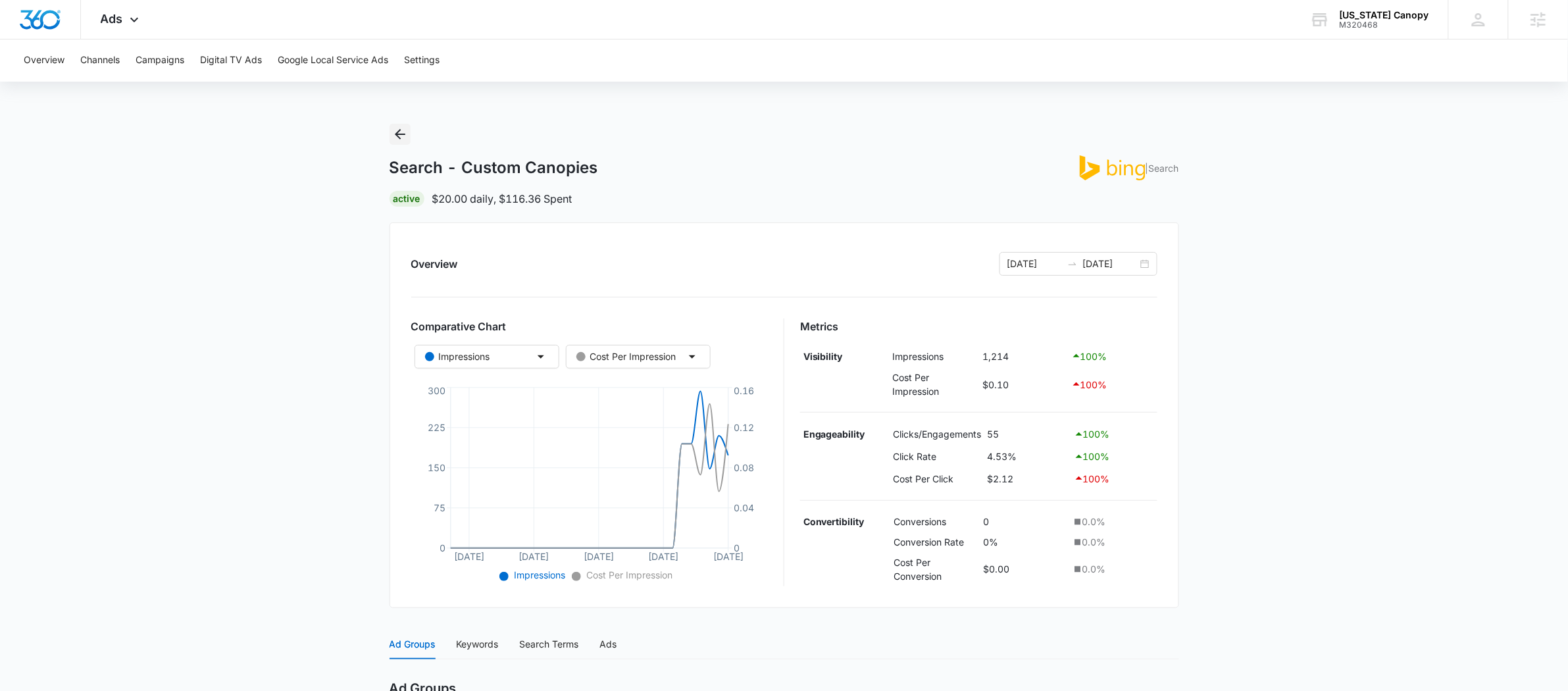
click at [402, 138] on icon "Back" at bounding box center [400, 135] width 16 height 16
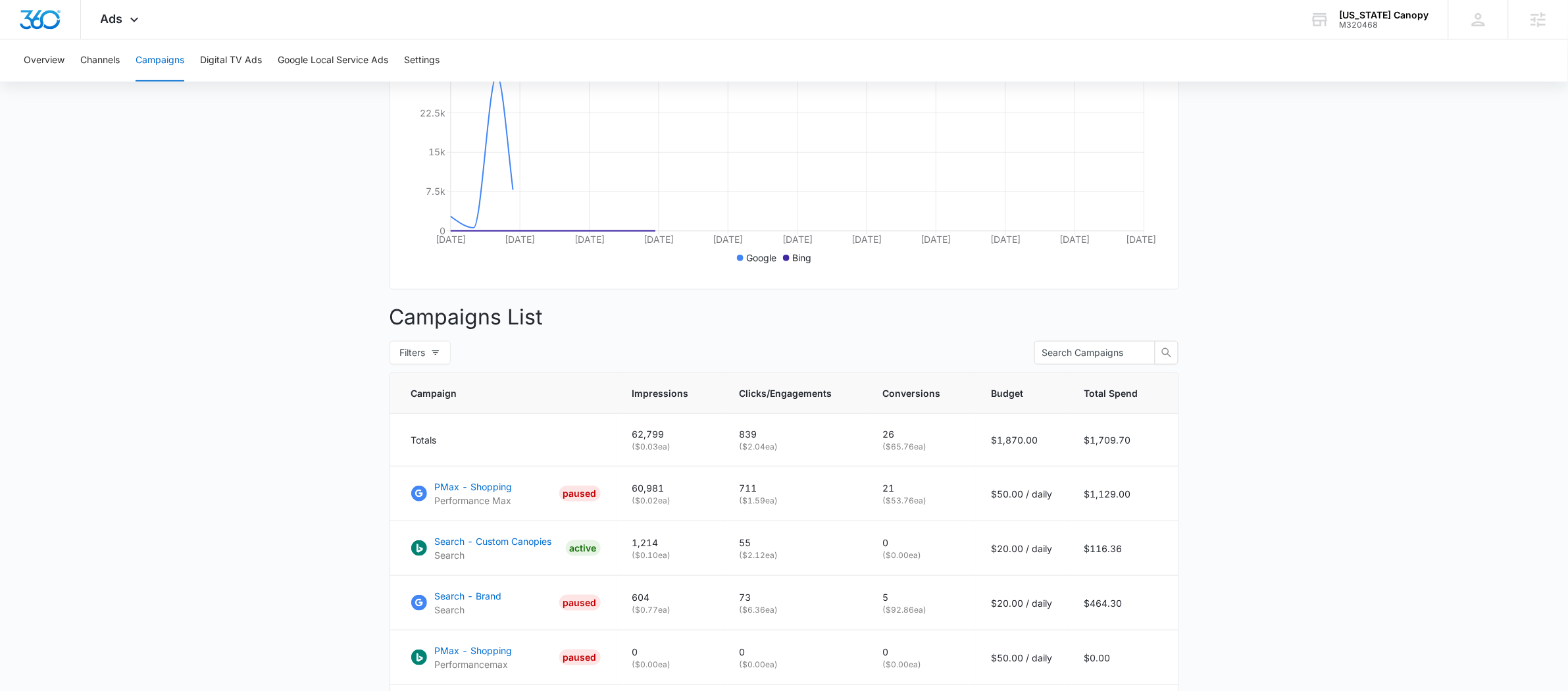
scroll to position [425, 0]
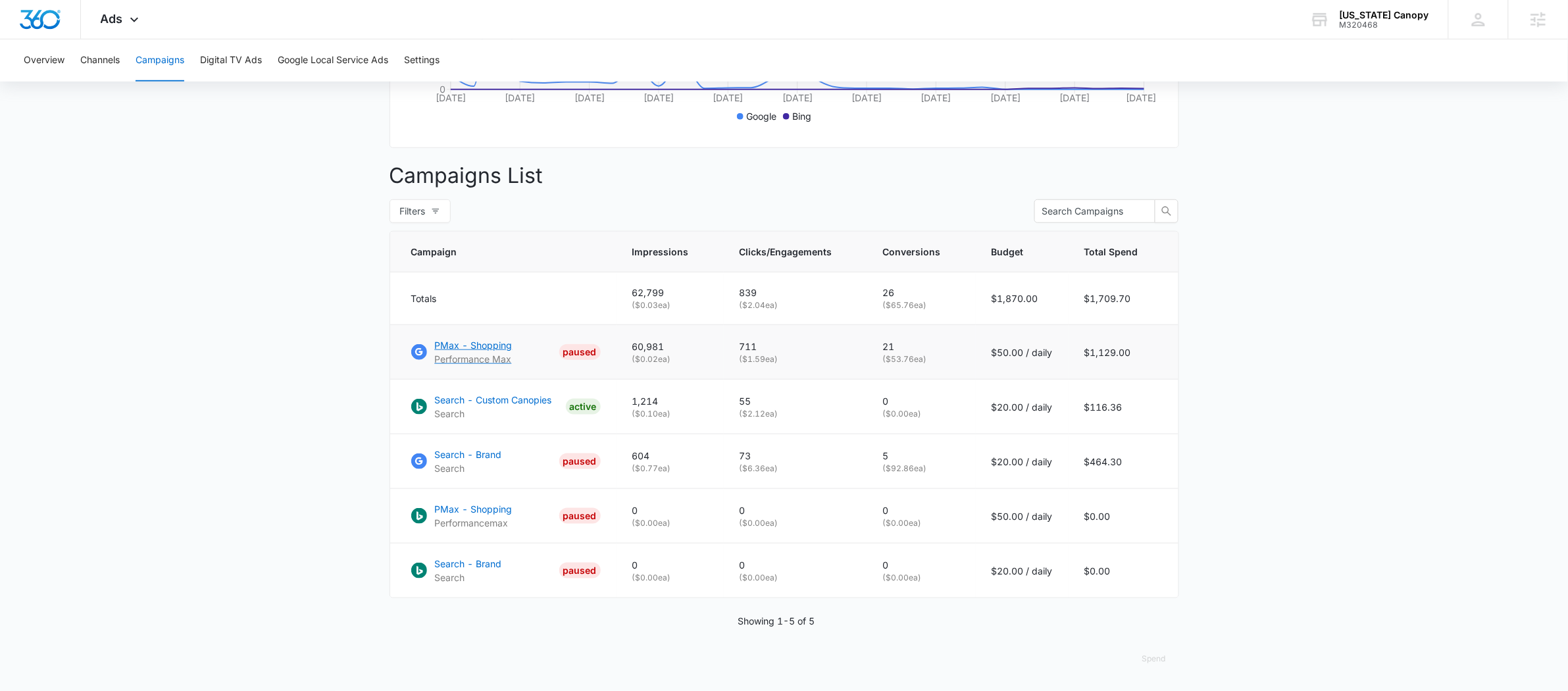
click at [458, 346] on p "PMax - Shopping" at bounding box center [474, 346] width 78 height 14
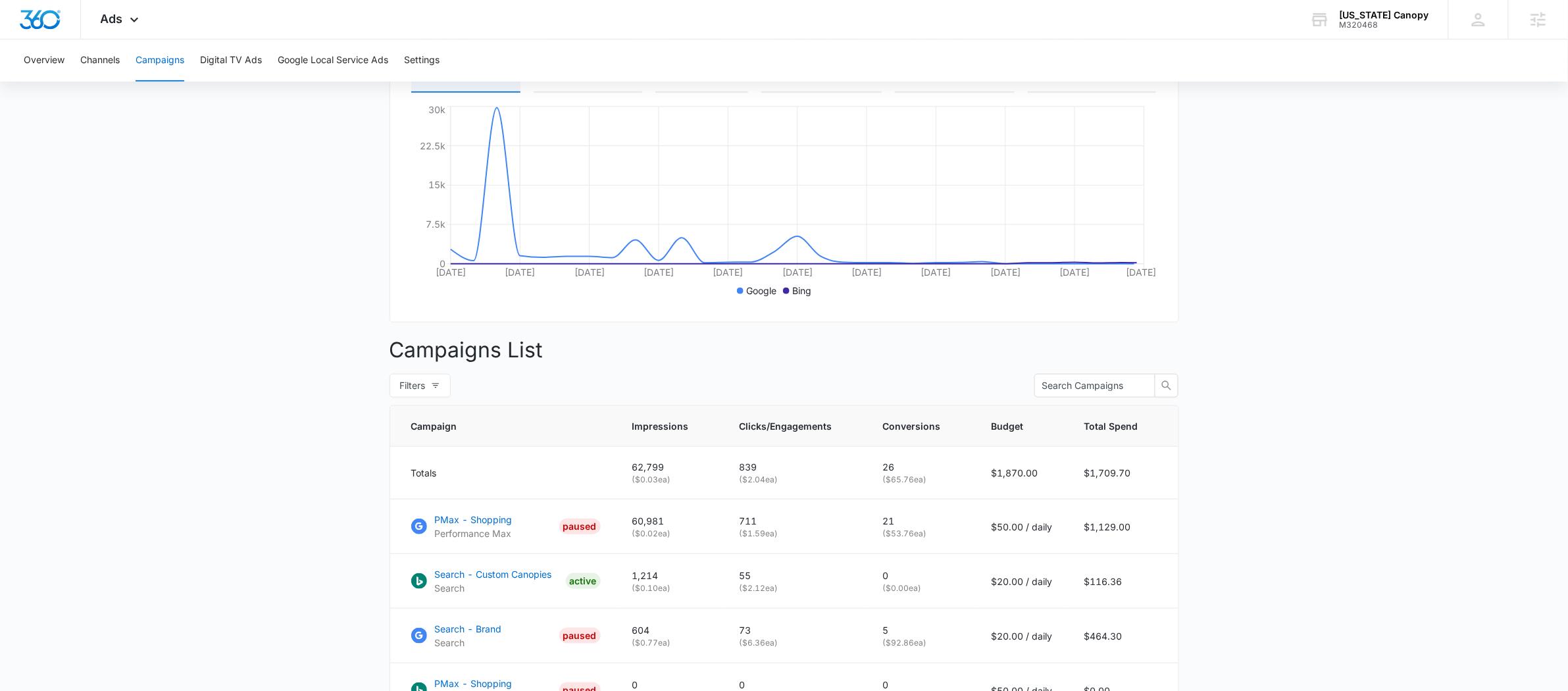
scroll to position [28, 0]
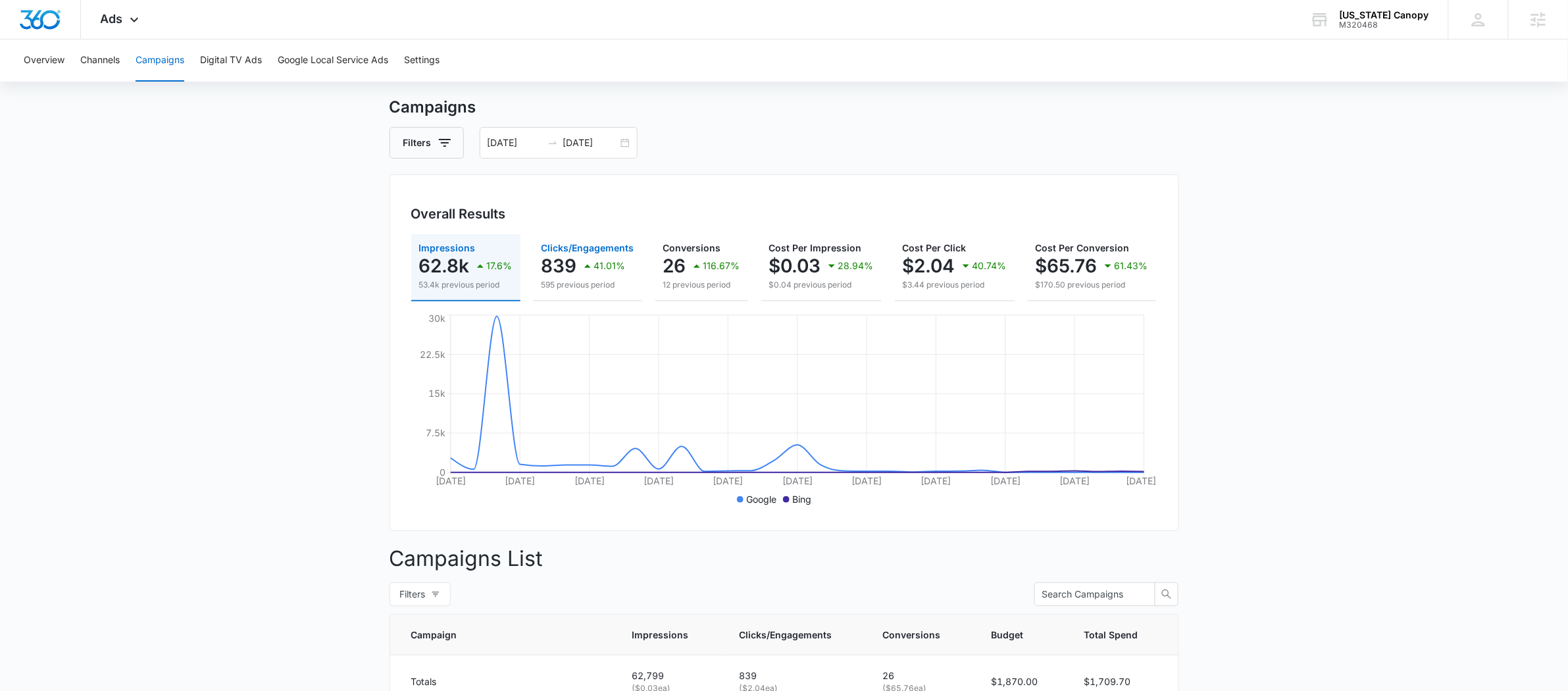
click at [588, 272] on icon "button" at bounding box center [588, 266] width 16 height 16
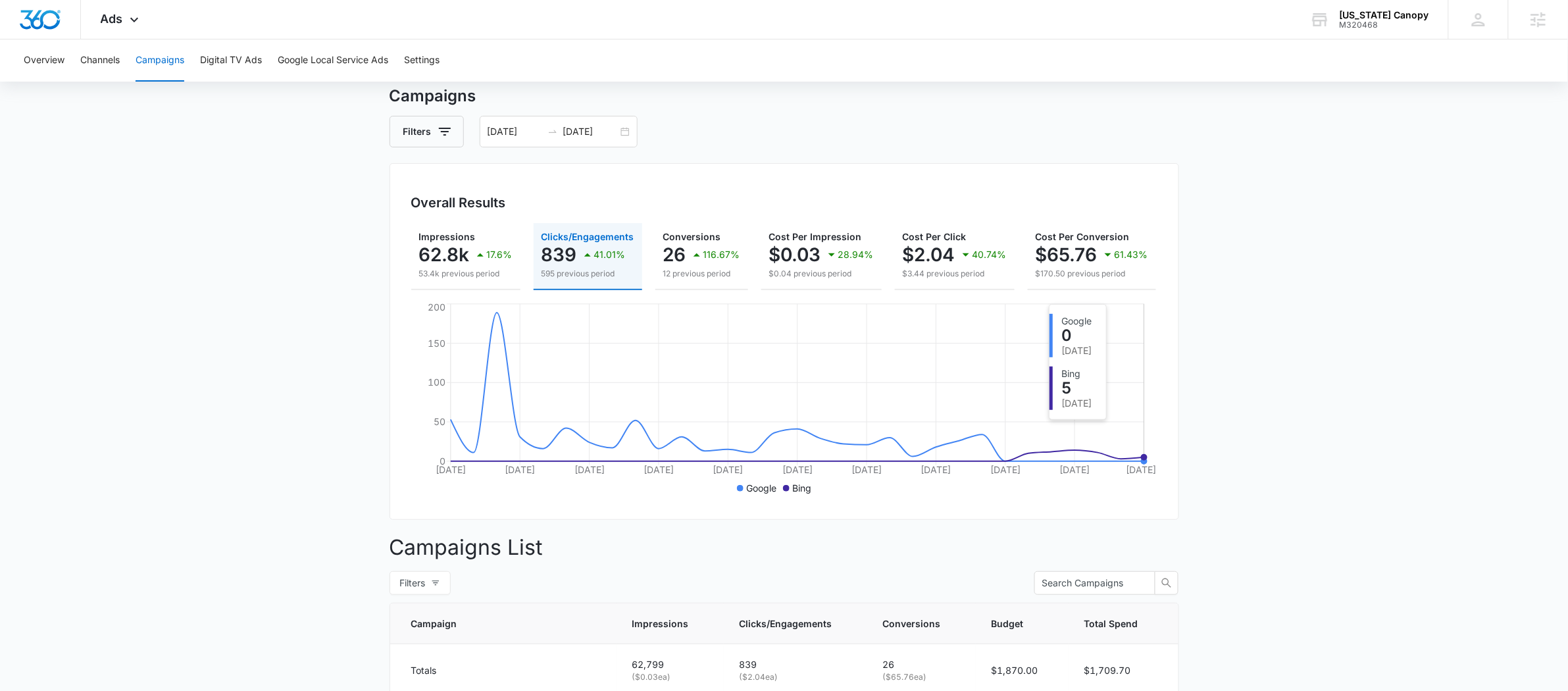
scroll to position [38, 0]
click at [553, 142] on div "[DATE] [DATE]" at bounding box center [558, 133] width 158 height 32
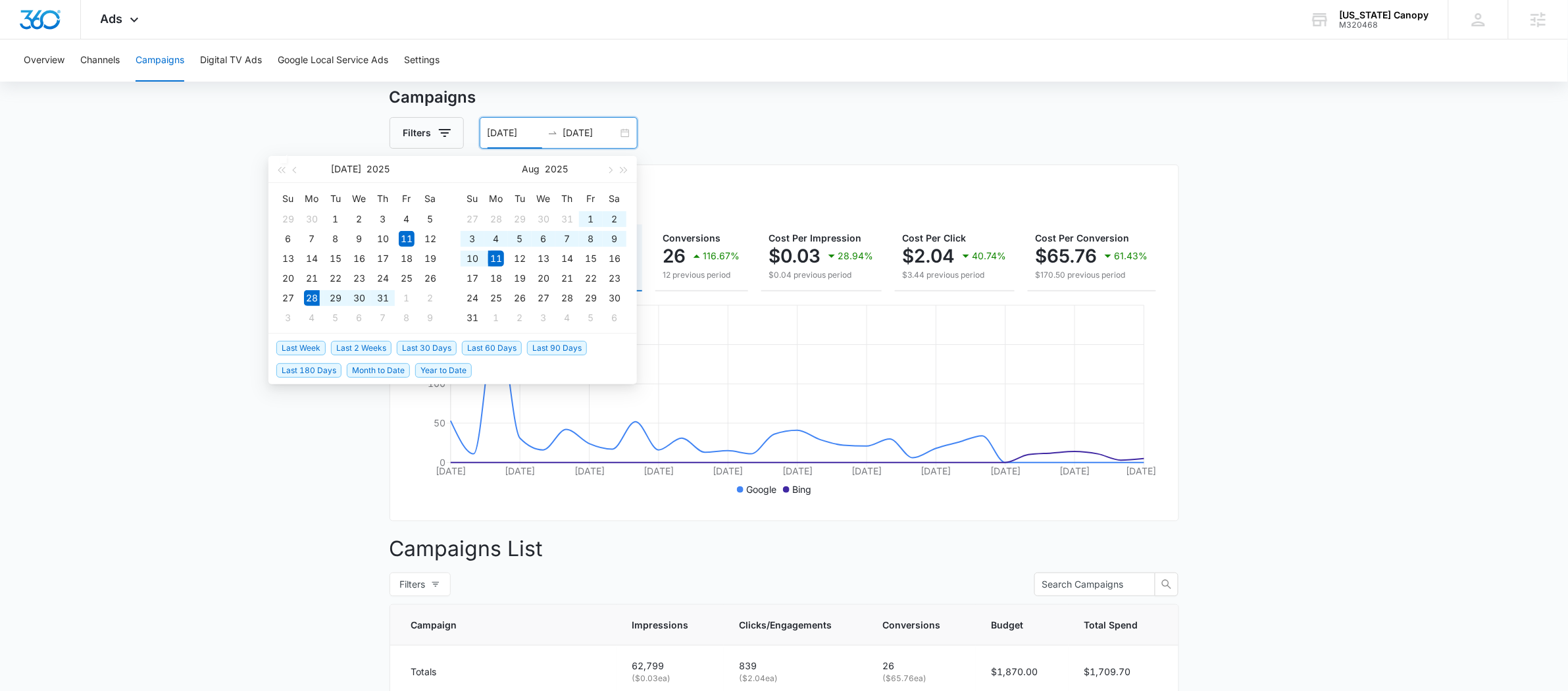
click at [359, 347] on span "Last 2 Weeks" at bounding box center [361, 347] width 61 height 14
type input "[DATE]"
type input "08/11/2025"
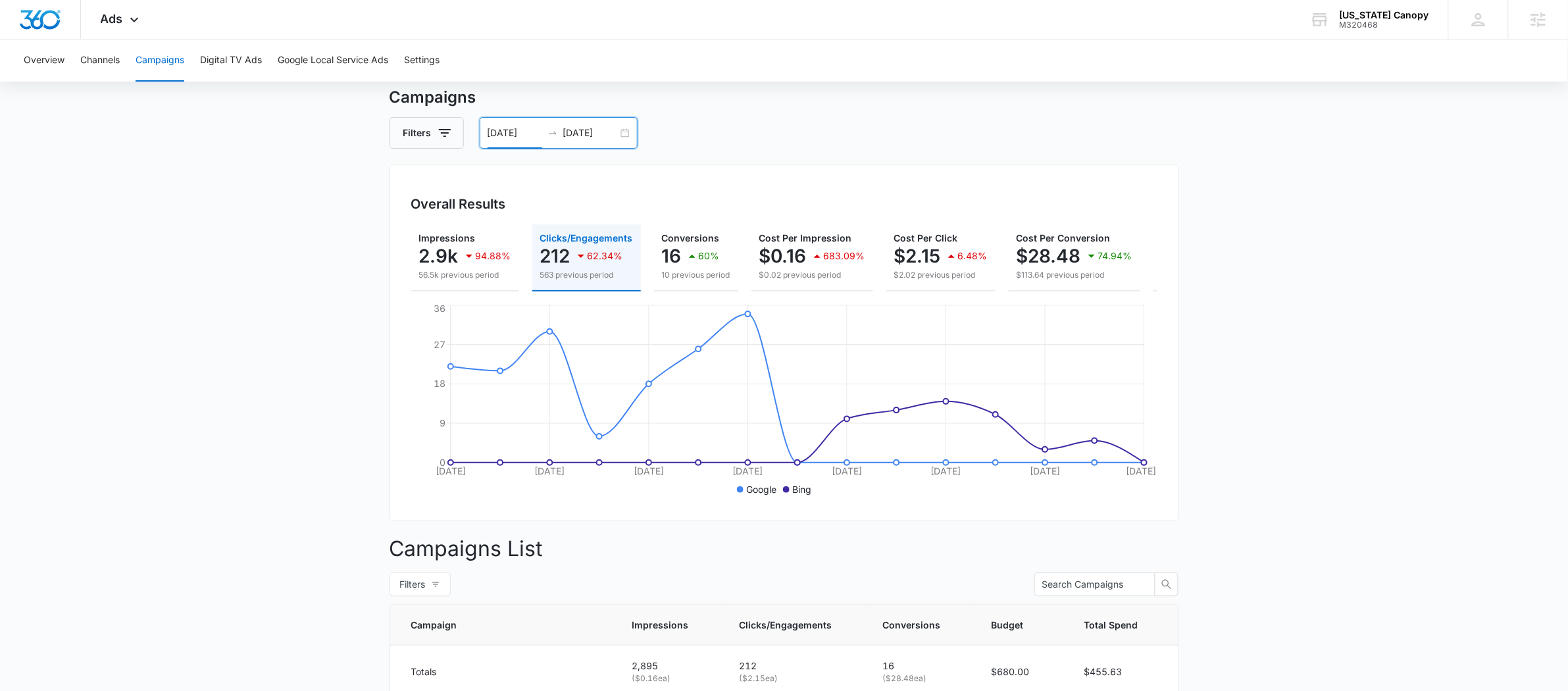
click at [543, 136] on div at bounding box center [552, 133] width 21 height 11
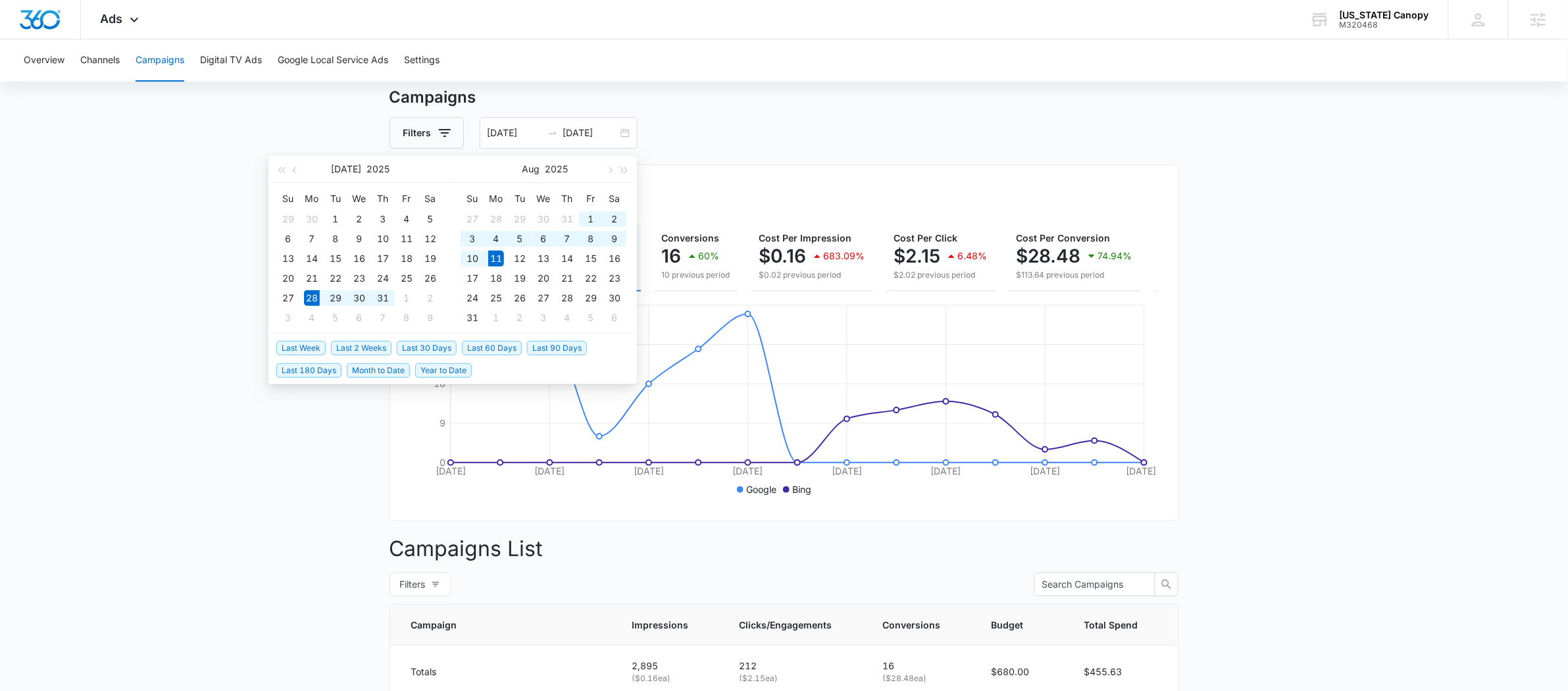
click at [1248, 309] on main "Campaigns Filters 07/28/2025 08/11/2025 Overall Results Impressions 2.9k 94.88%…" at bounding box center [784, 575] width 1568 height 979
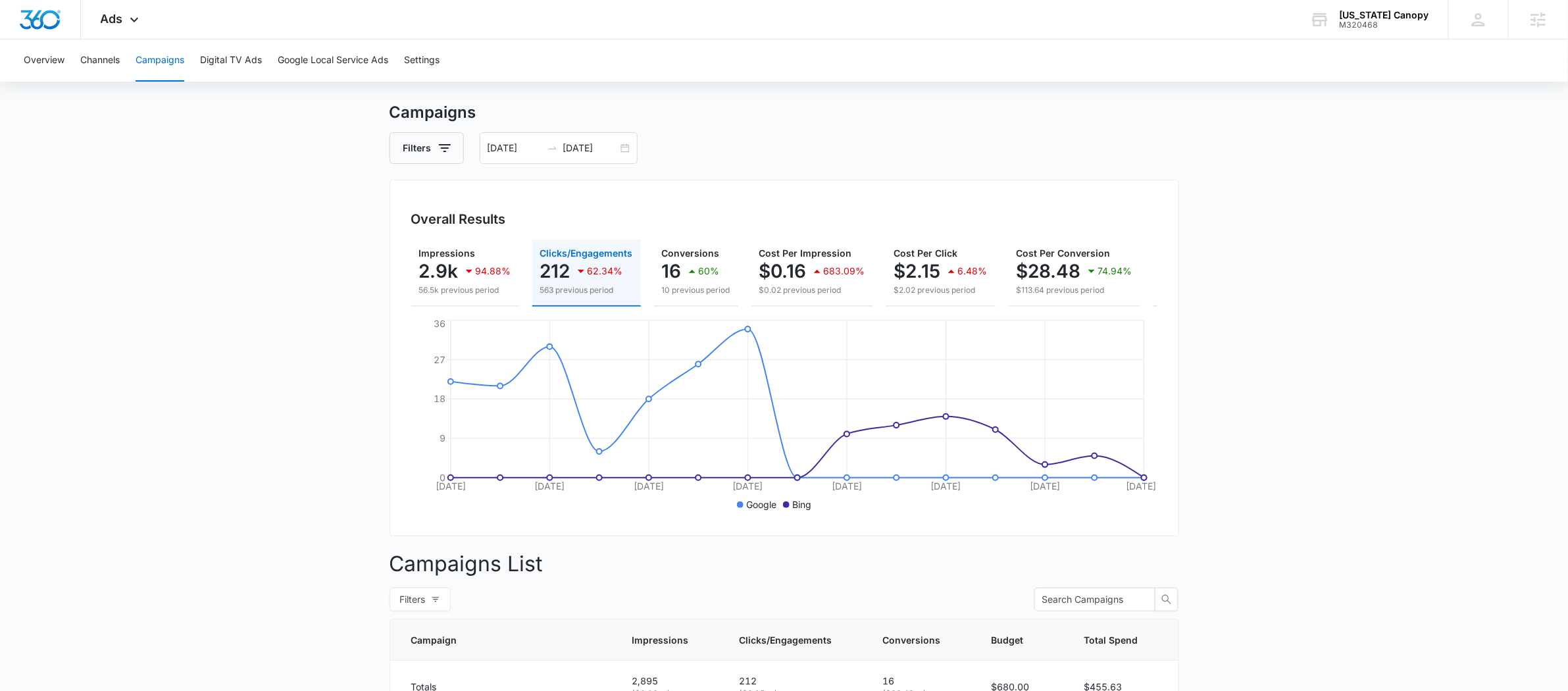
scroll to position [0, 0]
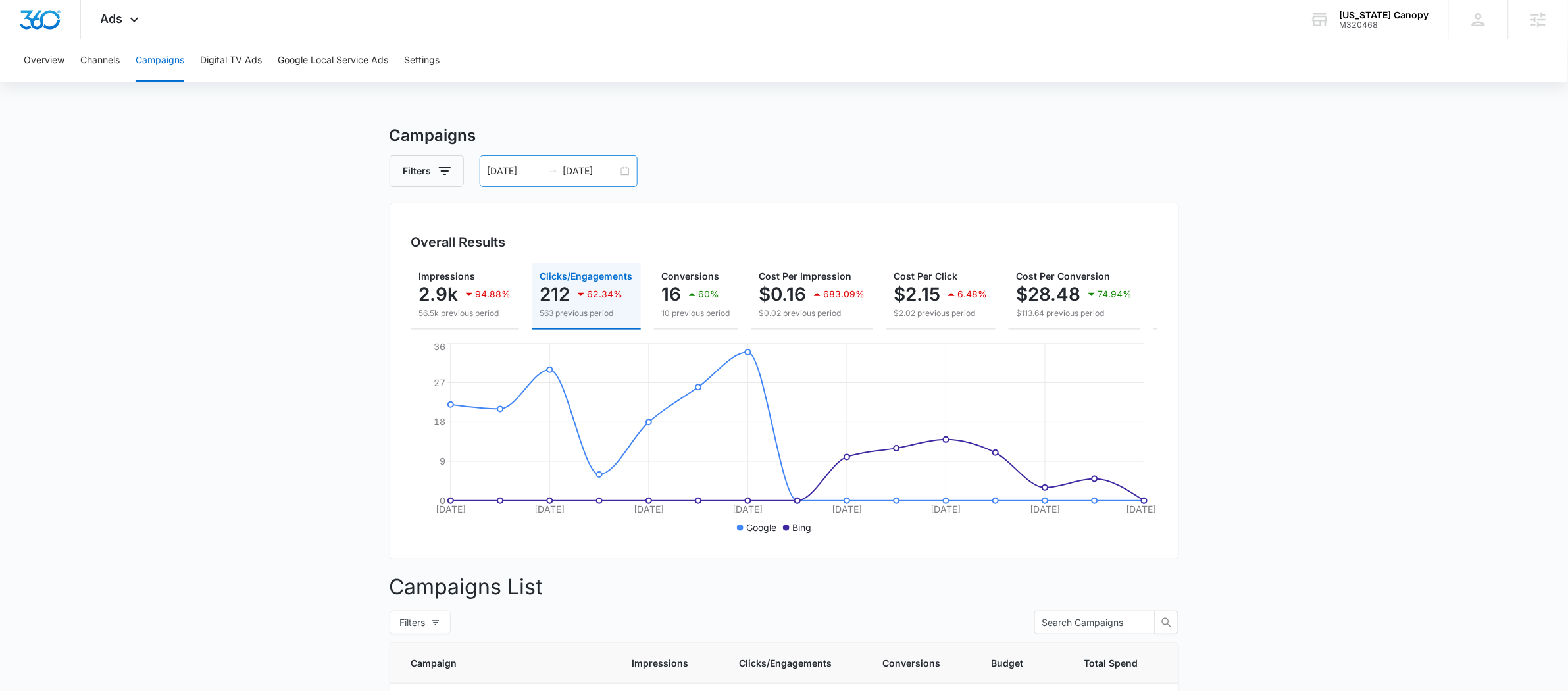
click at [539, 174] on input "07/28/2025" at bounding box center [514, 171] width 55 height 14
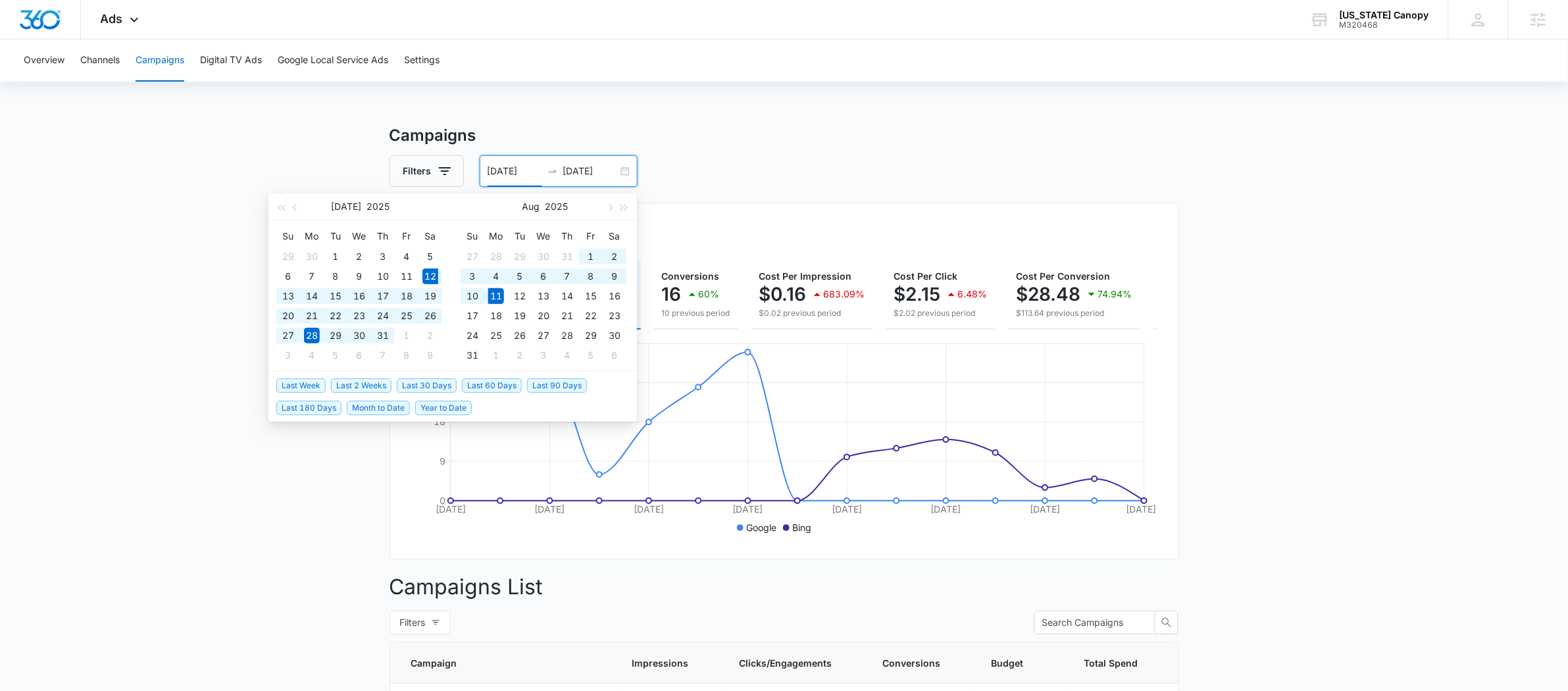
click at [435, 388] on span "Last 30 Days" at bounding box center [426, 385] width 60 height 14
type input "07/12/2025"
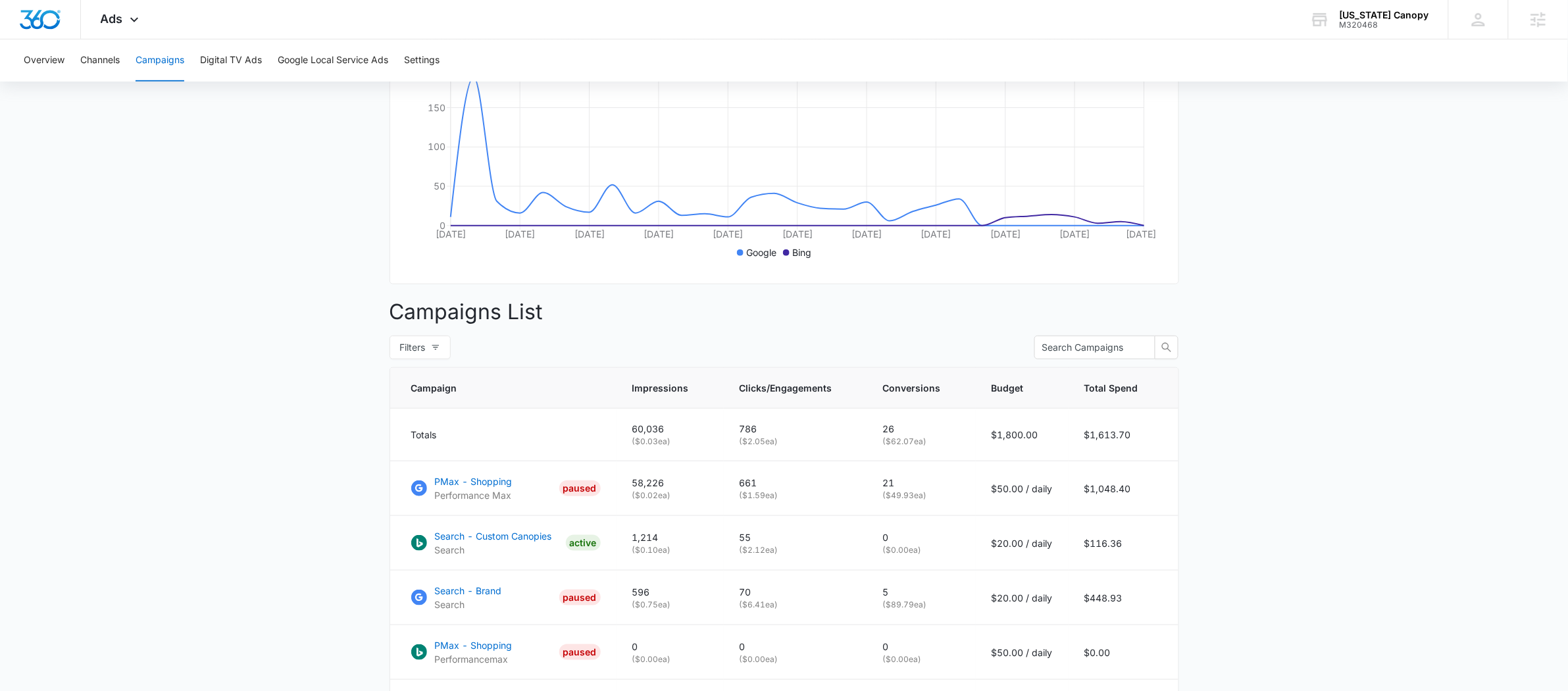
scroll to position [277, 0]
drag, startPoint x: 748, startPoint y: 562, endPoint x: 767, endPoint y: 572, distance: 21.5
click at [770, 555] on p "( $2.12 ea)" at bounding box center [796, 549] width 112 height 12
drag, startPoint x: 748, startPoint y: 504, endPoint x: 767, endPoint y: 507, distance: 19.2
click at [767, 500] on p "( $1.59 ea)" at bounding box center [796, 494] width 112 height 12
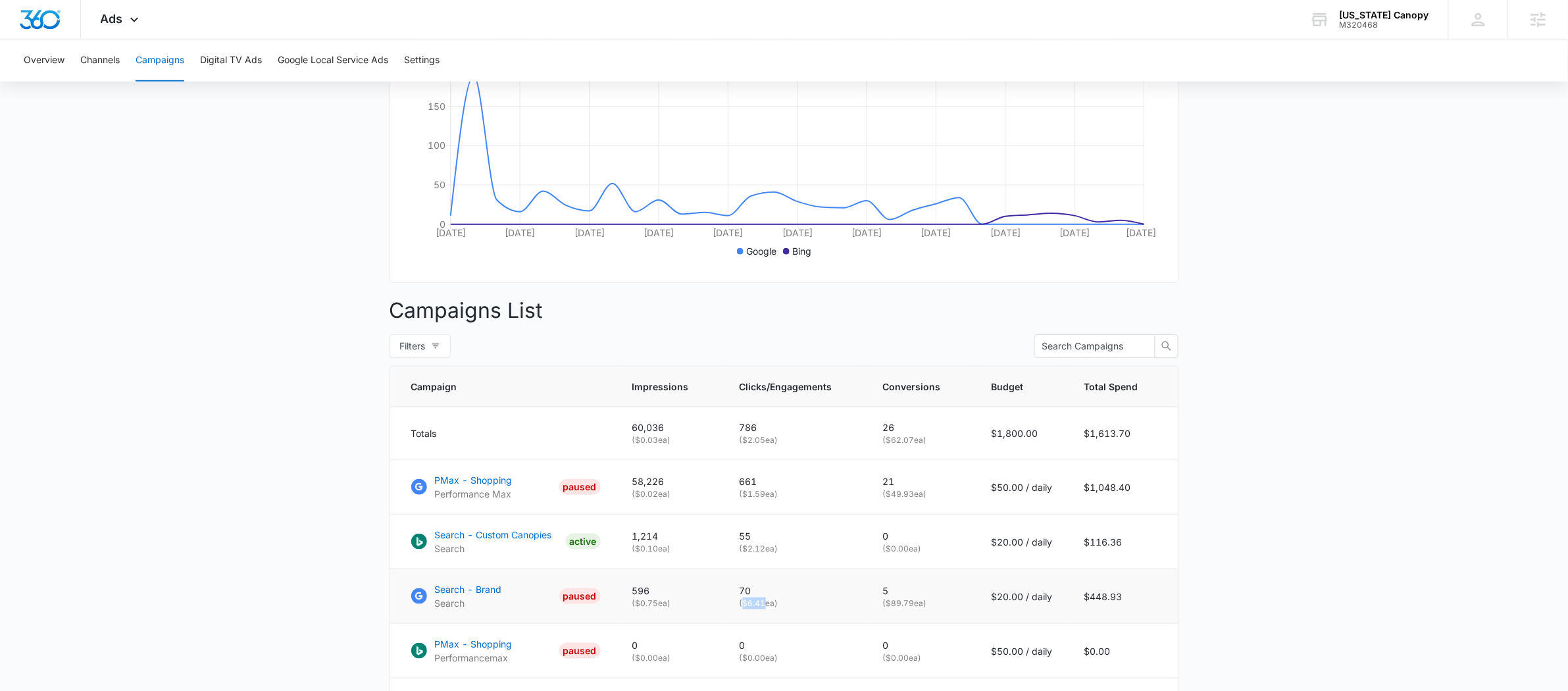
drag, startPoint x: 748, startPoint y: 617, endPoint x: 767, endPoint y: 618, distance: 19.0
click at [767, 609] on p "( $6.41 ea)" at bounding box center [796, 603] width 112 height 12
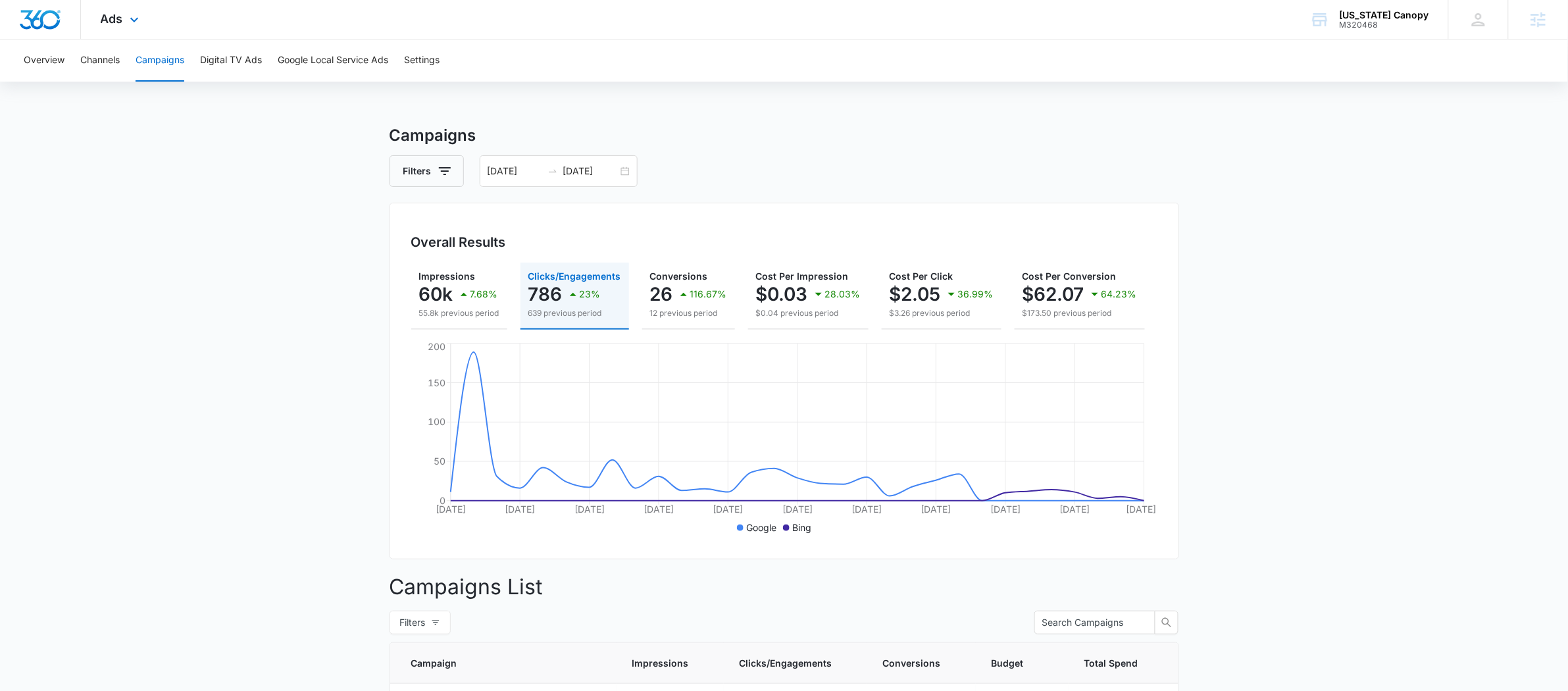
click at [125, 11] on div "Ads Apps Reputation Forms CRM Email Social POS Content Ads Intelligence Files B…" at bounding box center [121, 19] width 81 height 39
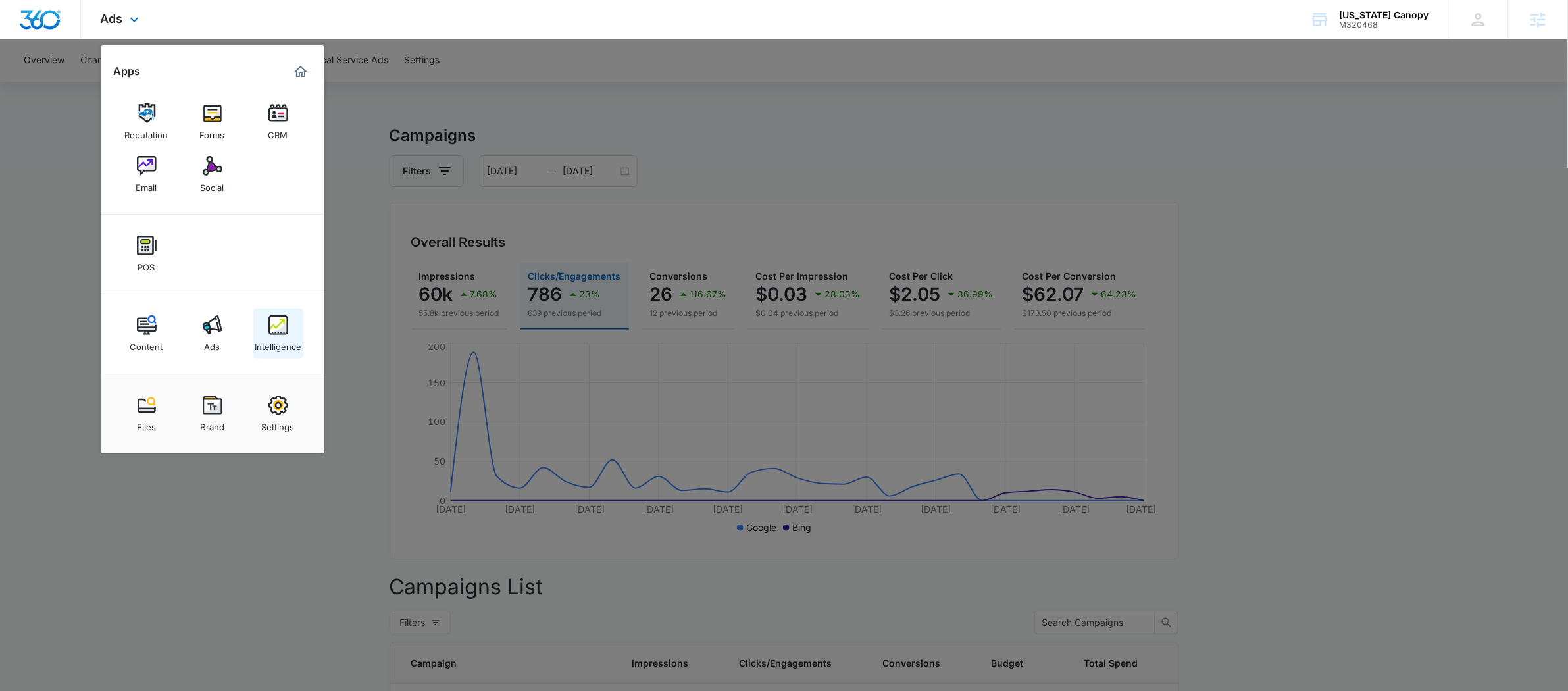
click at [279, 335] on div "Intelligence" at bounding box center [278, 343] width 47 height 17
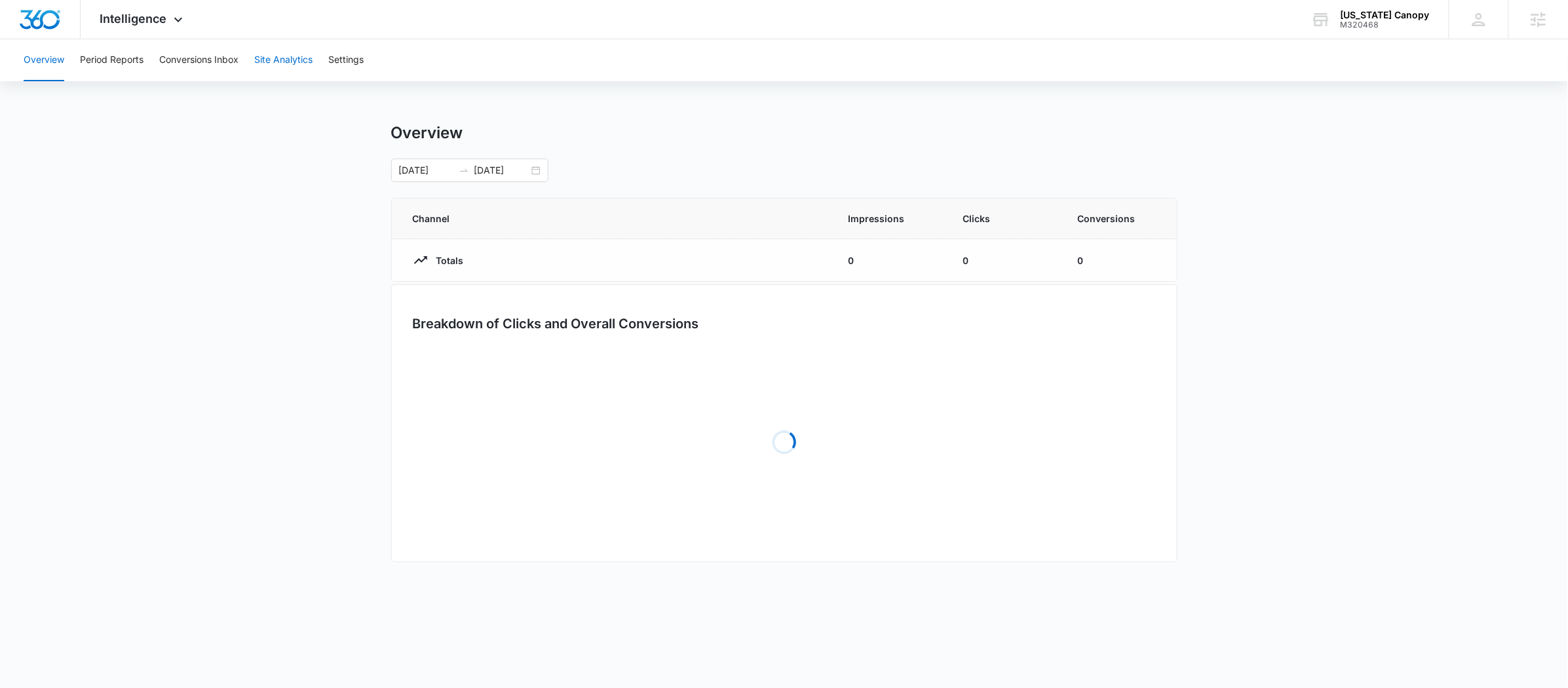
click at [264, 47] on button "Site Analytics" at bounding box center [283, 61] width 59 height 42
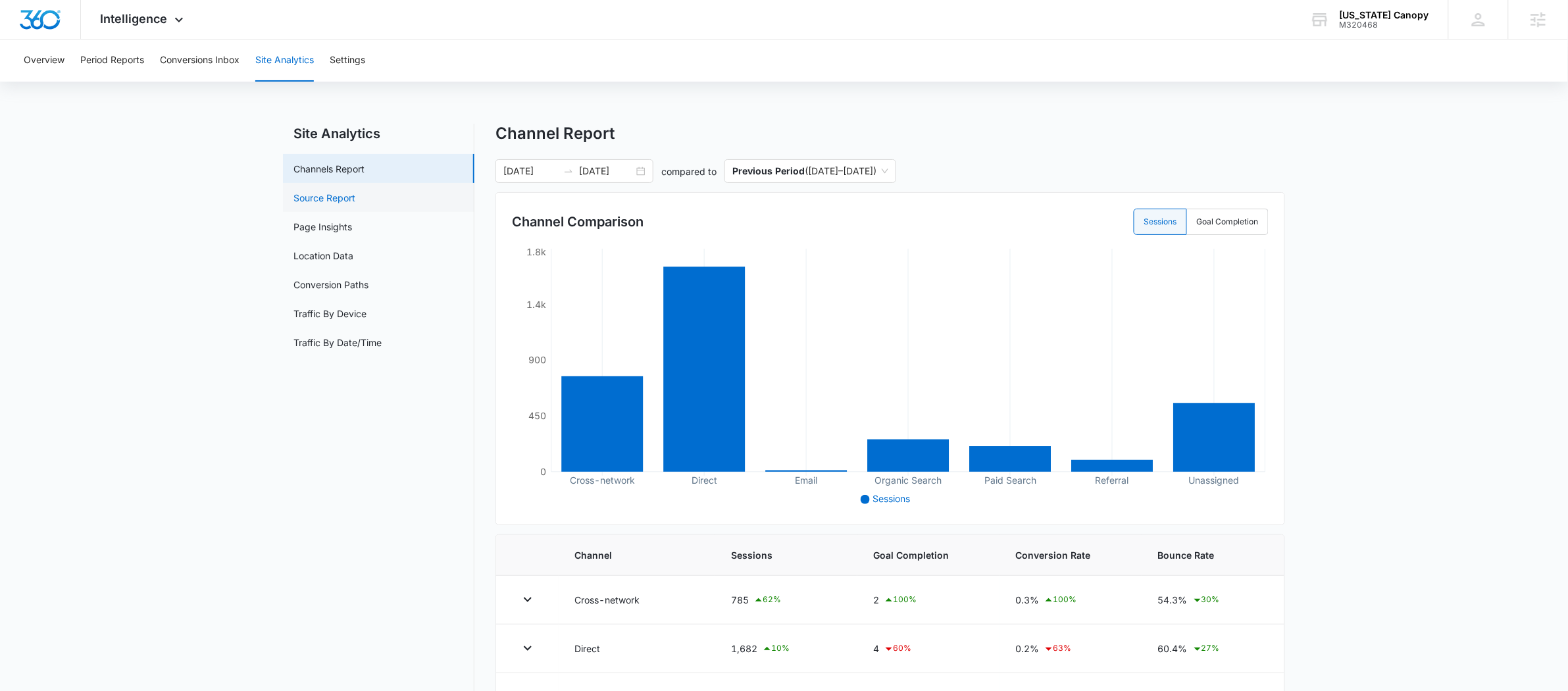
click at [306, 195] on link "Source Report" at bounding box center [325, 198] width 62 height 14
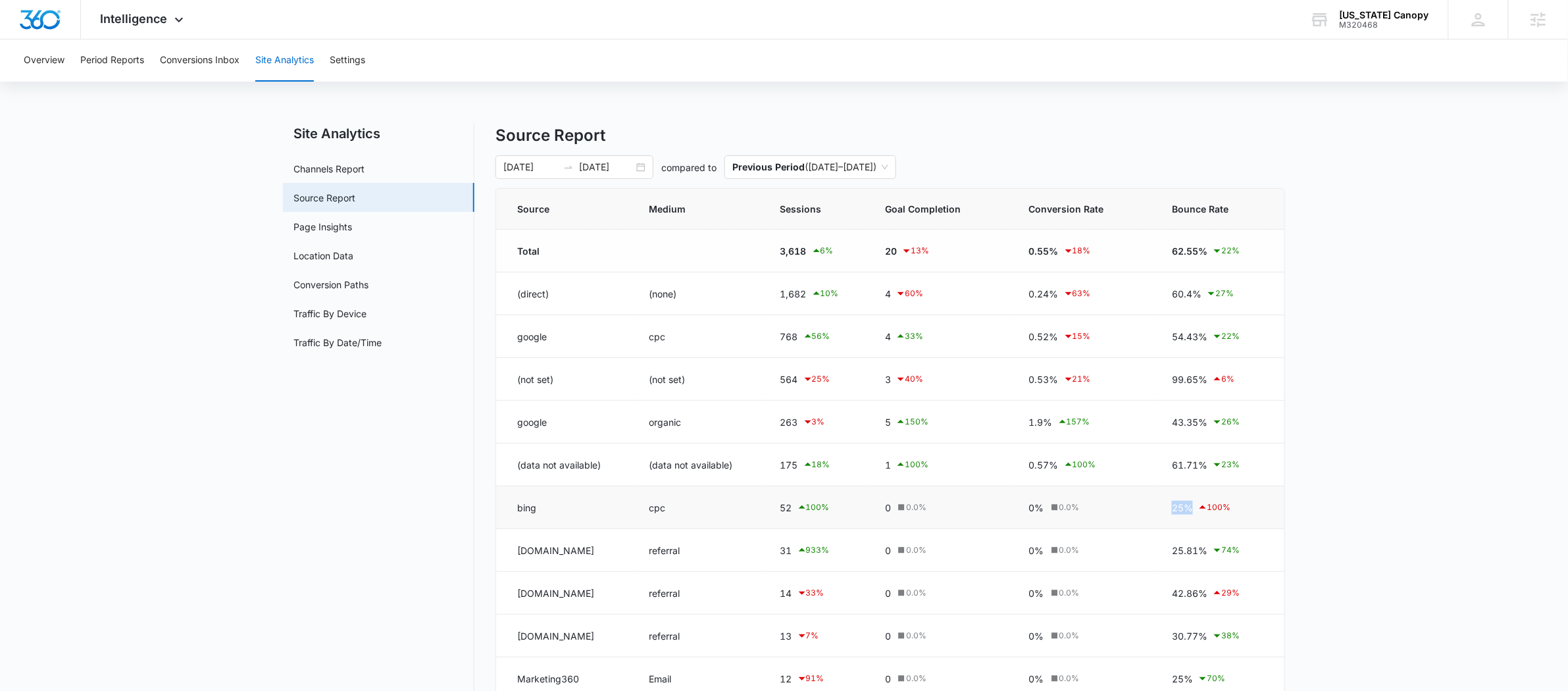
drag, startPoint x: 1180, startPoint y: 510, endPoint x: 1200, endPoint y: 510, distance: 20.0
click at [1200, 510] on td "25% 100 %" at bounding box center [1220, 507] width 129 height 43
drag, startPoint x: 1177, startPoint y: 333, endPoint x: 1213, endPoint y: 339, distance: 36.5
click at [1213, 339] on td "54.43% 22 %" at bounding box center [1220, 337] width 129 height 43
drag, startPoint x: 815, startPoint y: 512, endPoint x: 827, endPoint y: 512, distance: 12.0
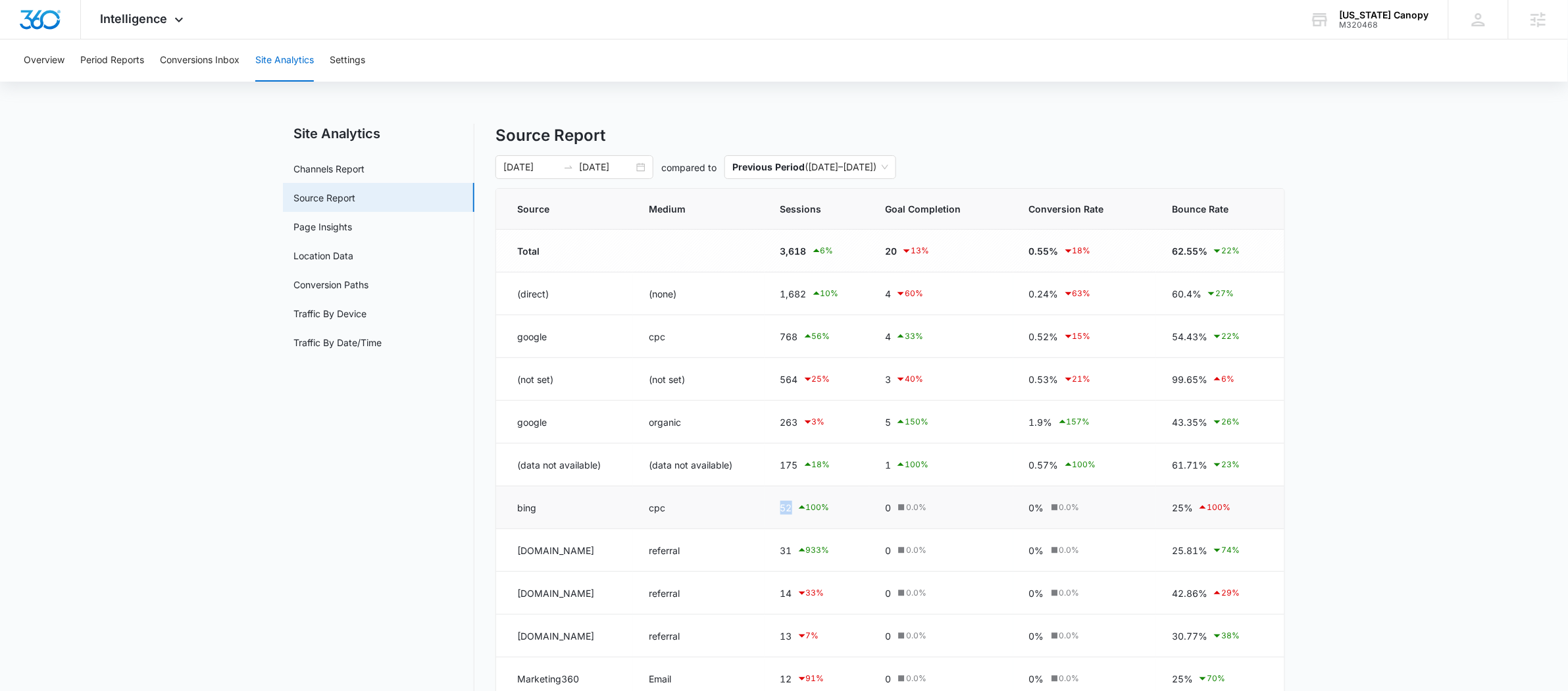
click at [827, 512] on td "52 100 %" at bounding box center [817, 507] width 105 height 43
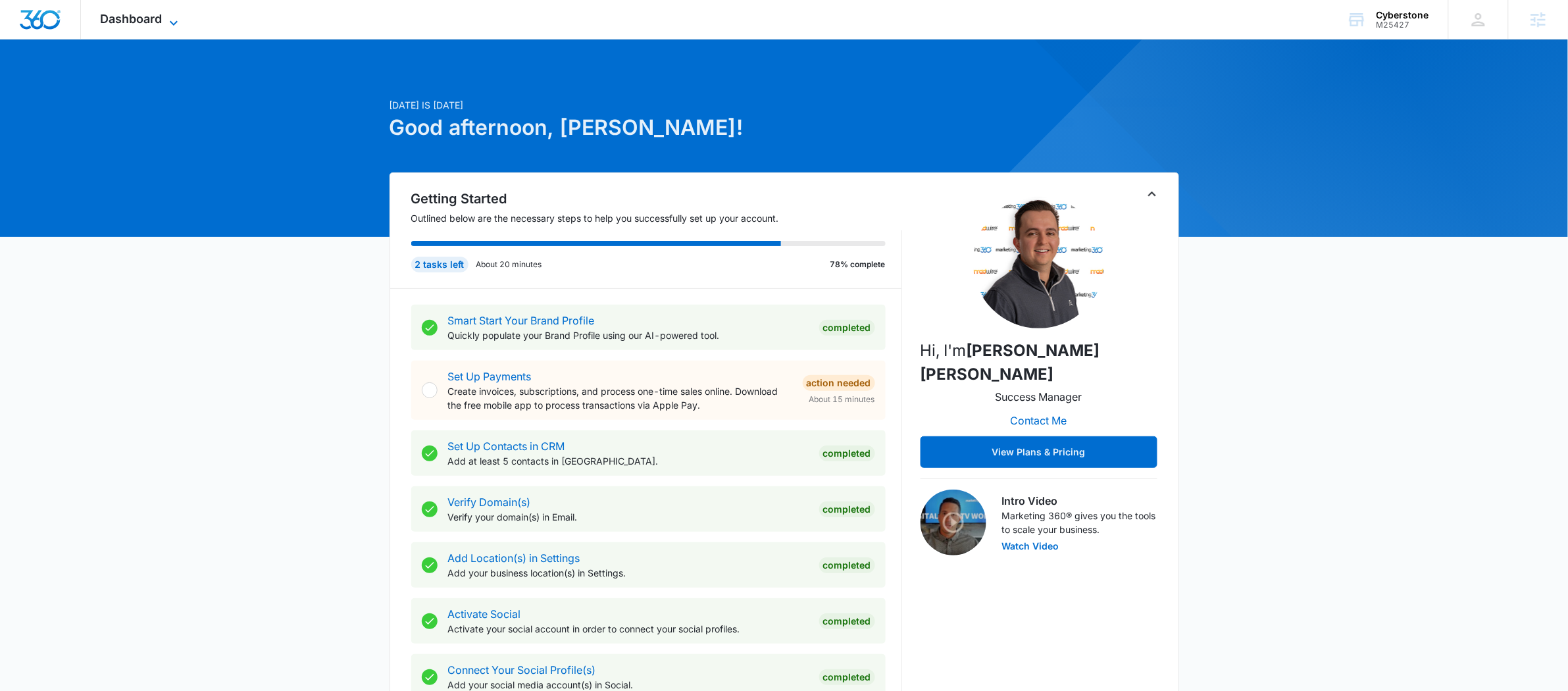
click at [162, 24] on span "Dashboard" at bounding box center [132, 19] width 62 height 14
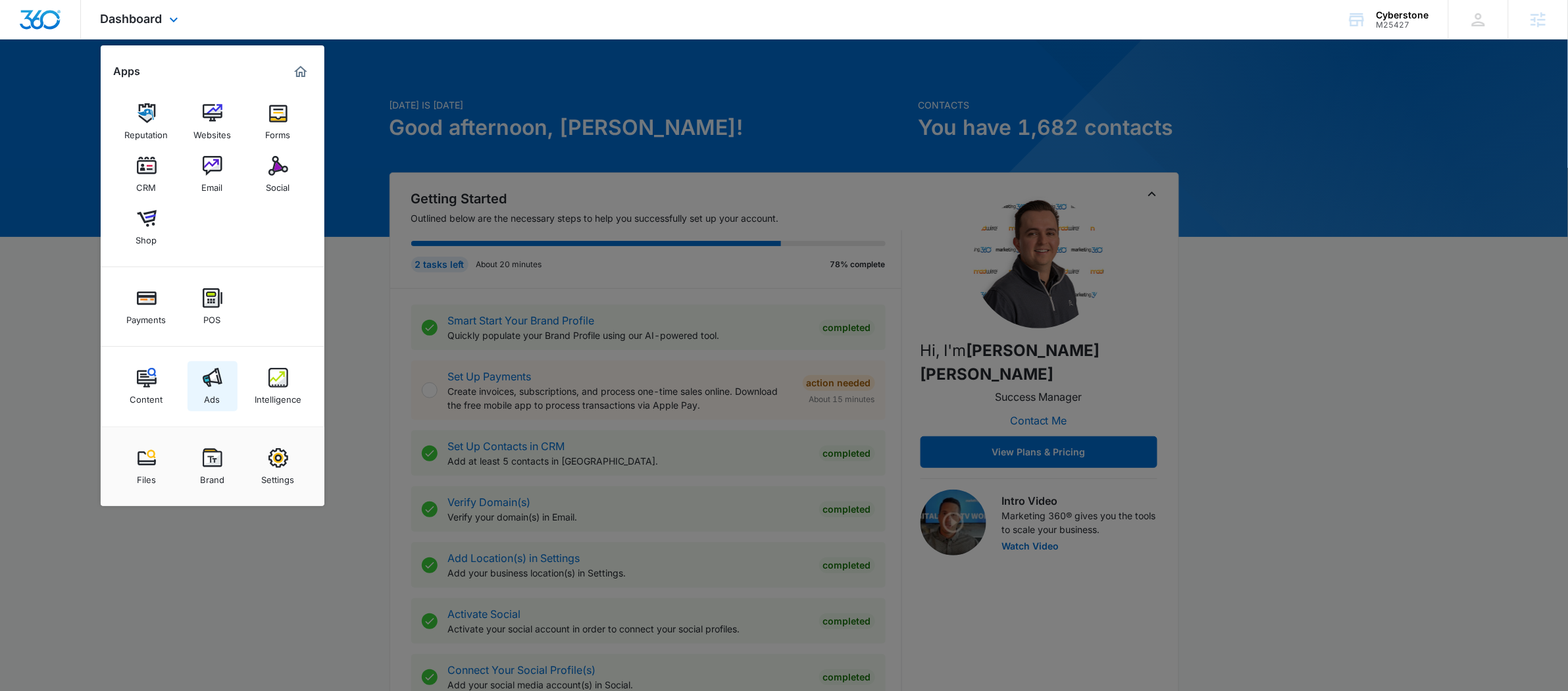
click at [214, 373] on img at bounding box center [213, 377] width 20 height 20
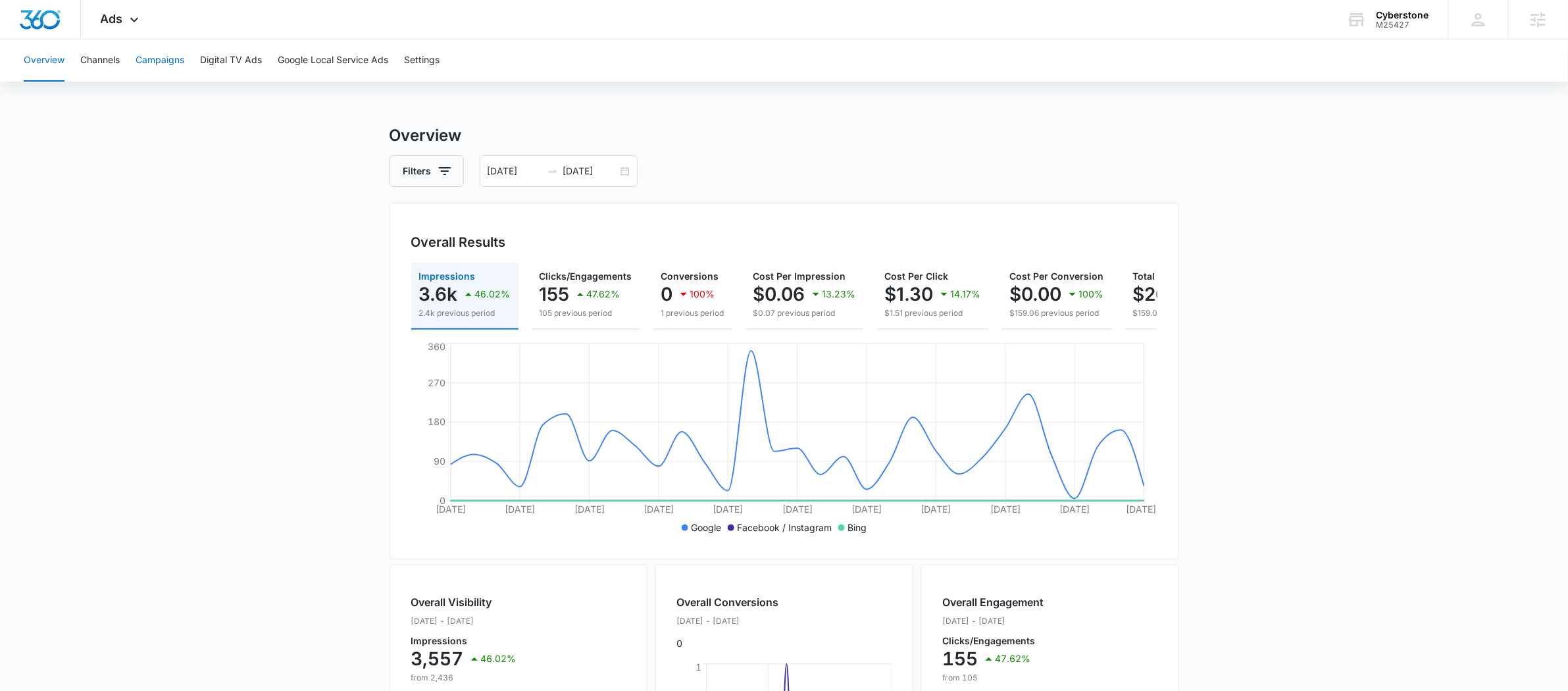
click at [172, 52] on button "Campaigns" at bounding box center [160, 61] width 49 height 42
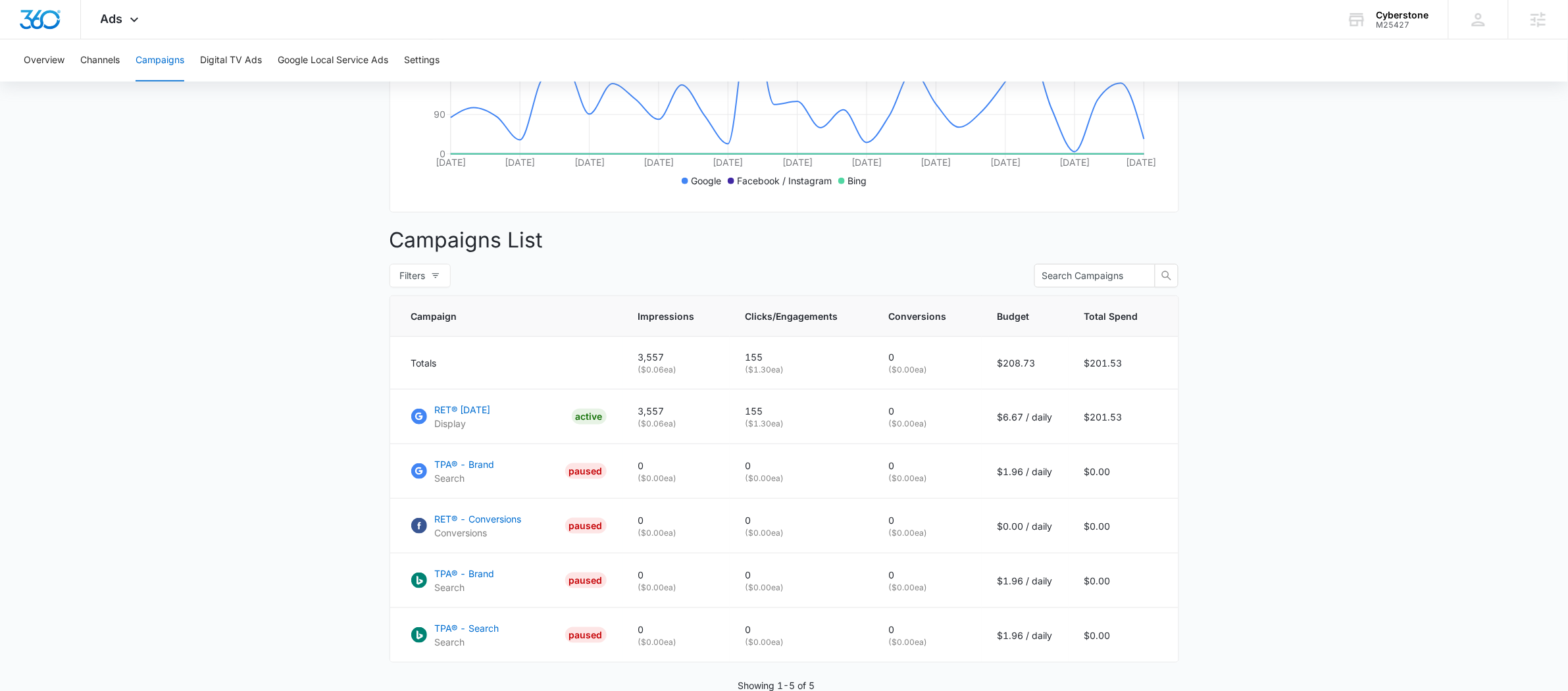
scroll to position [425, 0]
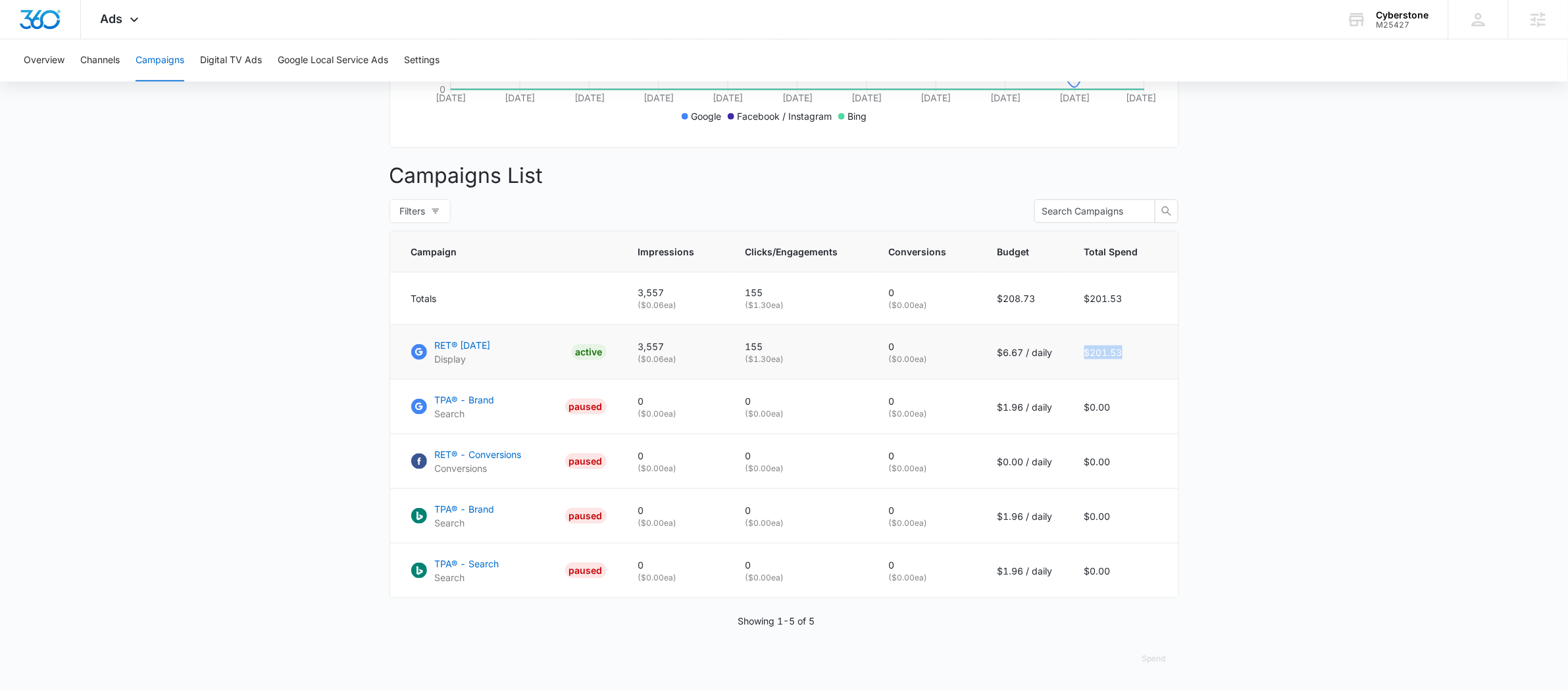
drag, startPoint x: 1086, startPoint y: 350, endPoint x: 1122, endPoint y: 358, distance: 36.9
click at [1122, 358] on td "$201.53" at bounding box center [1124, 352] width 110 height 55
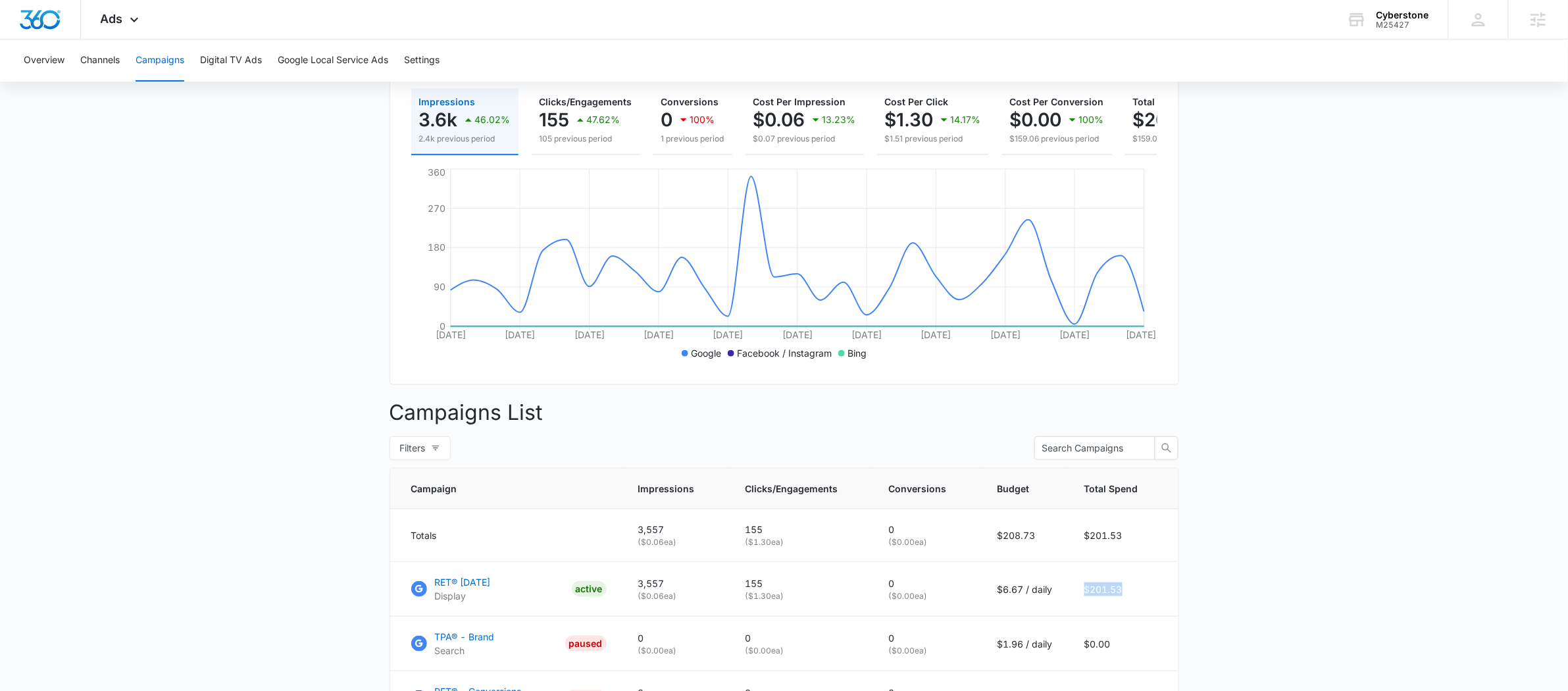
scroll to position [375, 0]
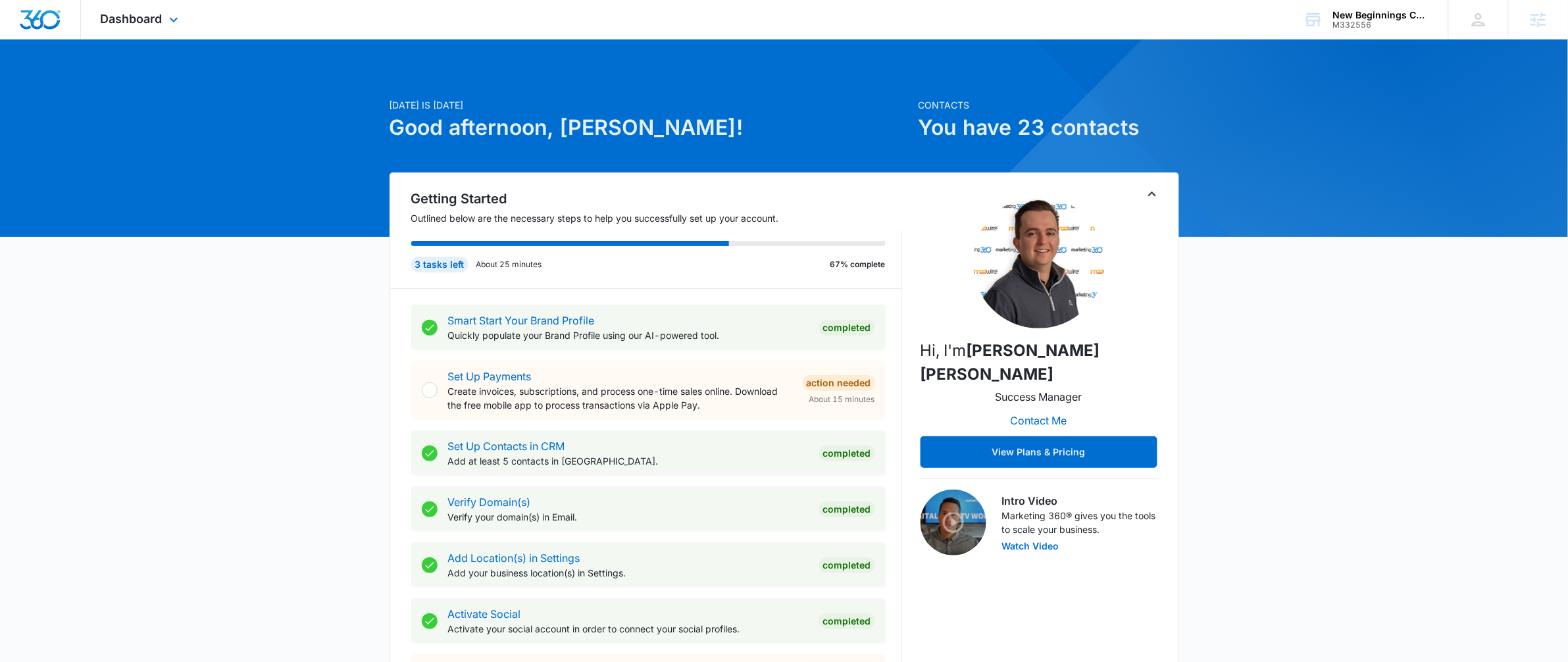
click at [161, 28] on div "Dashboard Apps Reputation Websites Forms CRM Email Social Payments POS Content …" at bounding box center [141, 19] width 121 height 39
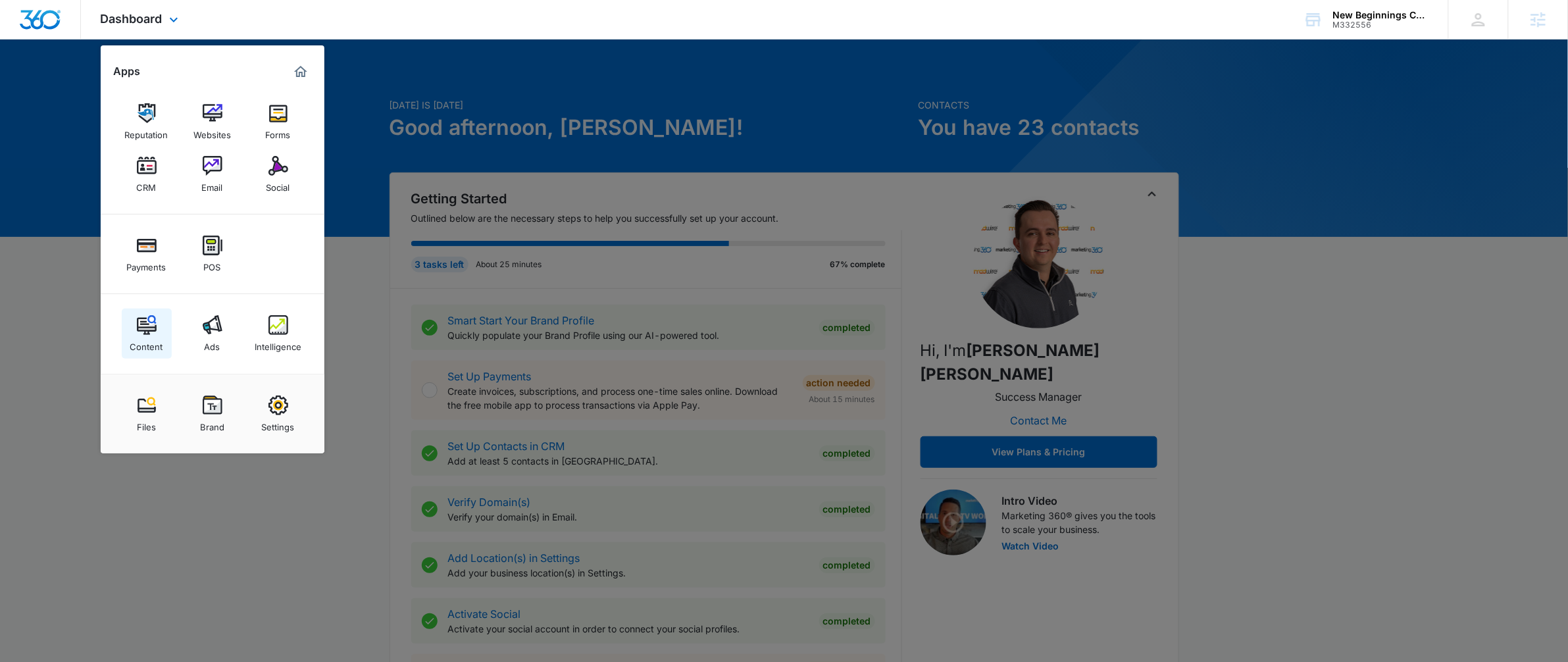
click at [134, 328] on link "Content" at bounding box center [147, 333] width 50 height 50
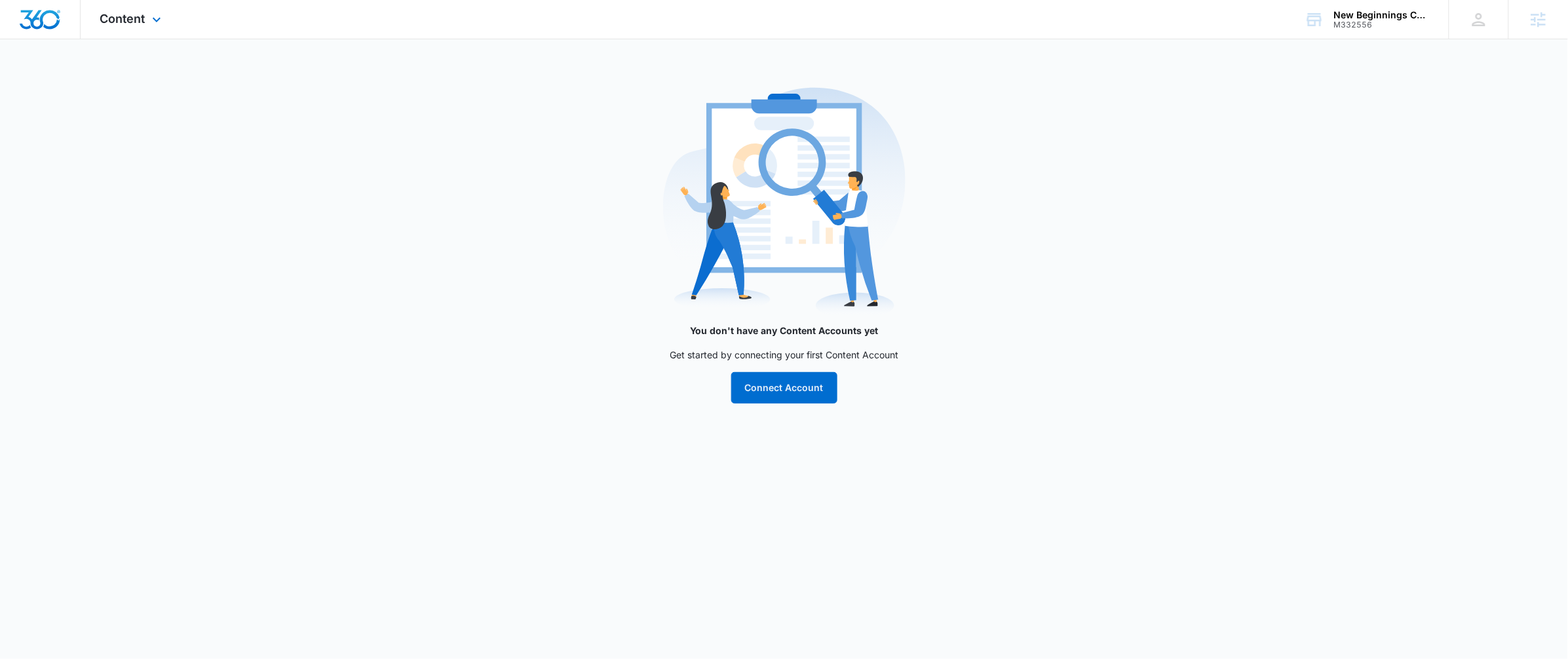
click at [124, 28] on div "Content Apps Reputation Websites Forms CRM Email Social Payments POS Content Ad…" at bounding box center [132, 19] width 103 height 39
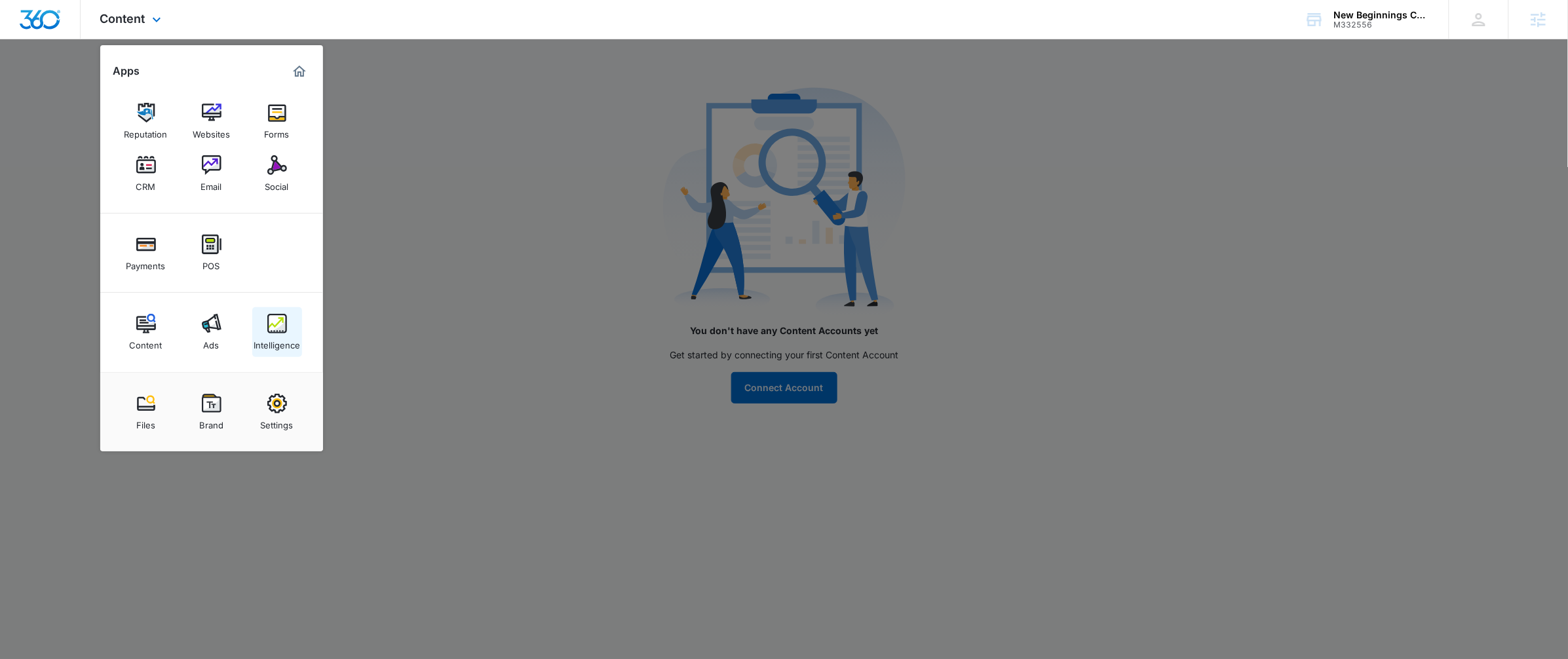
click at [278, 331] on img at bounding box center [277, 324] width 20 height 20
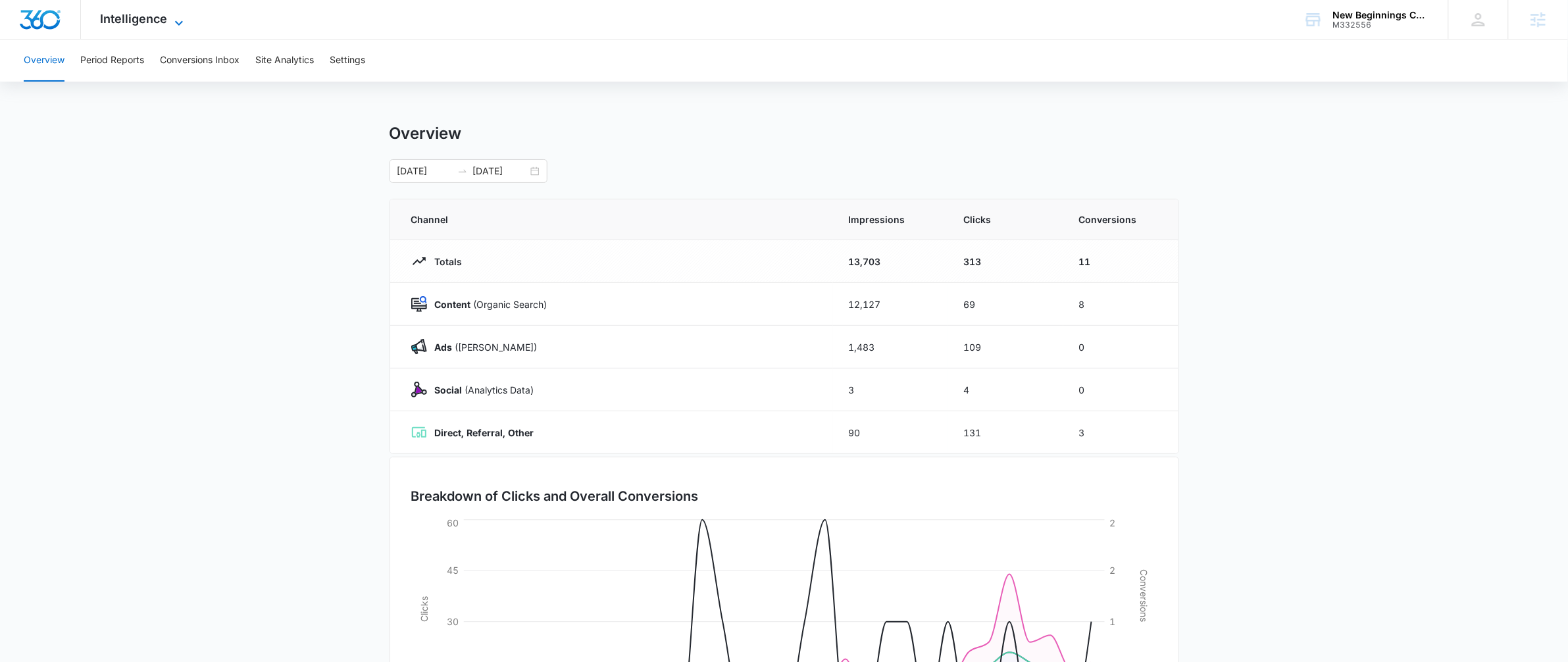
click at [161, 14] on span "Intelligence" at bounding box center [134, 19] width 67 height 14
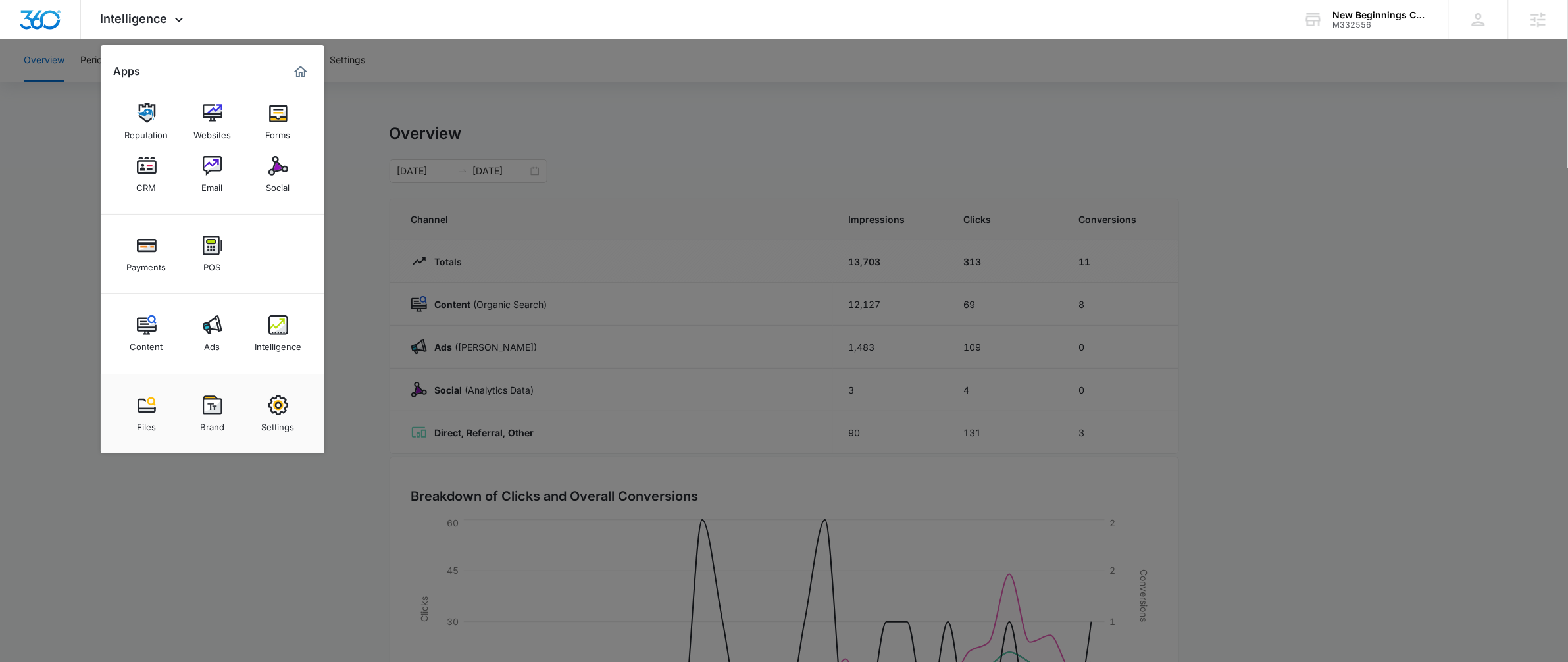
click at [1327, 276] on div at bounding box center [784, 331] width 1568 height 662
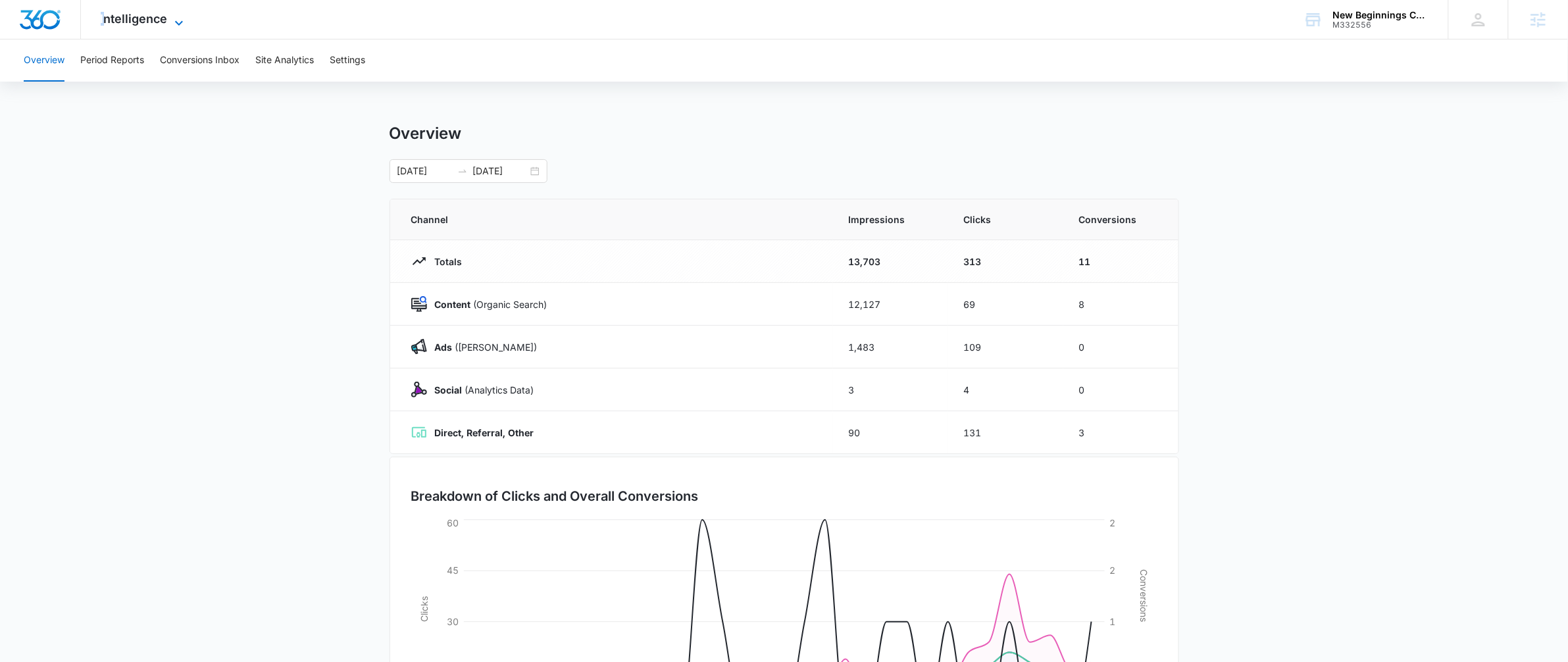
click at [103, 17] on div "Intelligence Apps Reputation Websites Forms CRM Email Social Payments POS Conte…" at bounding box center [144, 19] width 126 height 39
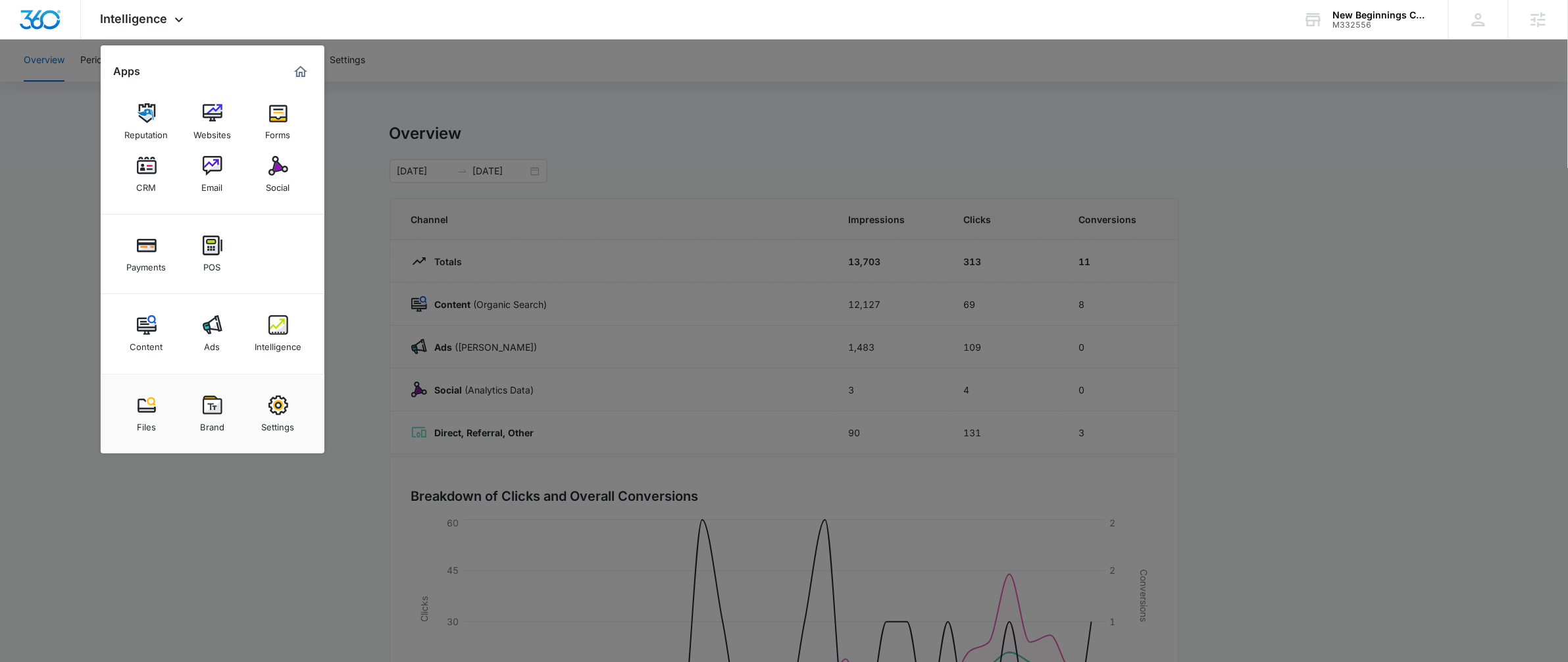
click at [1263, 229] on div at bounding box center [784, 331] width 1568 height 662
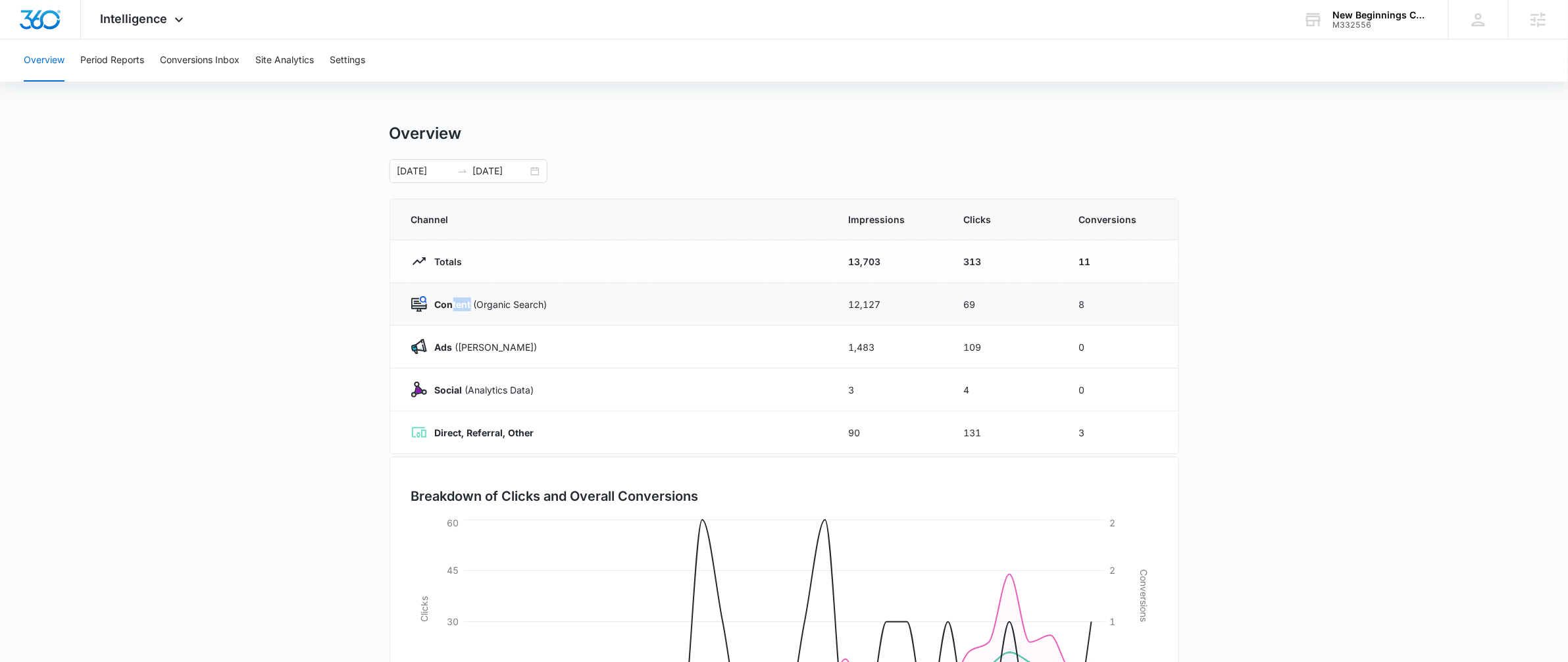
drag, startPoint x: 454, startPoint y: 304, endPoint x: 472, endPoint y: 304, distance: 18.0
click at [472, 304] on p "Content (Organic Search)" at bounding box center [487, 305] width 121 height 14
click at [1400, 105] on div "Overview Period Reports Conversions Inbox Site Analytics Settings Overview [DAT…" at bounding box center [784, 427] width 1568 height 775
